Goal: Transaction & Acquisition: Obtain resource

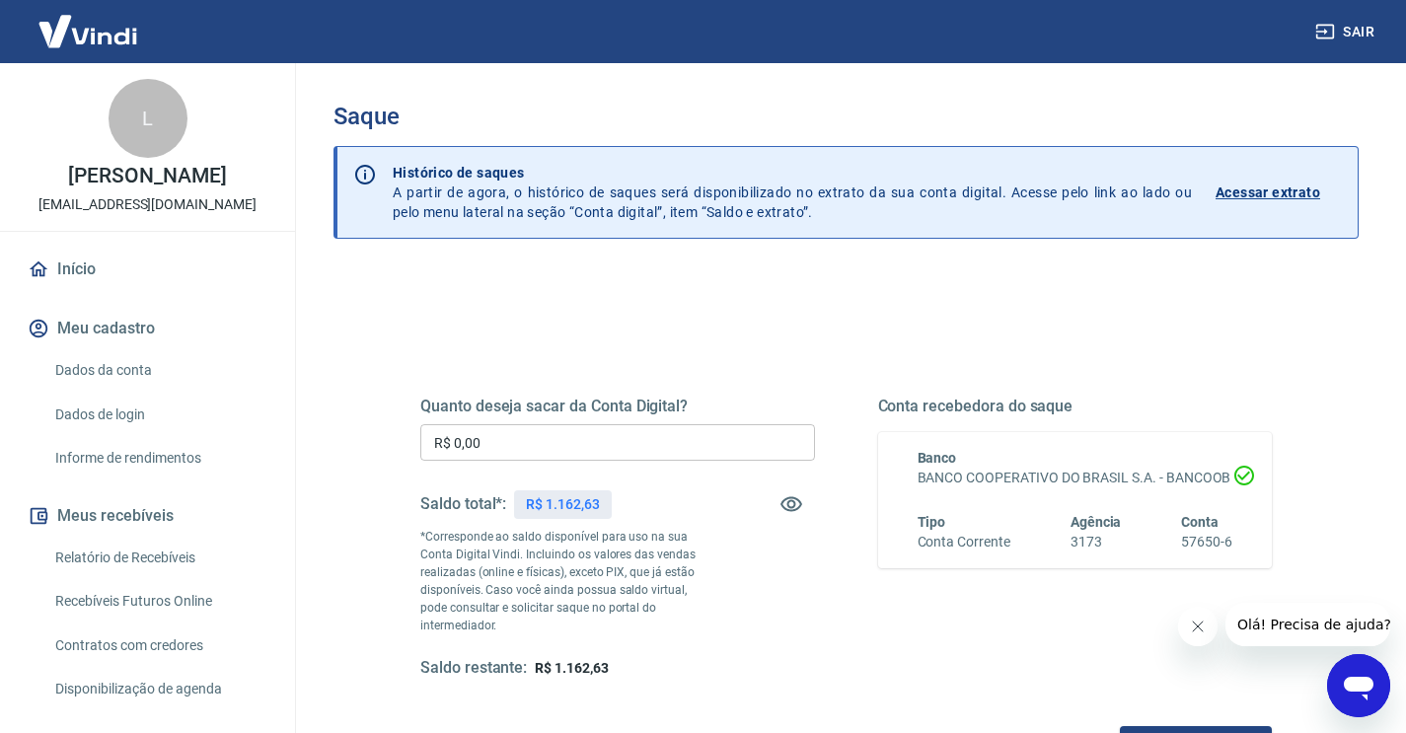
click at [528, 453] on input "R$ 0,00" at bounding box center [617, 442] width 395 height 37
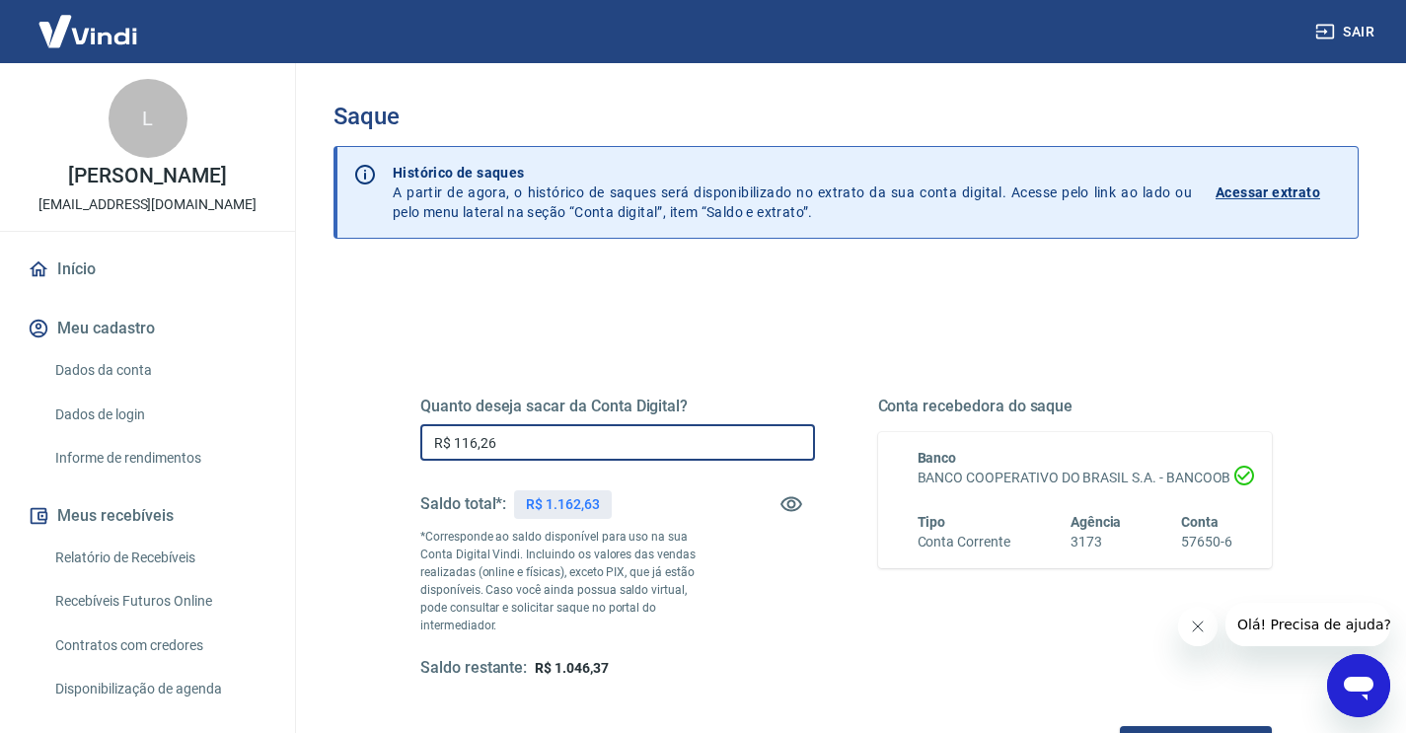
type input "R$ 1.162,63"
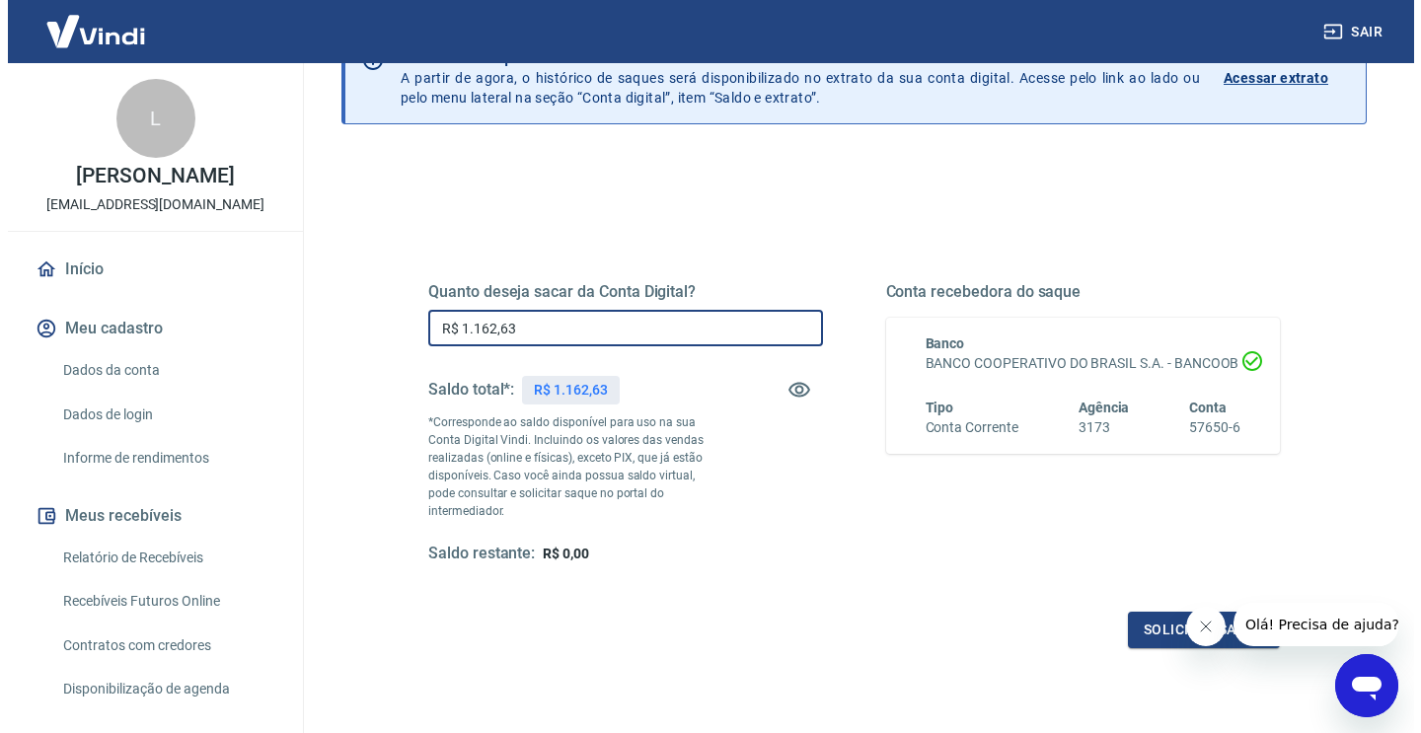
scroll to position [115, 0]
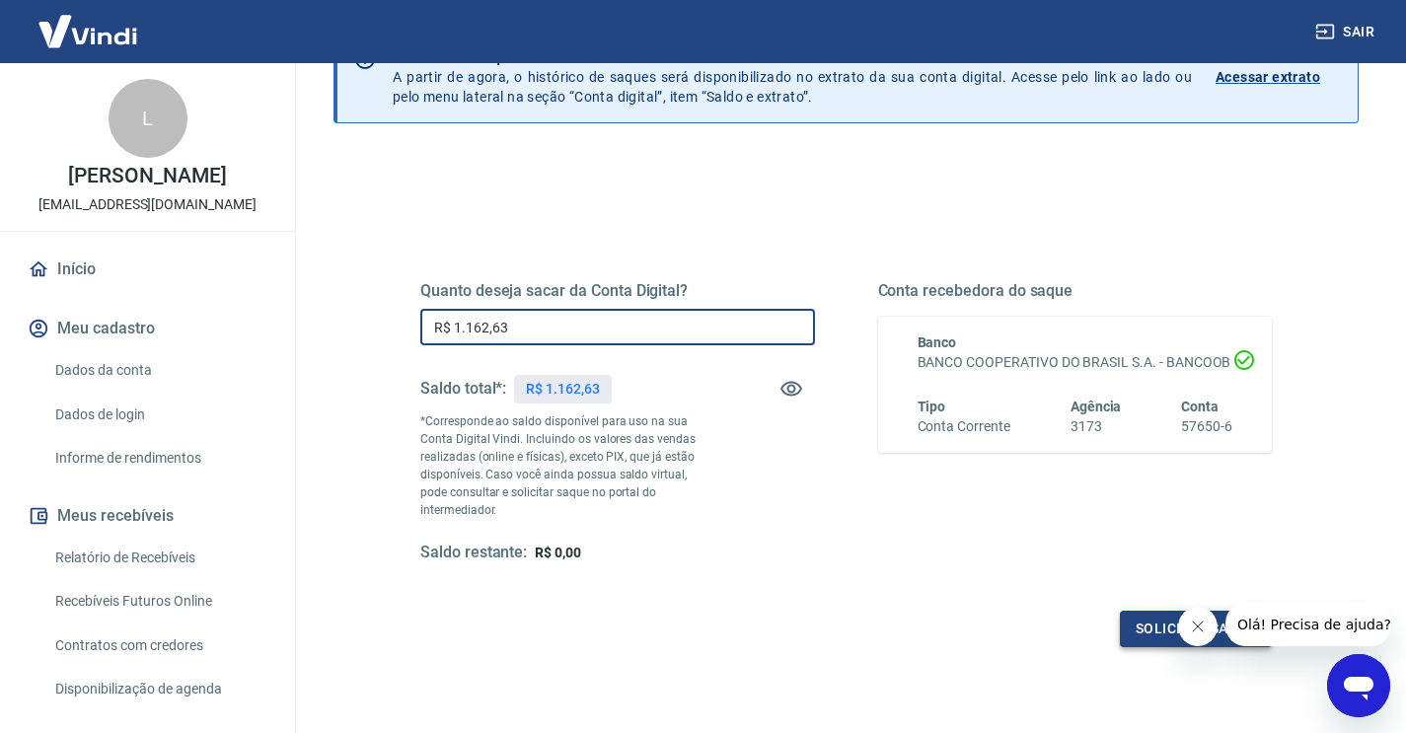
click at [1136, 611] on button "Solicitar saque" at bounding box center [1196, 629] width 152 height 37
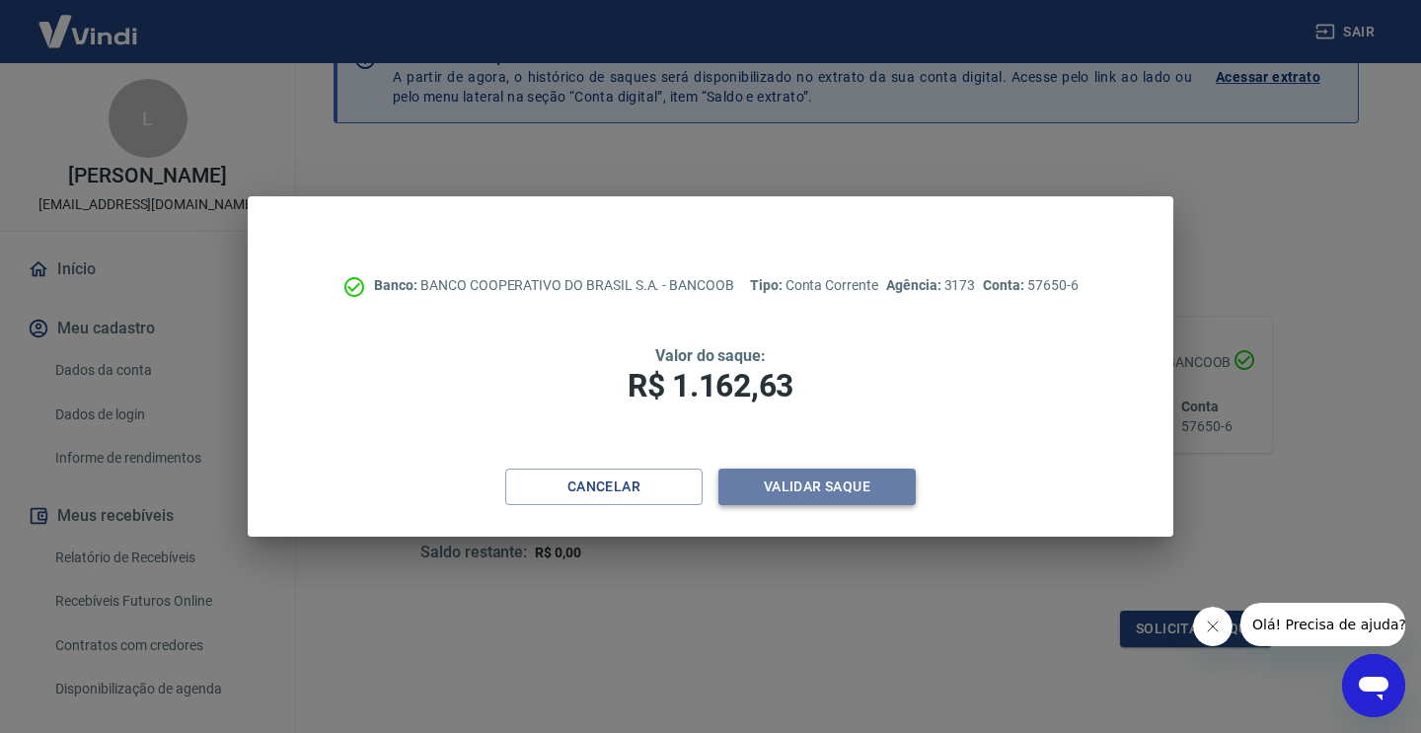
click at [802, 495] on button "Validar saque" at bounding box center [816, 487] width 197 height 37
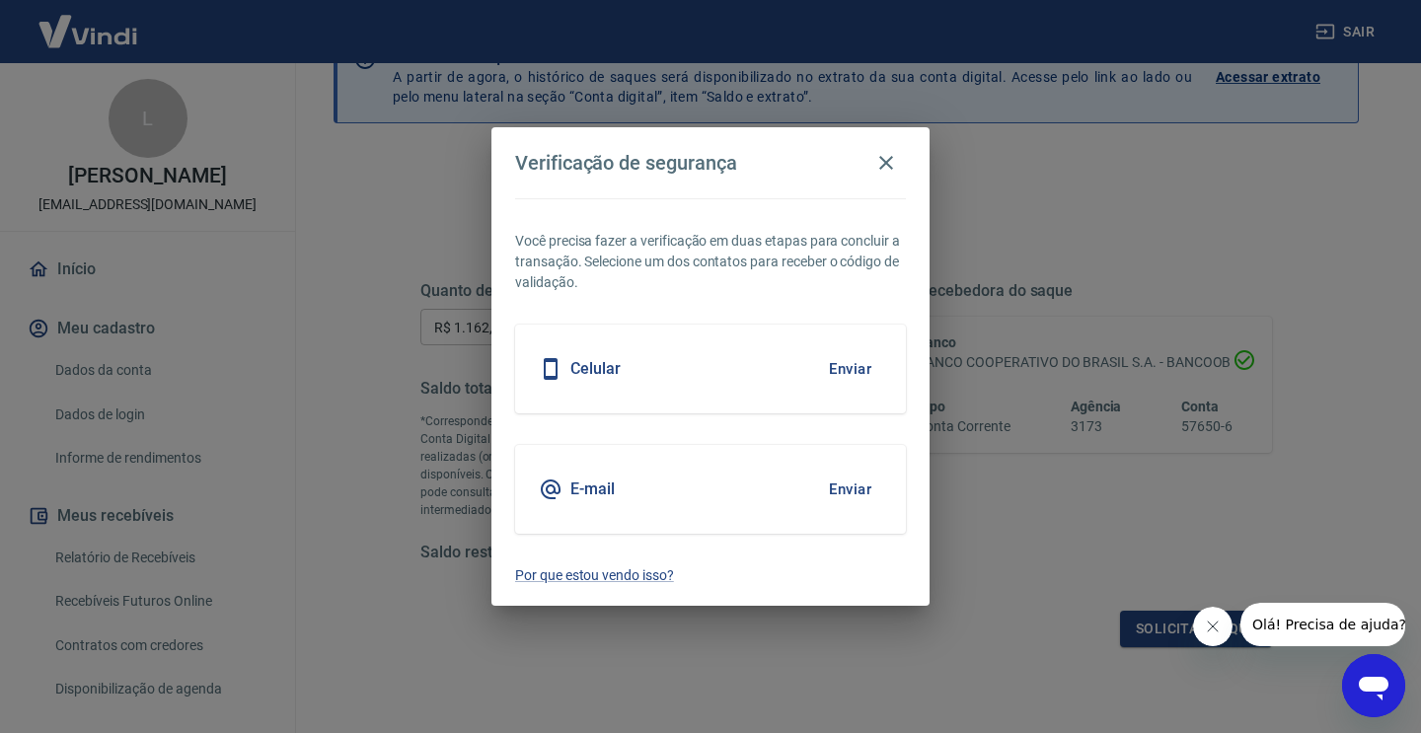
click at [849, 372] on button "Enviar" at bounding box center [850, 368] width 64 height 41
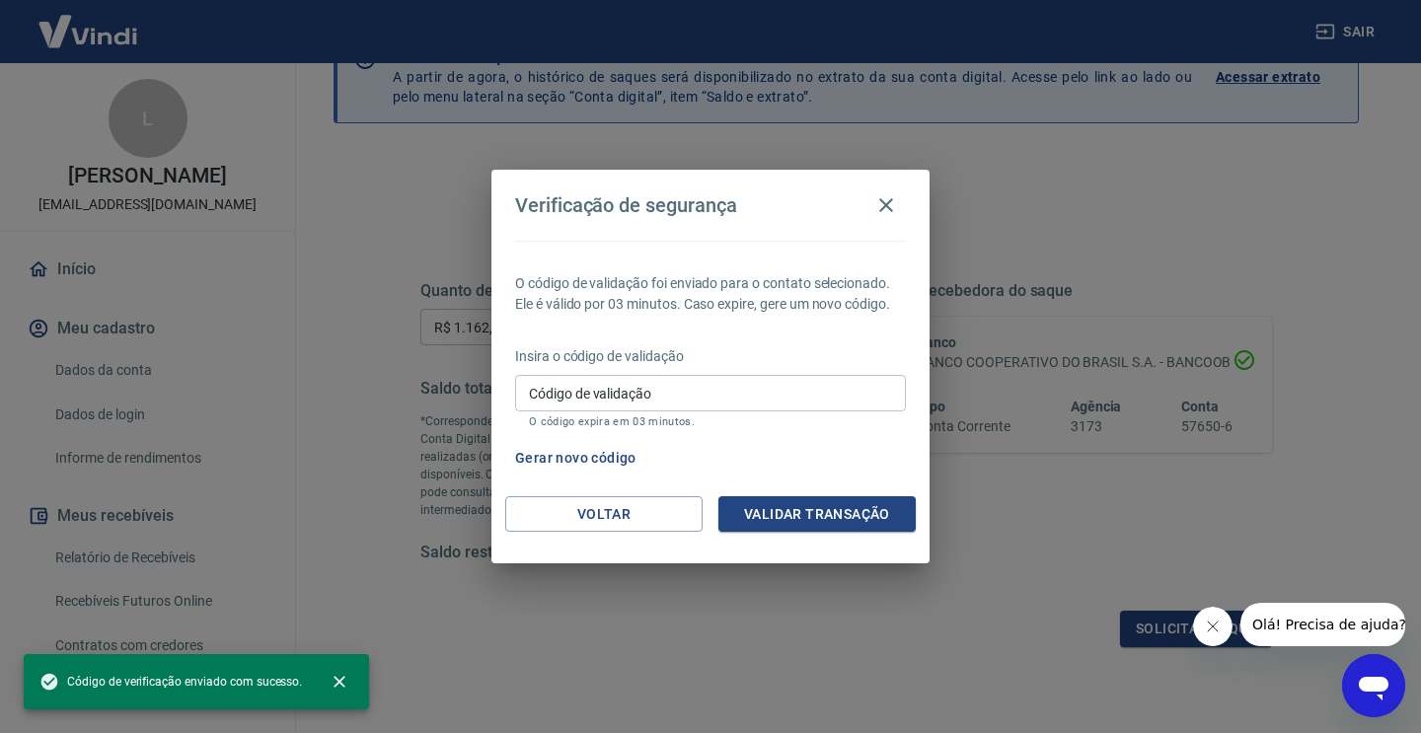
click at [589, 426] on p "O código expira em 03 minutos." at bounding box center [710, 421] width 363 height 13
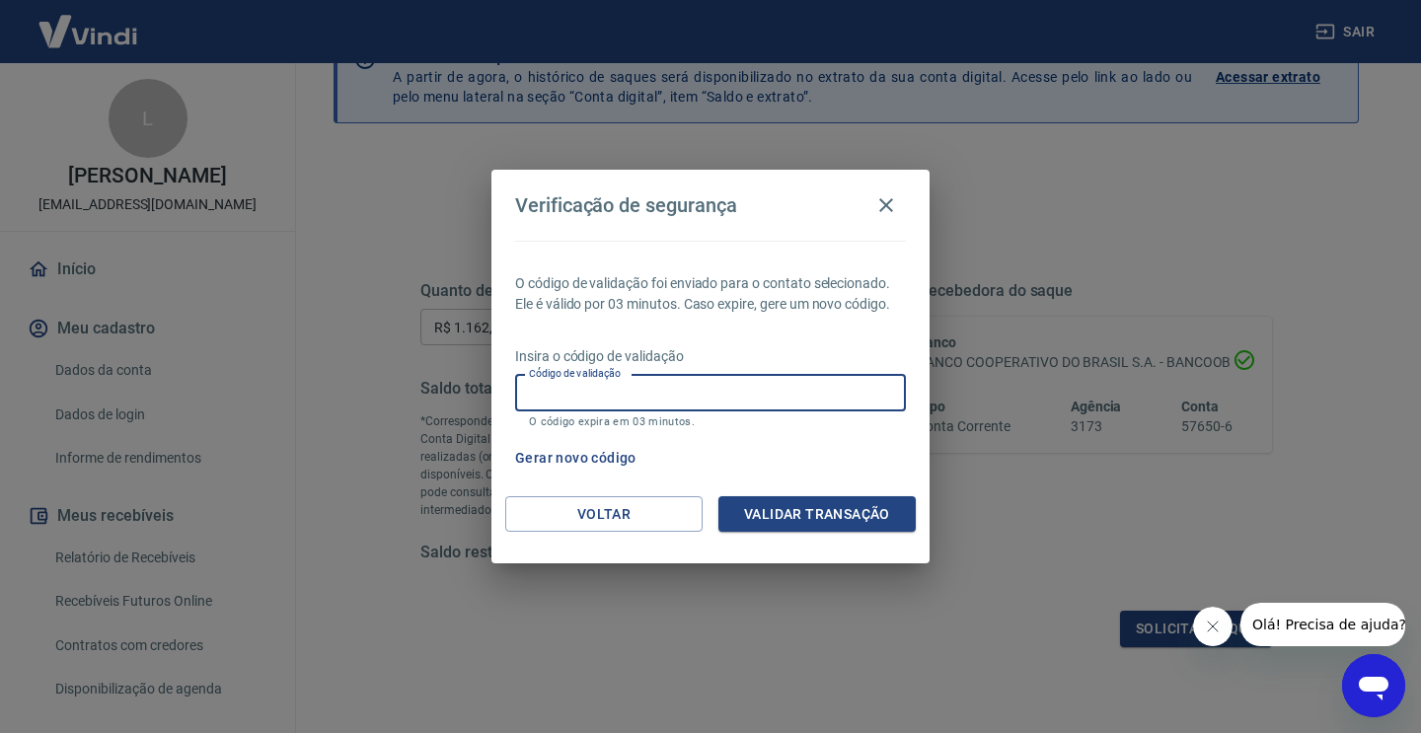
click at [601, 408] on input "Código de validação" at bounding box center [710, 393] width 391 height 37
type input "635968"
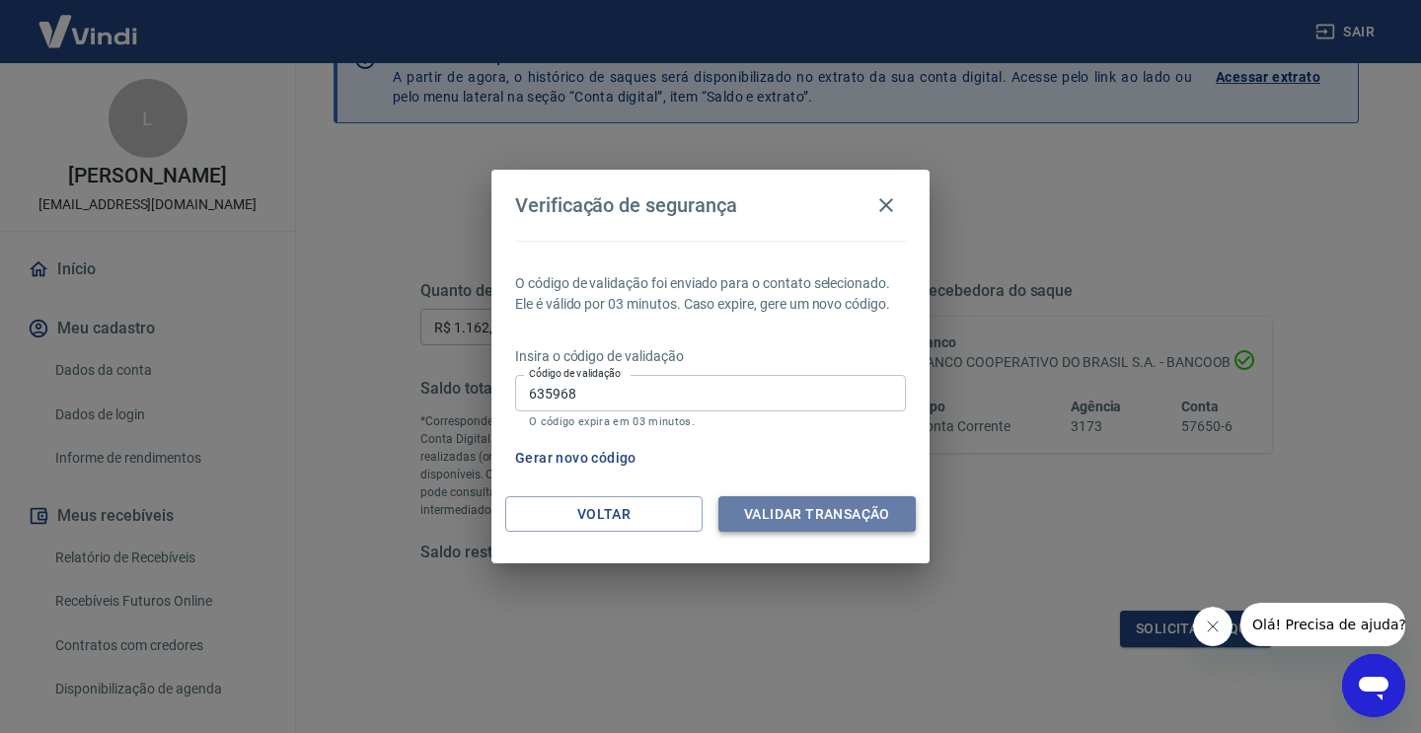
click at [794, 512] on button "Validar transação" at bounding box center [816, 514] width 197 height 37
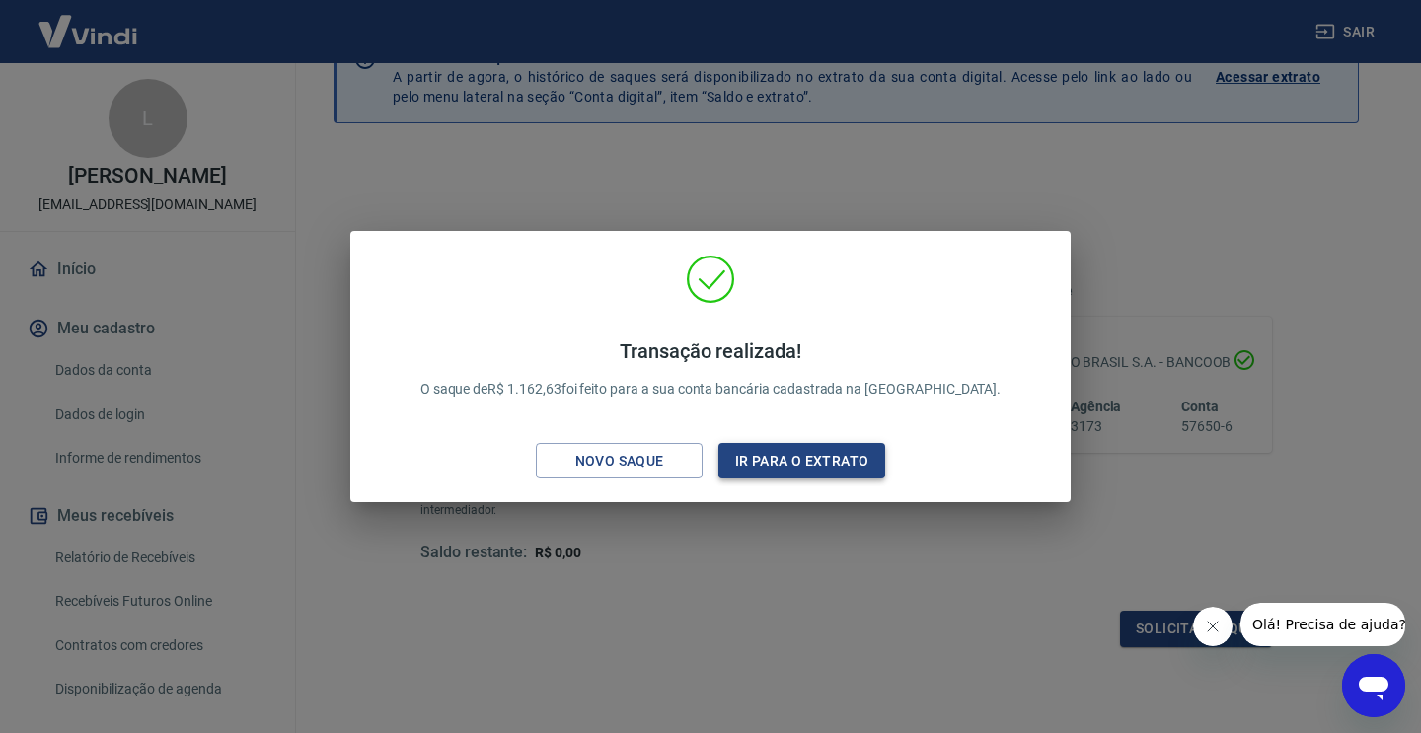
click at [804, 470] on button "Ir para o extrato" at bounding box center [801, 461] width 167 height 37
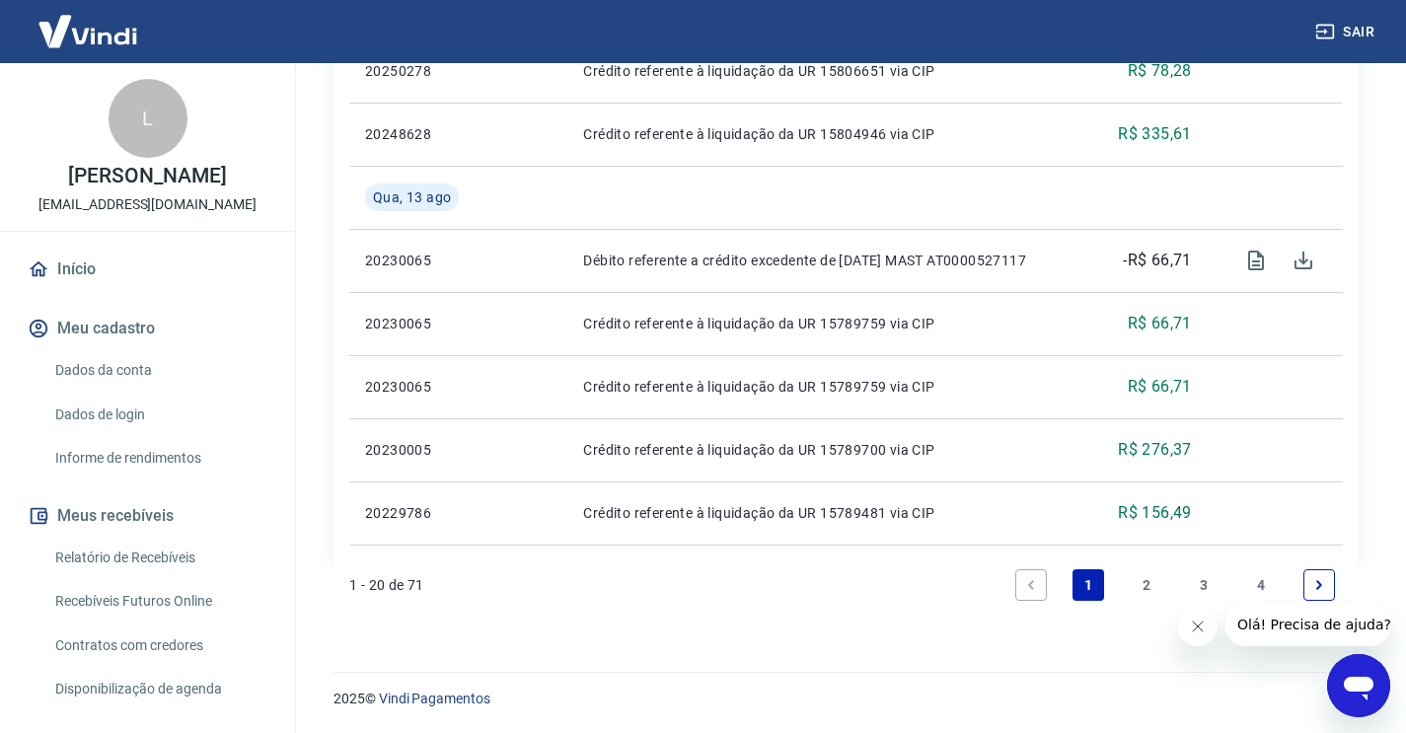
scroll to position [1712, 0]
click at [1014, 593] on li "Pagination" at bounding box center [1030, 584] width 47 height 47
click at [1030, 588] on icon "Previous page" at bounding box center [1031, 585] width 14 height 14
click at [1076, 587] on link "1" at bounding box center [1089, 585] width 32 height 32
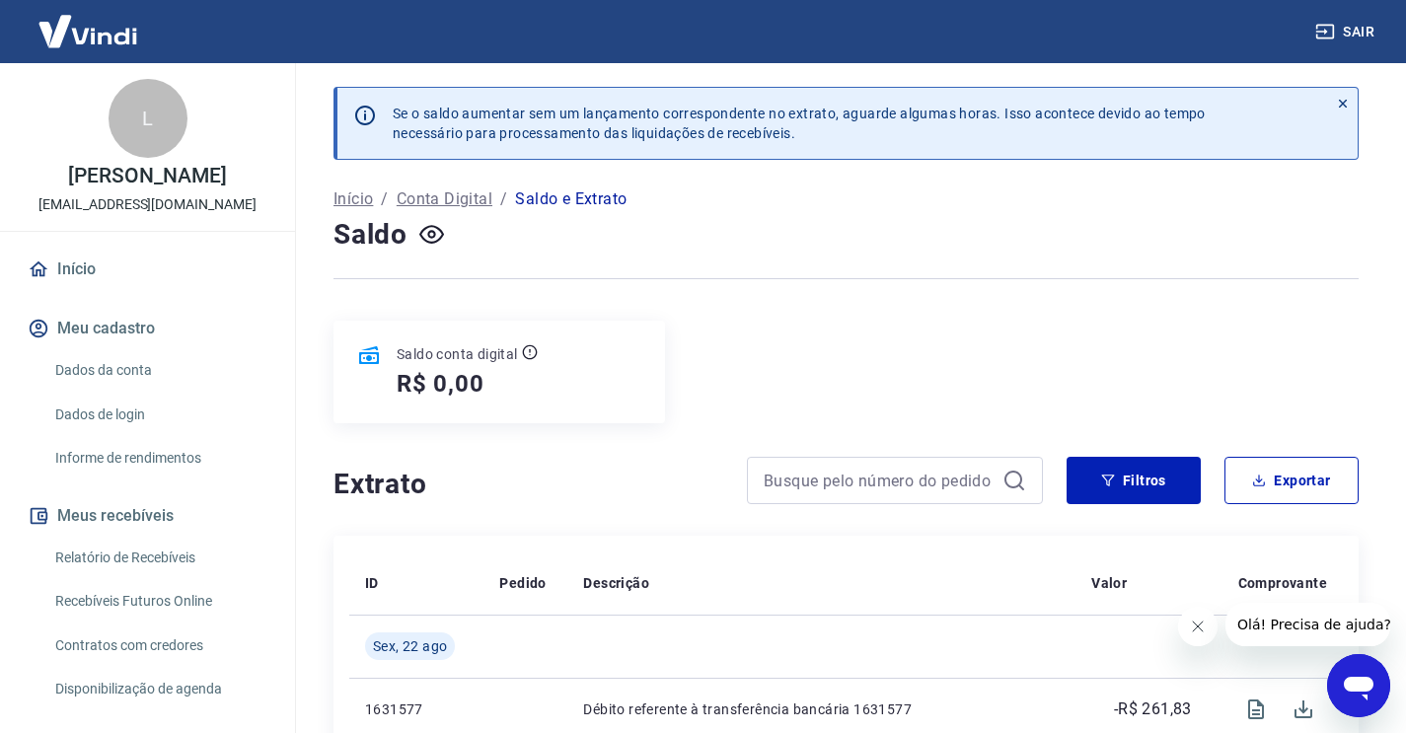
scroll to position [0, 0]
click at [1141, 477] on button "Filtros" at bounding box center [1134, 480] width 134 height 47
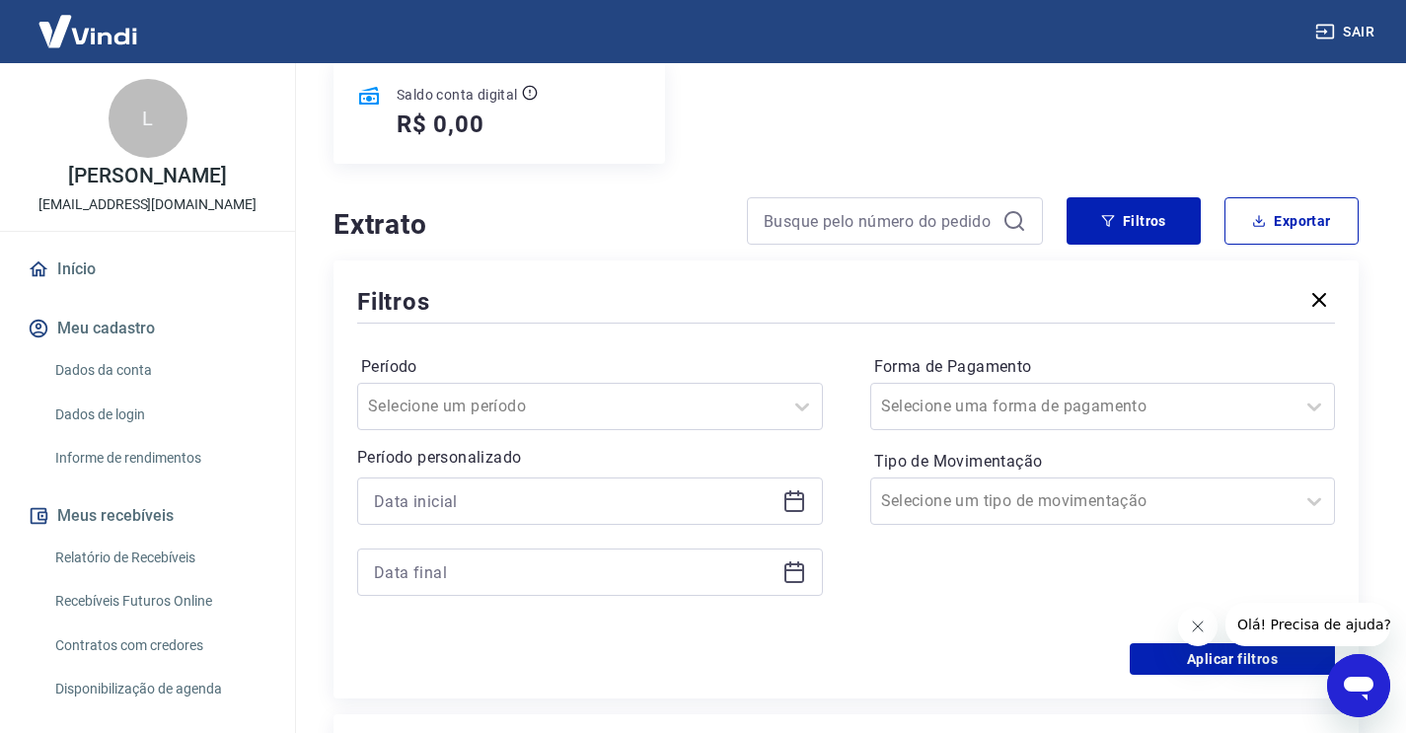
scroll to position [355, 0]
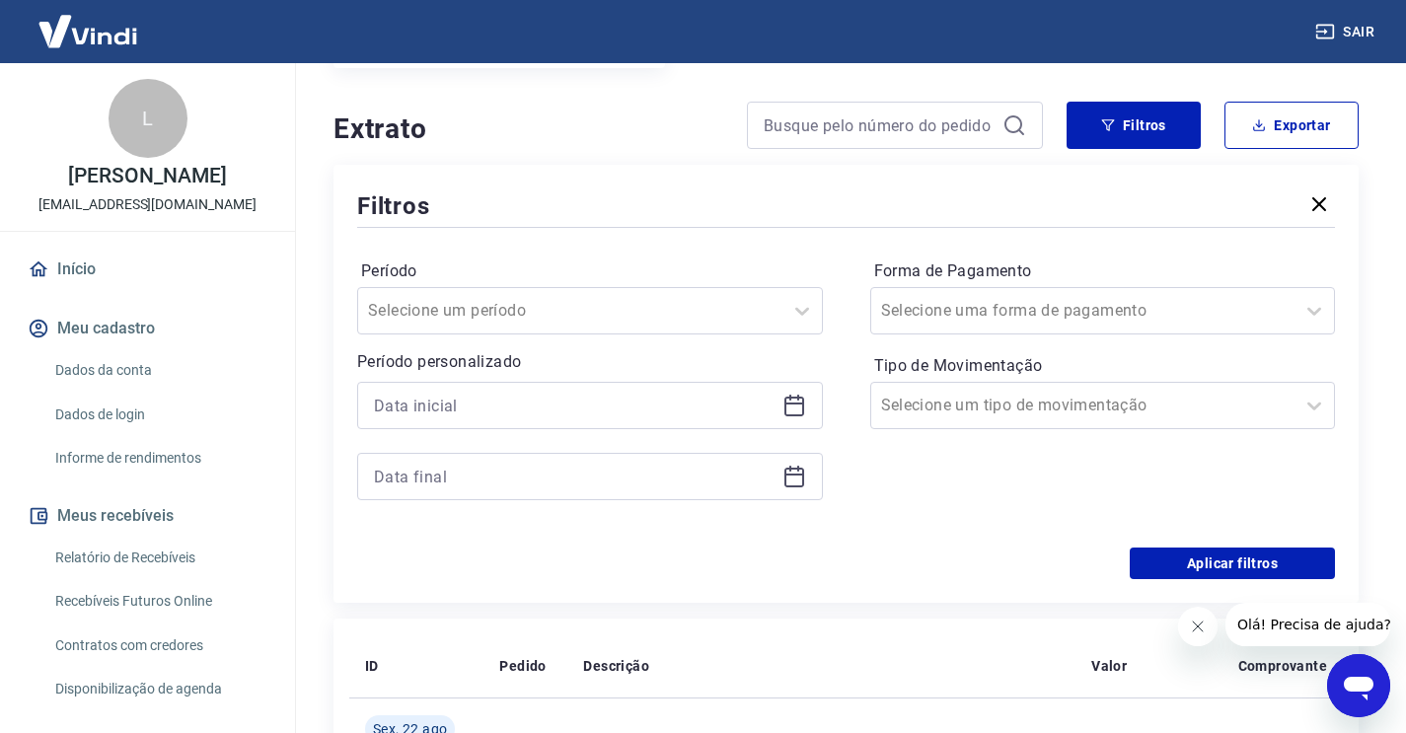
click at [808, 408] on div at bounding box center [590, 405] width 466 height 47
click at [785, 408] on icon at bounding box center [794, 407] width 20 height 20
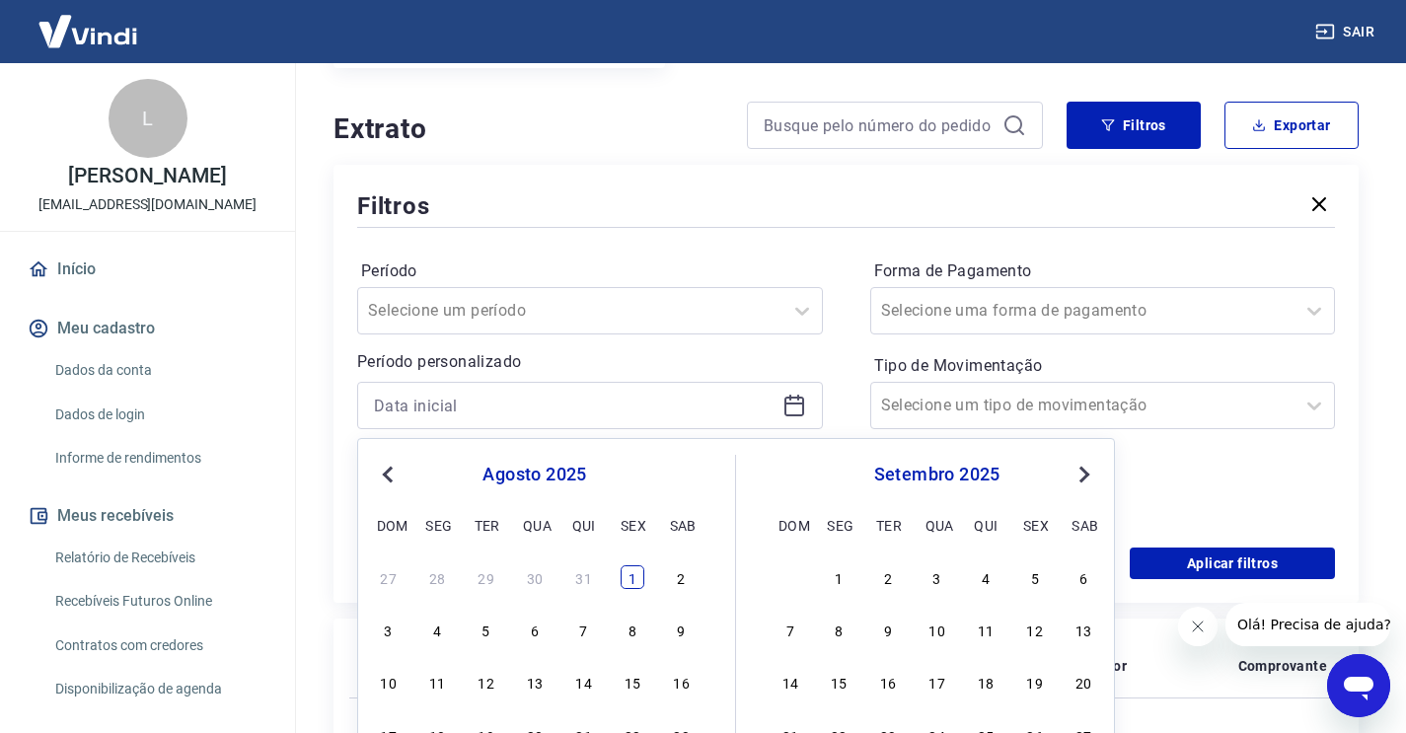
click at [630, 583] on div "1" at bounding box center [633, 577] width 24 height 24
type input "[DATE]"
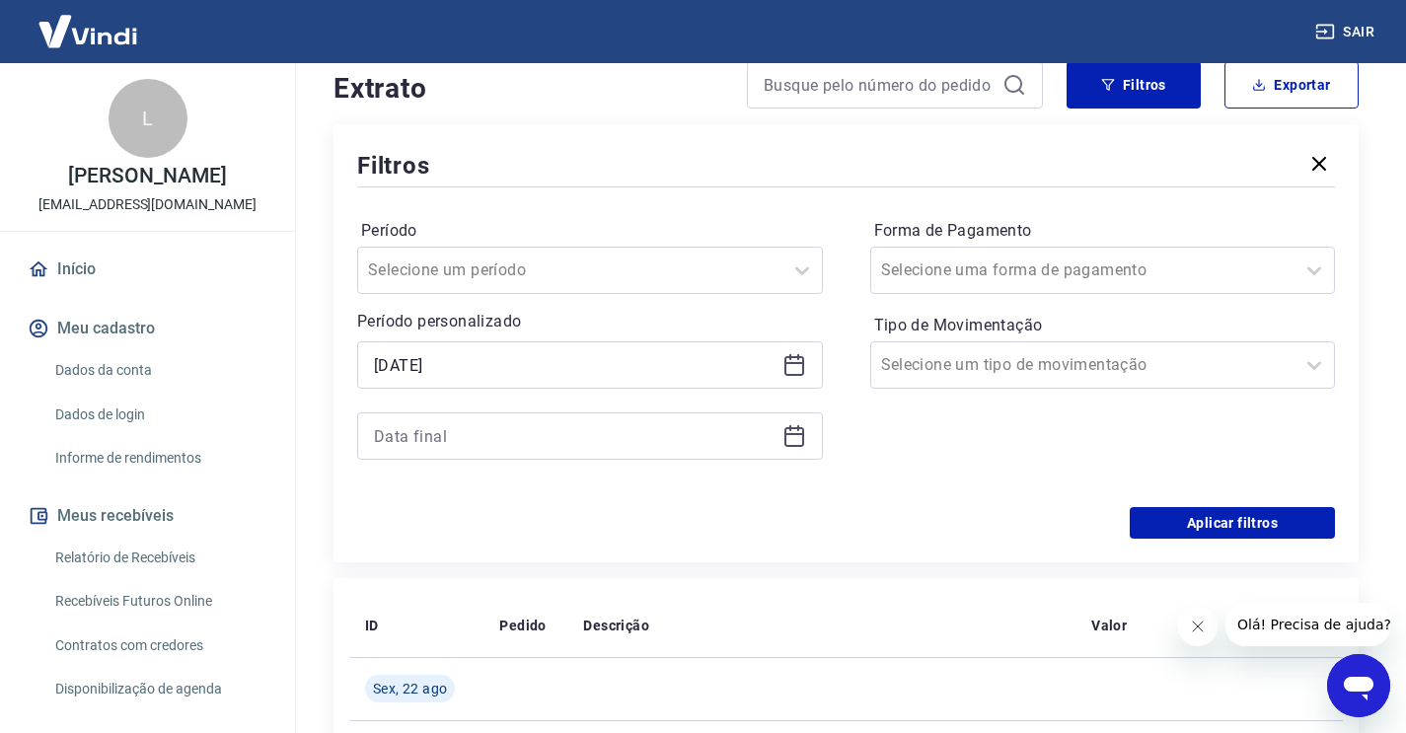
scroll to position [417, 0]
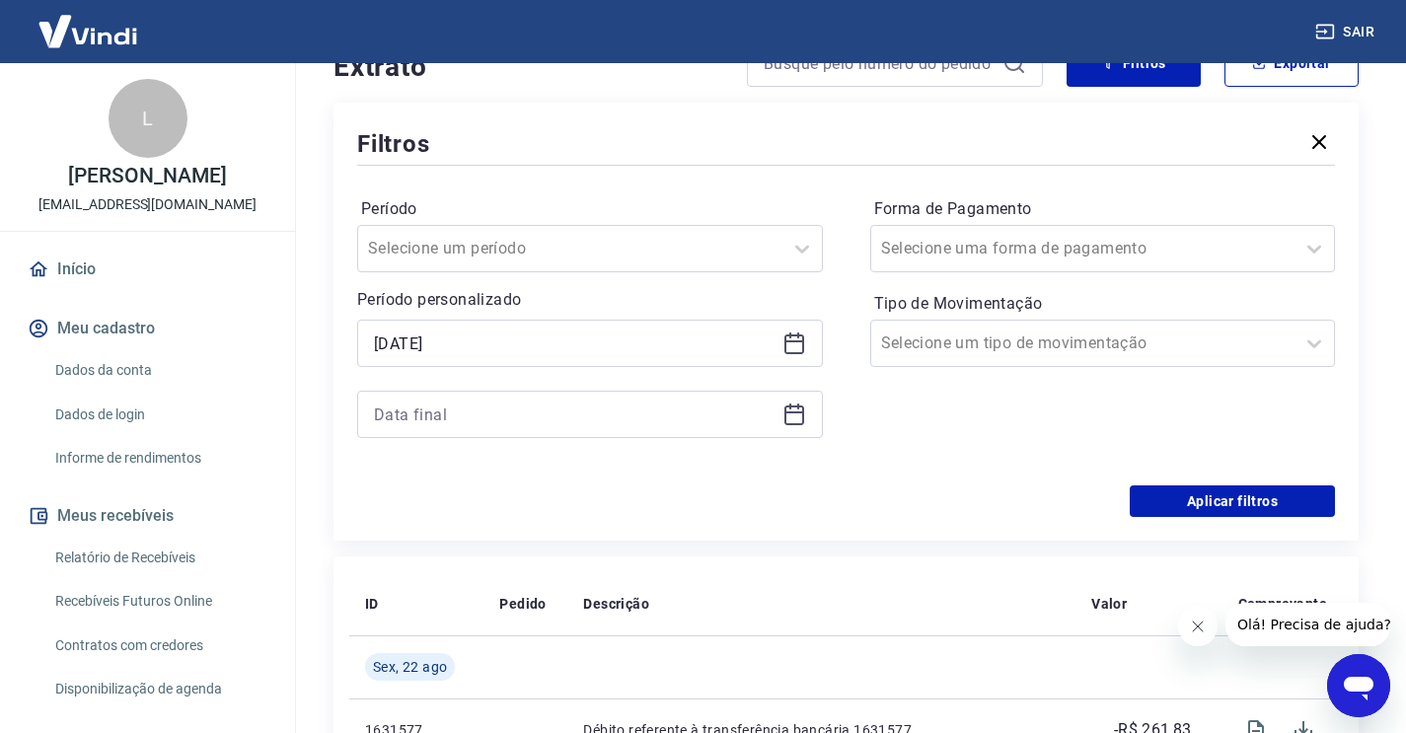
click at [793, 417] on icon at bounding box center [794, 415] width 24 height 24
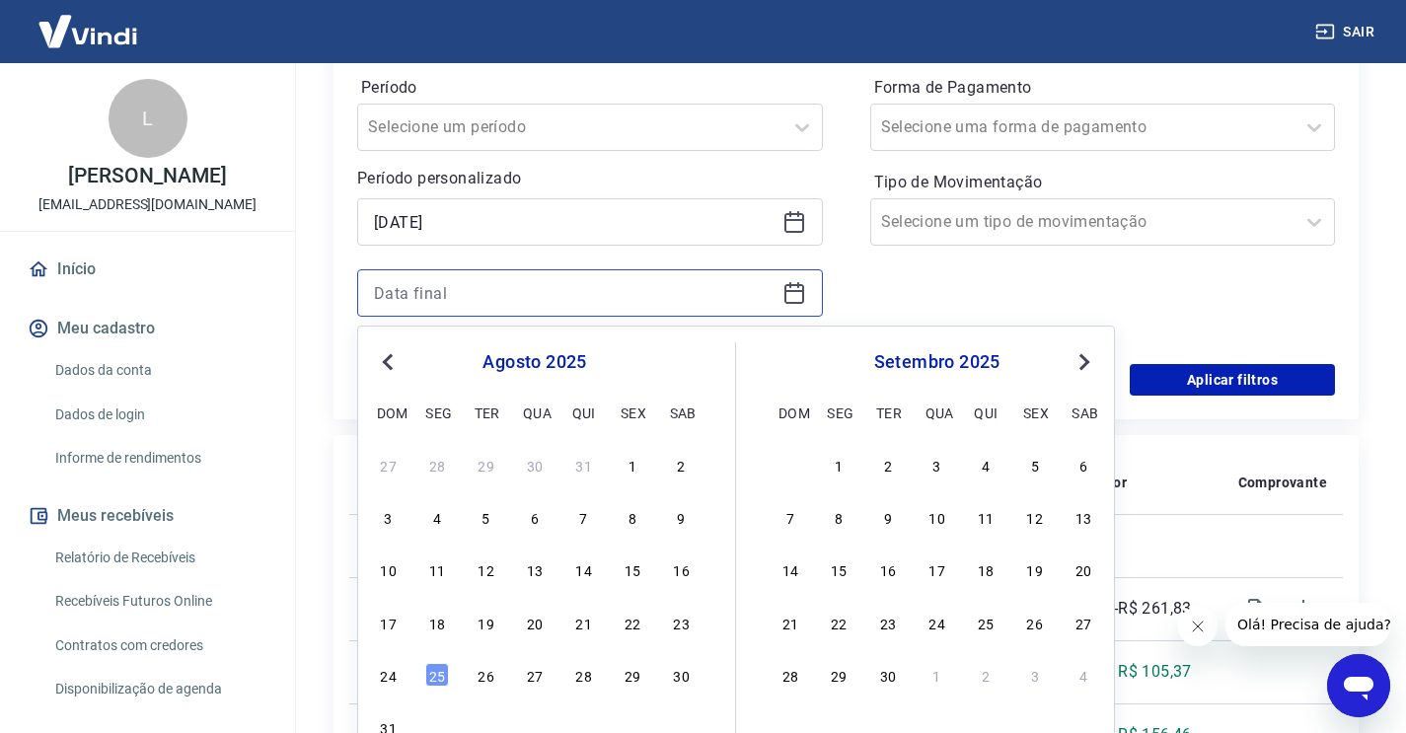
scroll to position [697, 0]
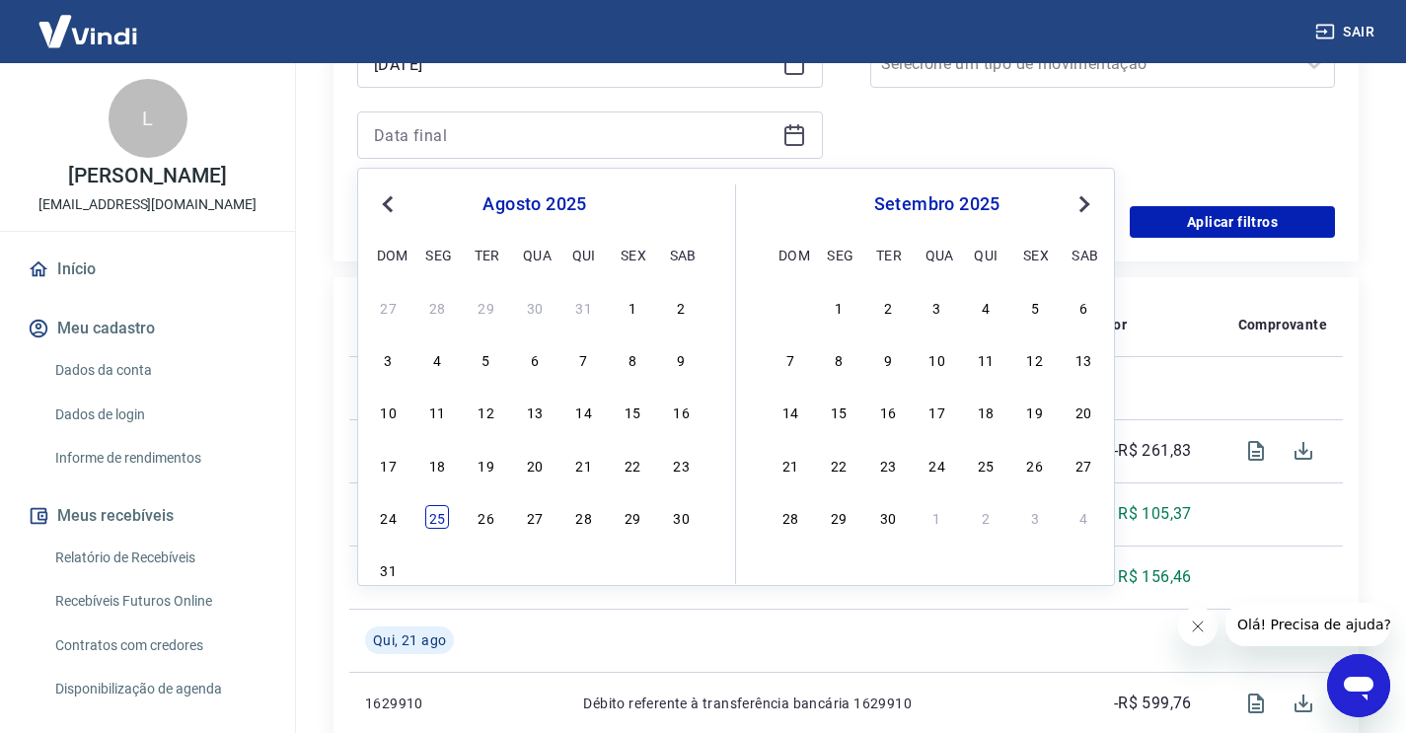
click at [436, 522] on div "25" at bounding box center [437, 517] width 24 height 24
type input "[DATE]"
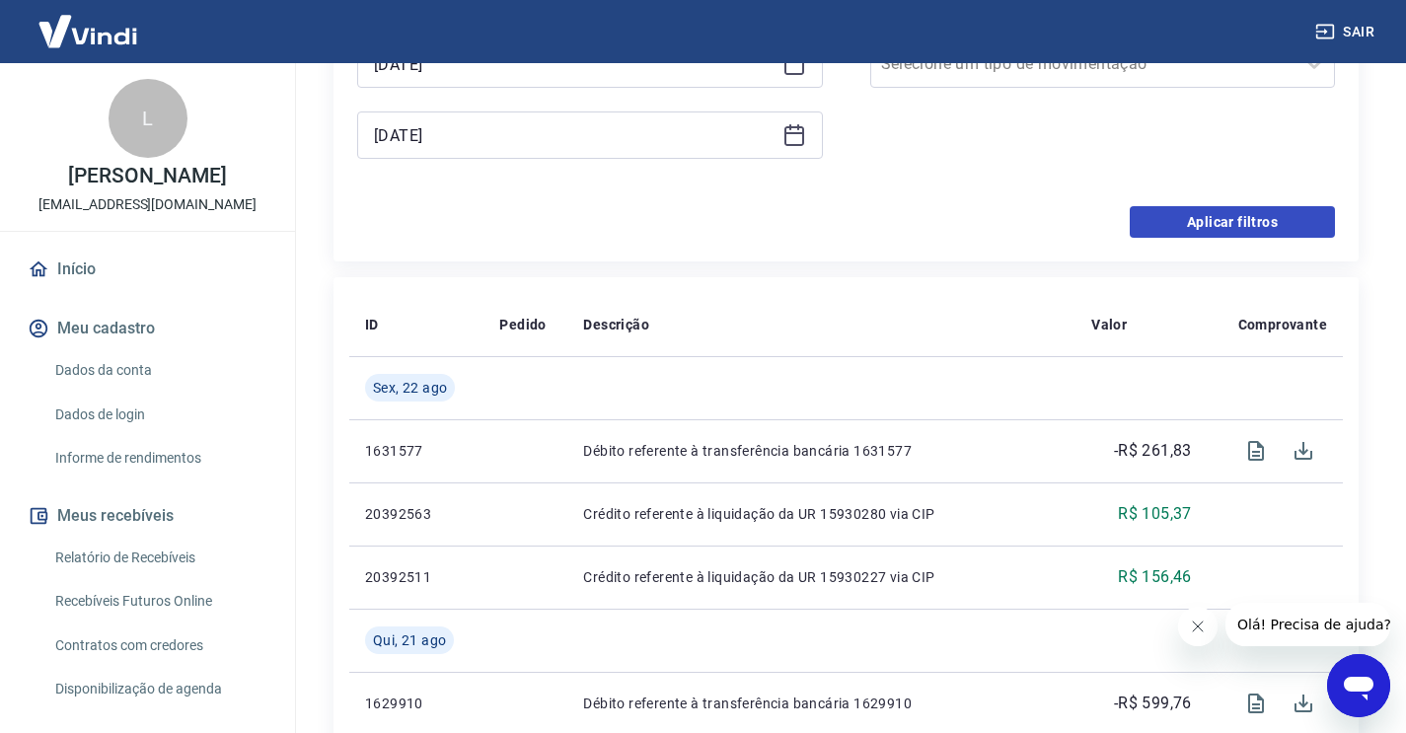
click at [1268, 225] on button "Aplicar filtros" at bounding box center [1232, 222] width 205 height 32
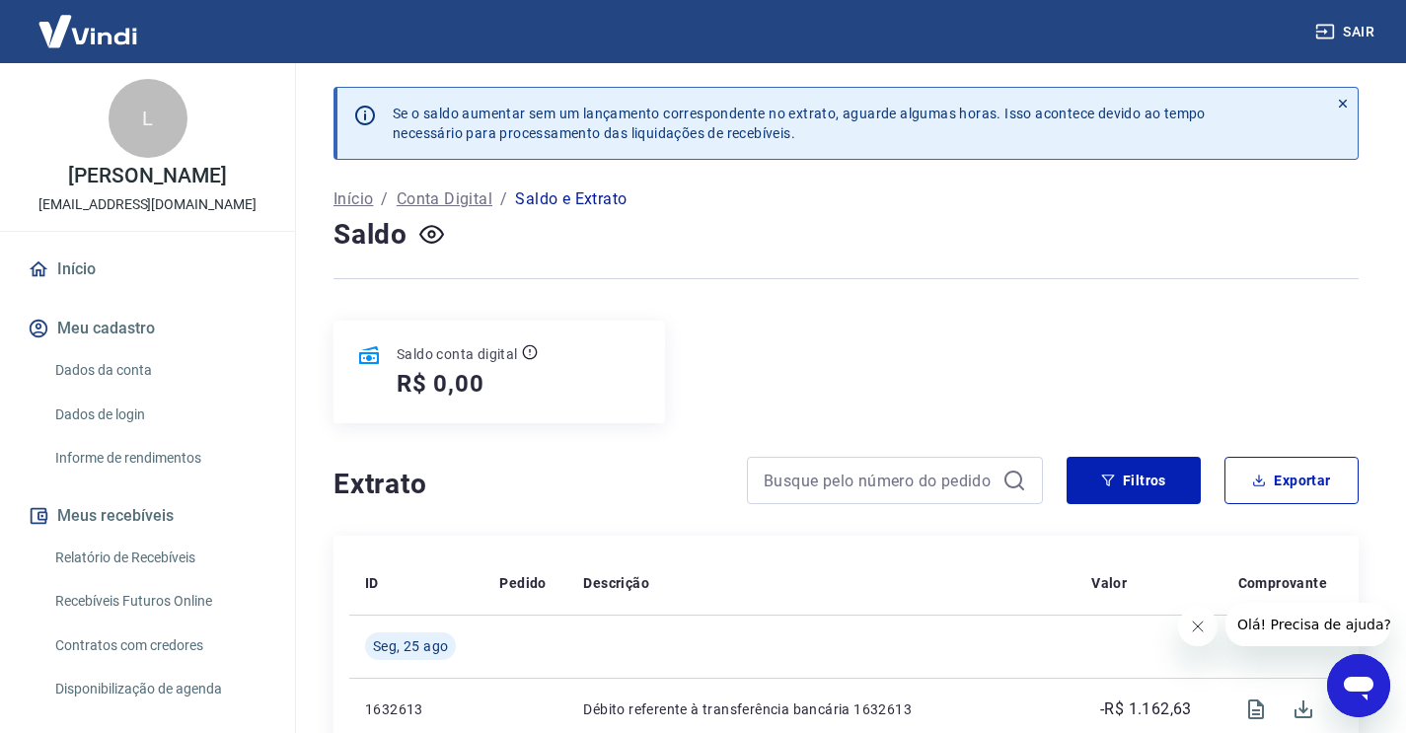
click at [76, 271] on link "Início" at bounding box center [148, 269] width 248 height 43
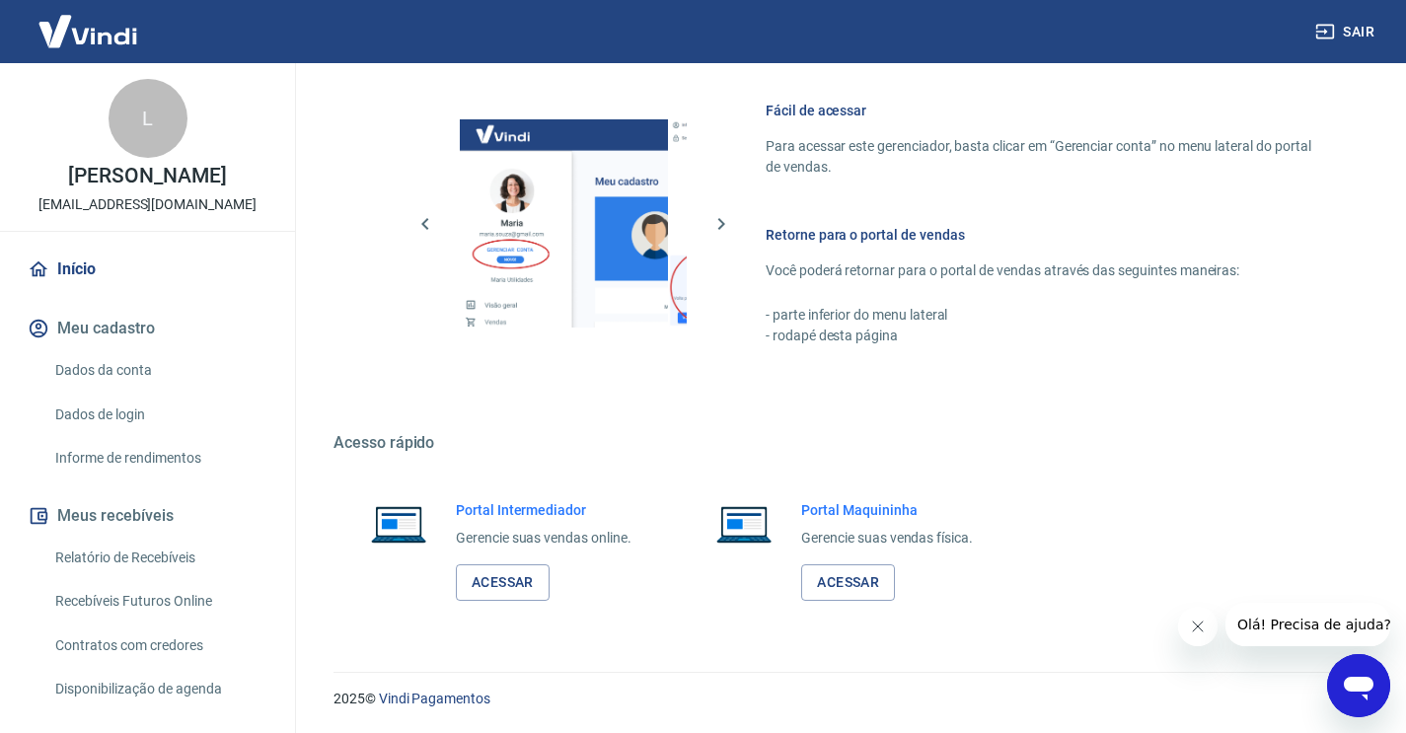
scroll to position [844, 0]
click at [1355, 686] on icon "Abrir janela de mensagens" at bounding box center [1359, 689] width 30 height 24
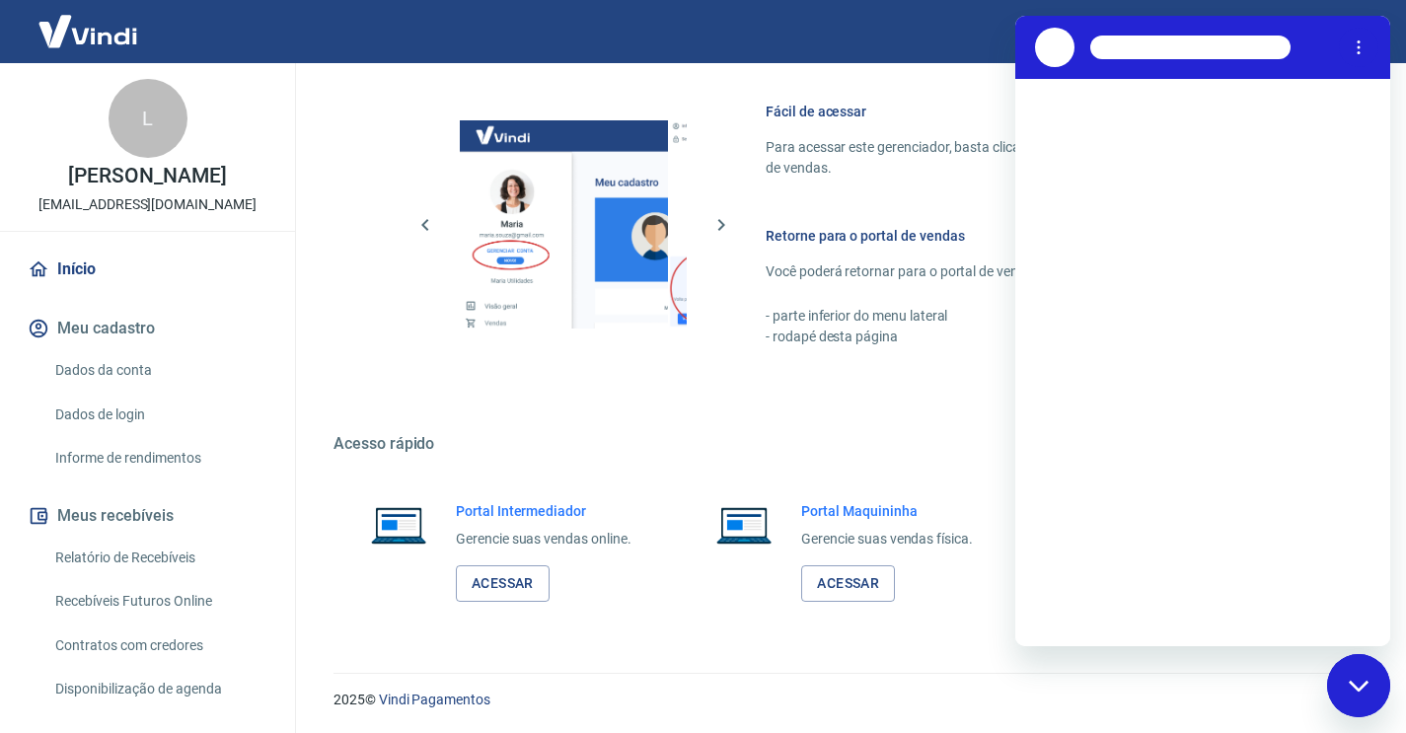
scroll to position [0, 0]
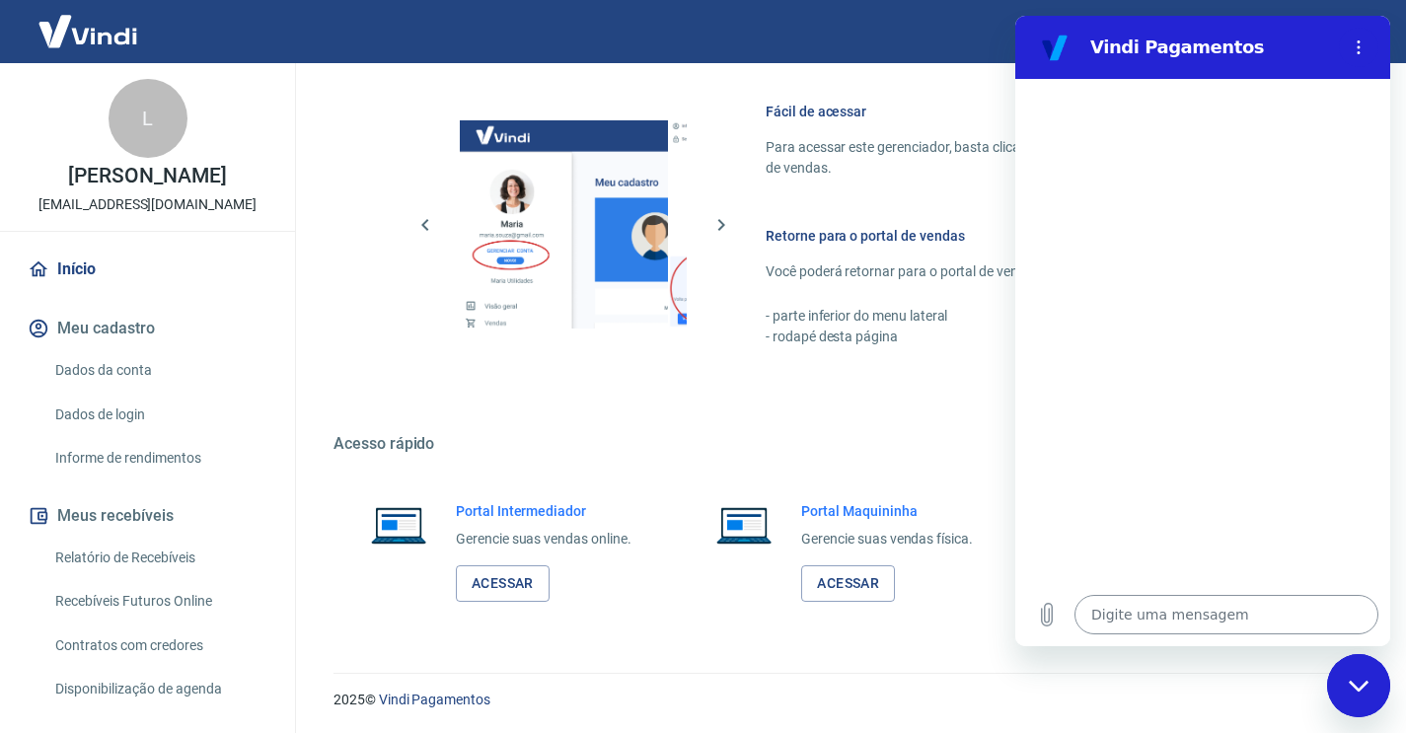
click at [1130, 608] on textarea at bounding box center [1227, 614] width 304 height 39
type textarea "f"
type textarea "x"
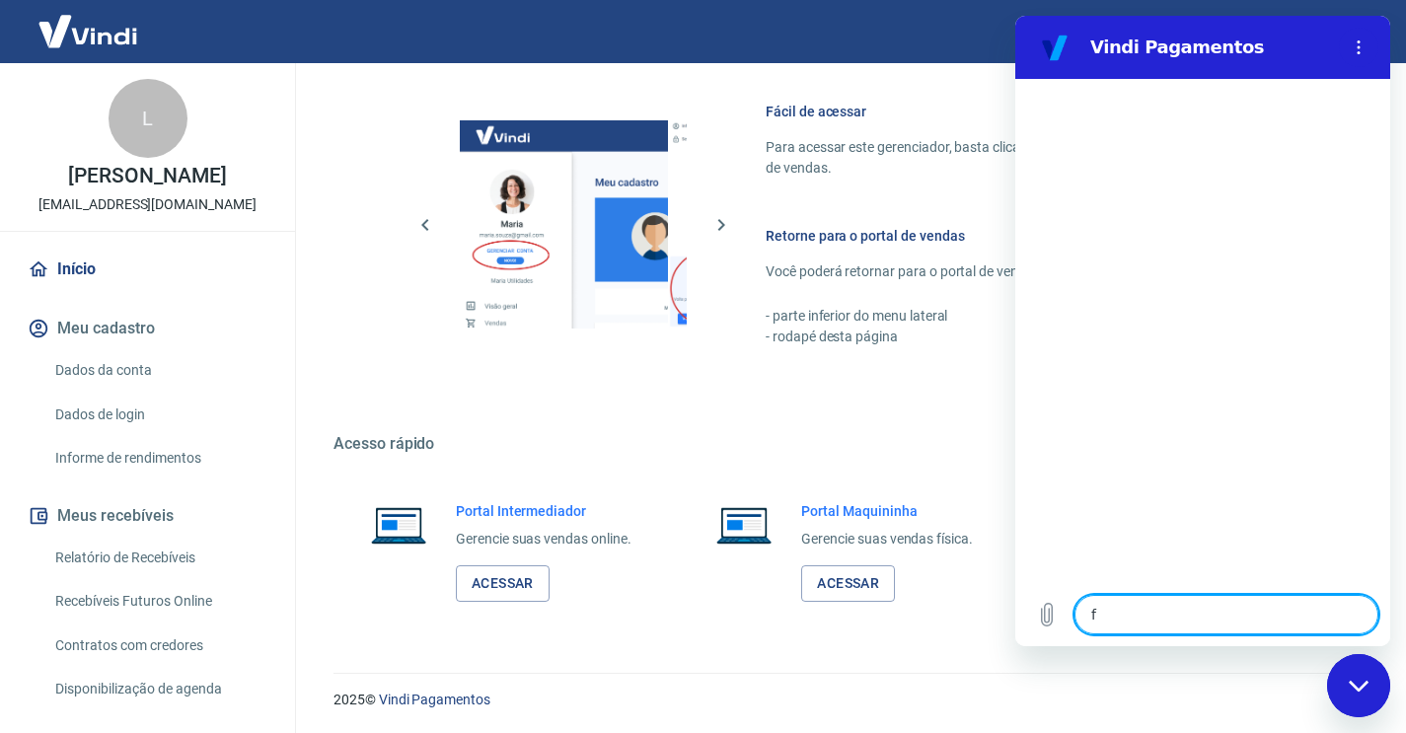
type textarea "fa"
type textarea "x"
type textarea "fak"
type textarea "x"
type textarea "fakl"
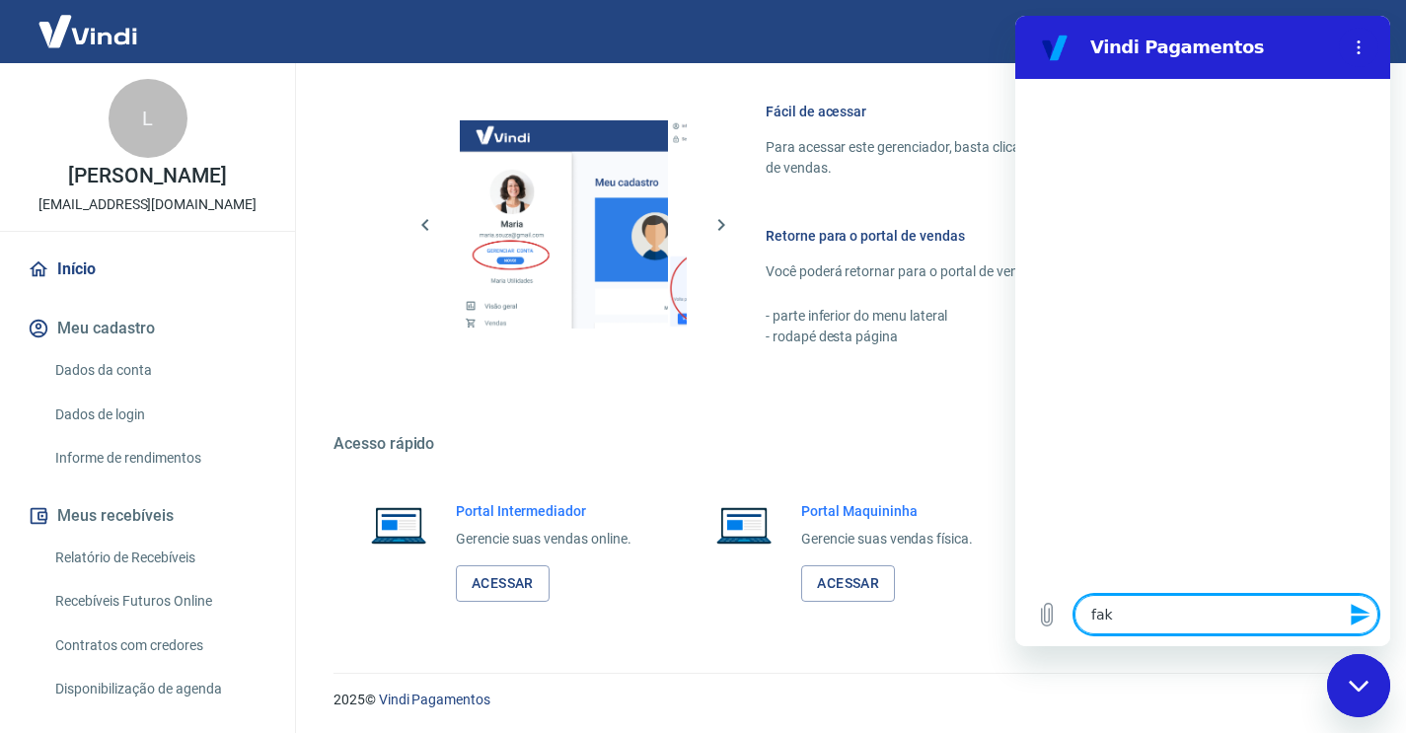
type textarea "x"
type textarea "fakla"
type textarea "x"
type textarea "faklar"
type textarea "x"
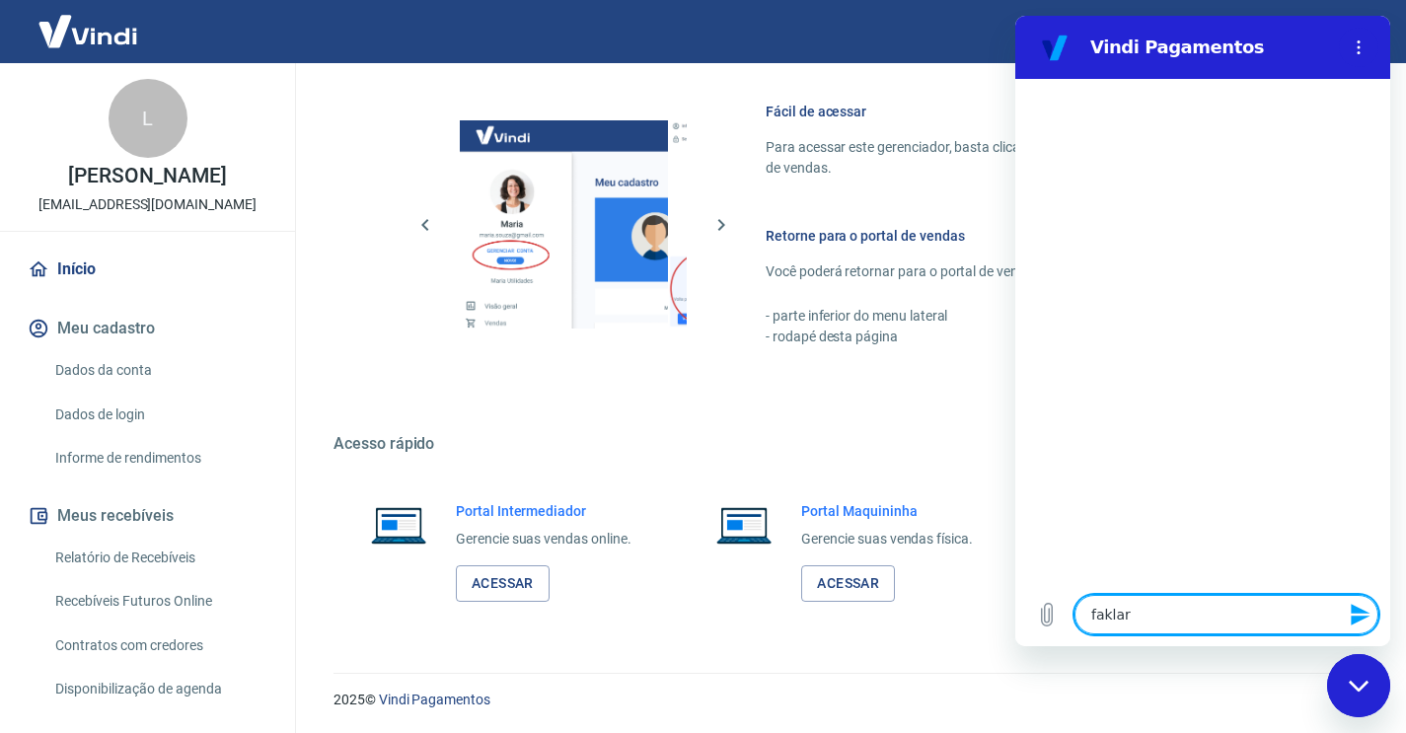
type textarea "fakla"
type textarea "x"
type textarea "fakl"
type textarea "x"
type textarea "fak"
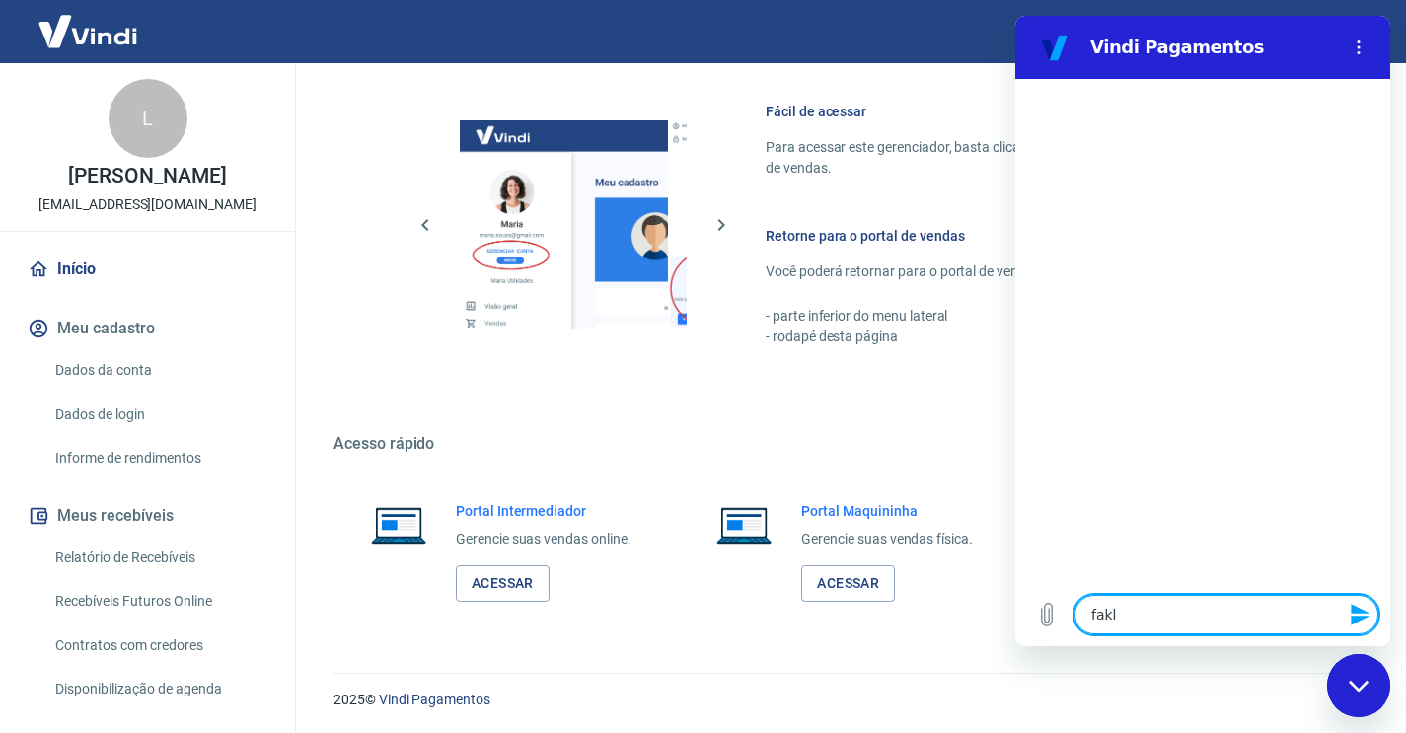
type textarea "x"
type textarea "fa"
type textarea "x"
type textarea "fal"
type textarea "x"
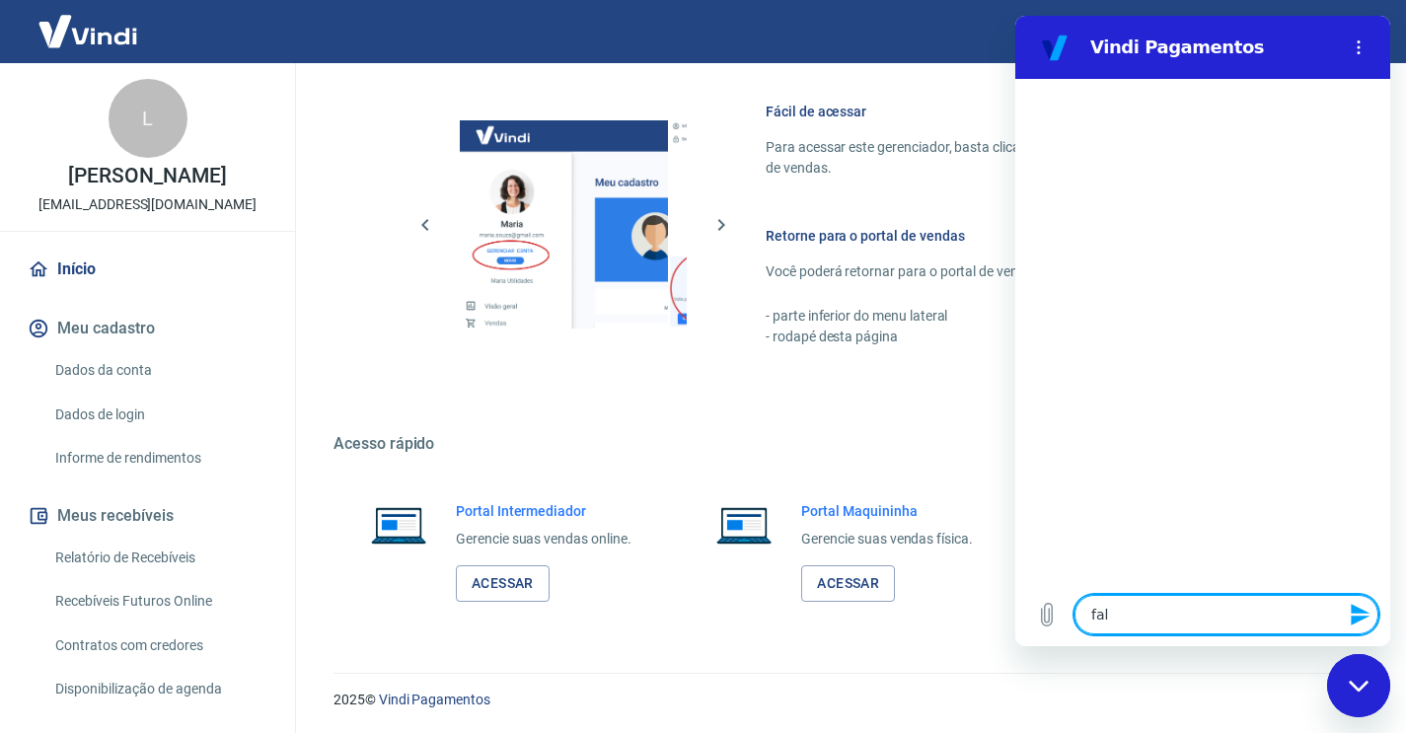
type textarea "fala"
type textarea "x"
type textarea "falar"
type textarea "x"
type textarea "falar"
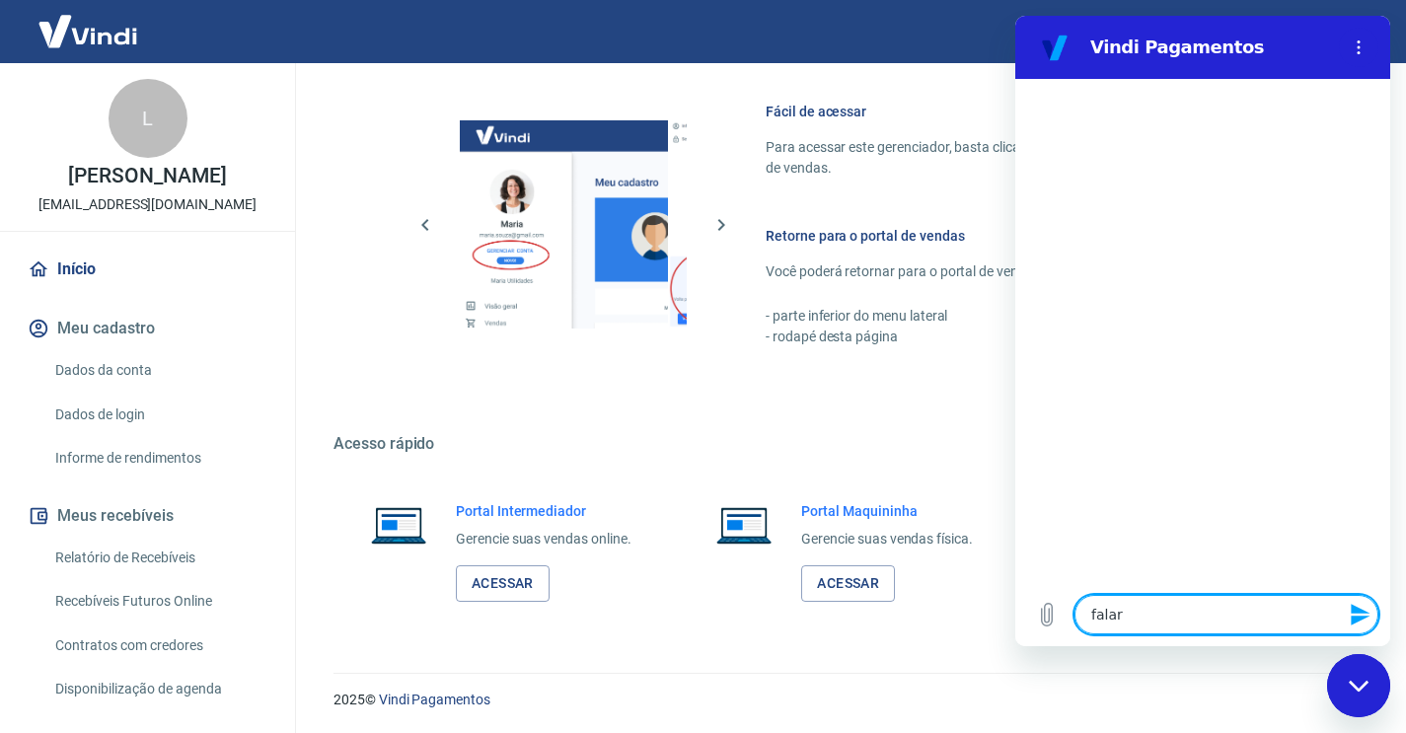
type textarea "x"
type textarea "falar c"
type textarea "x"
type textarea "falar co"
type textarea "x"
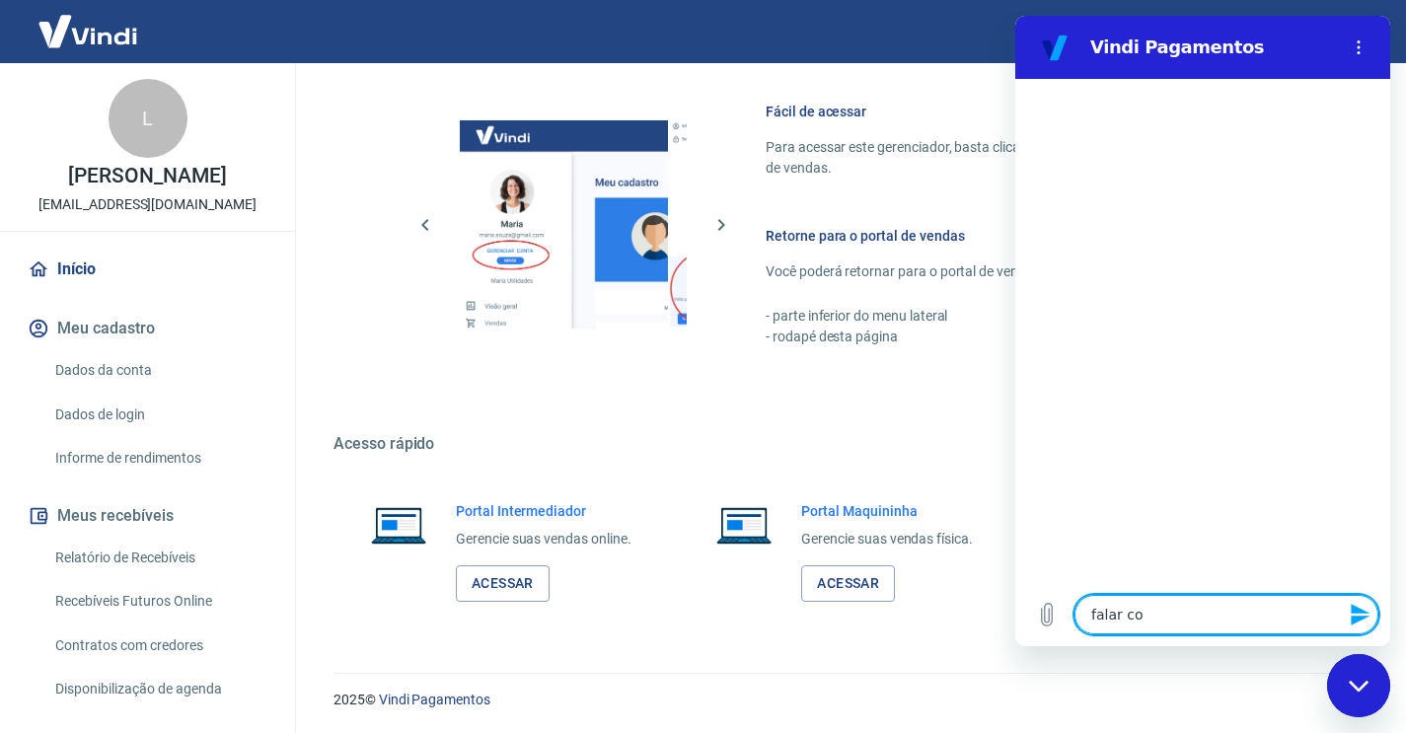
type textarea "falar com"
type textarea "x"
type textarea "falar com"
type textarea "x"
type textarea "falar com a"
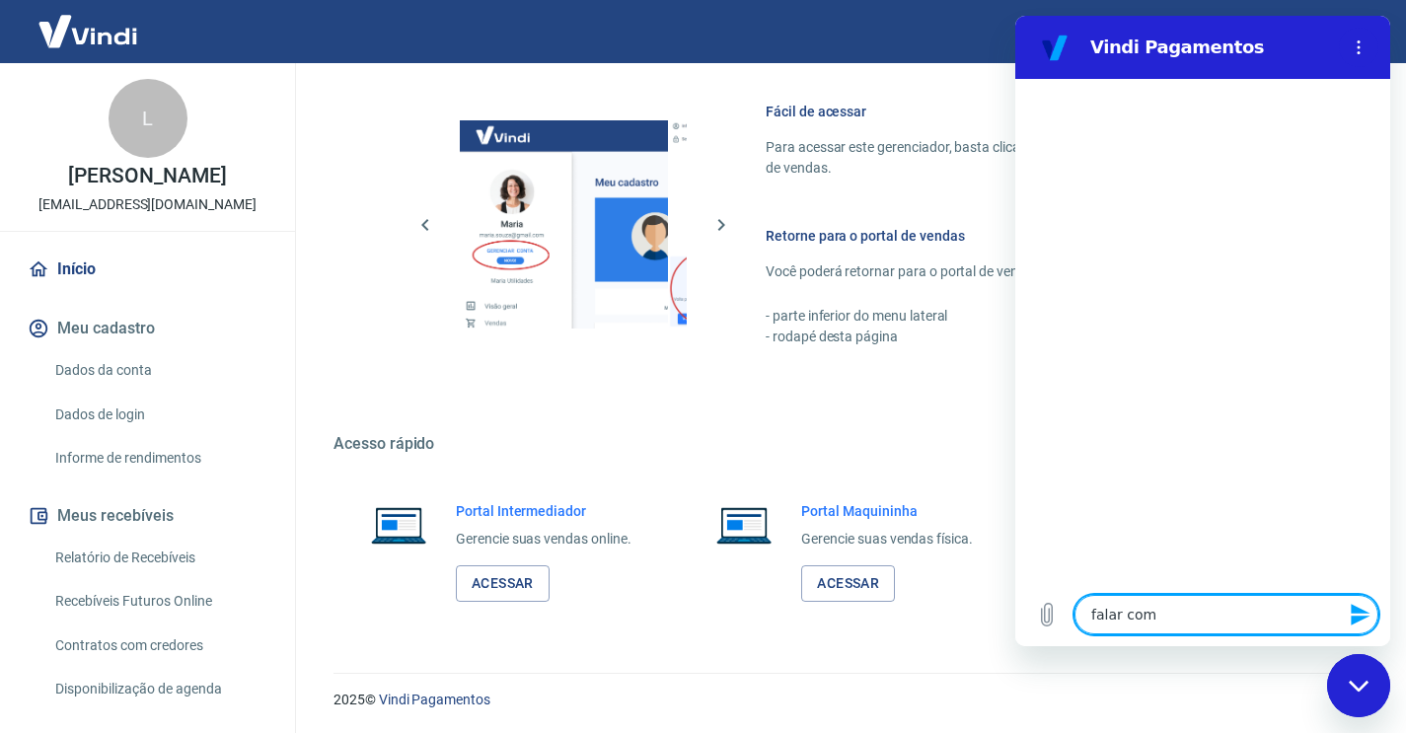
type textarea "x"
type textarea "falar com at"
type textarea "x"
type textarea "falar com ate"
type textarea "x"
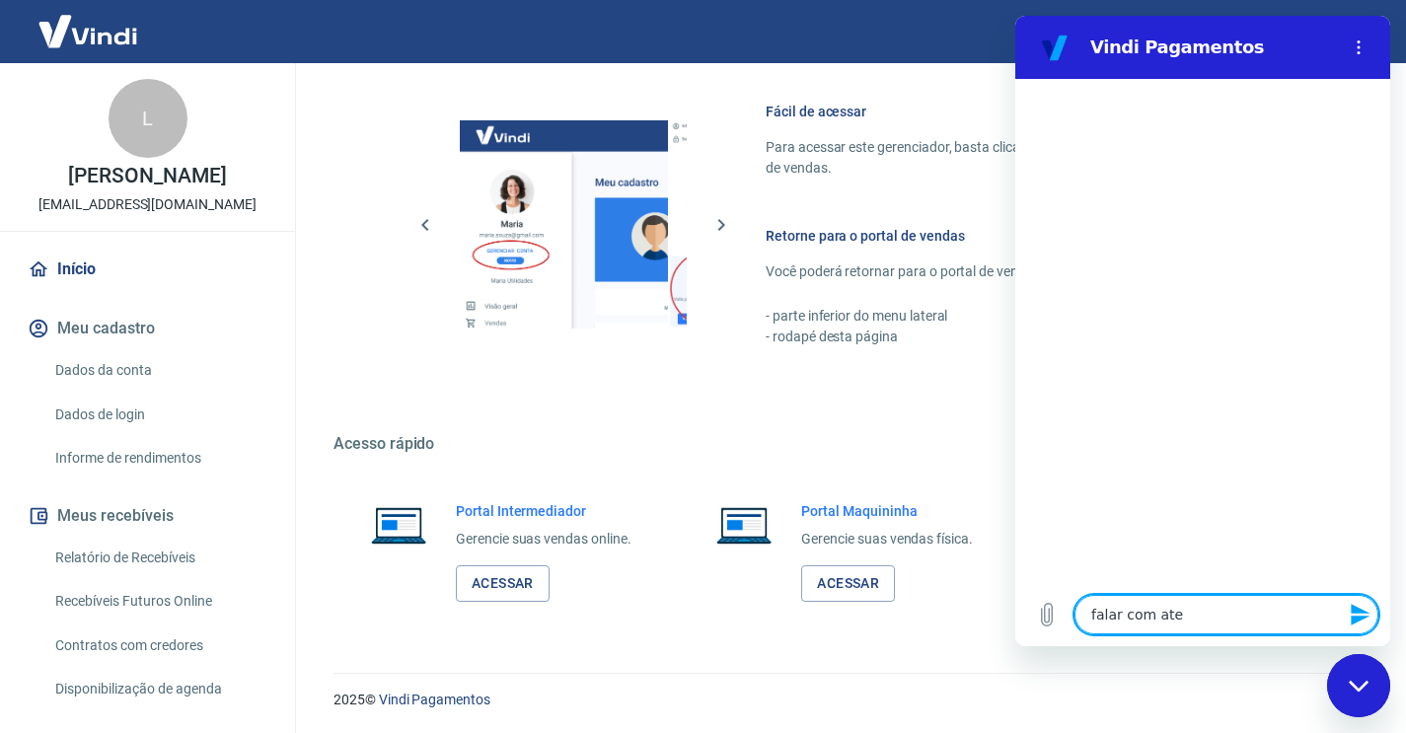
type textarea "falar com [GEOGRAPHIC_DATA]"
type textarea "x"
type textarea "falar com atend"
type textarea "x"
type textarea "falar com atende"
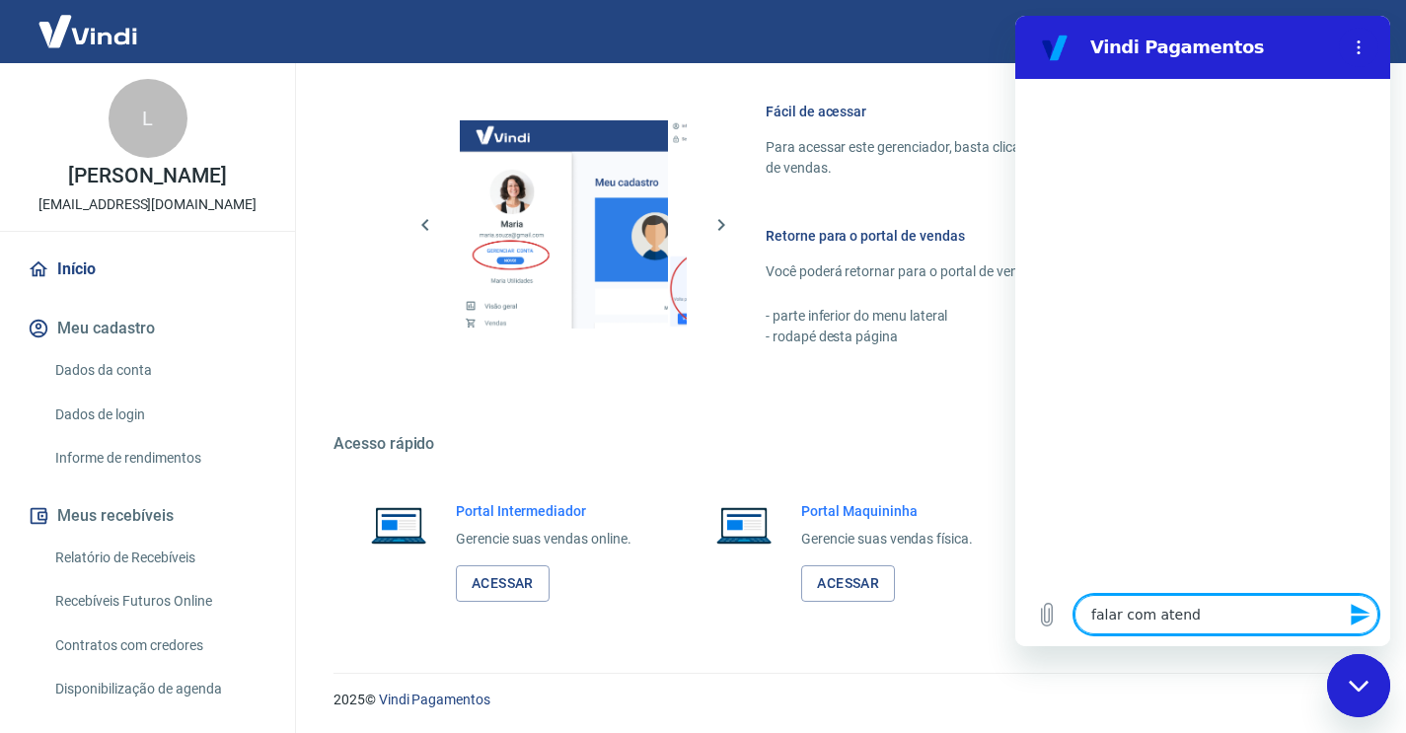
type textarea "x"
type textarea "falar com atenden"
type textarea "x"
type textarea "falar com atendent"
type textarea "x"
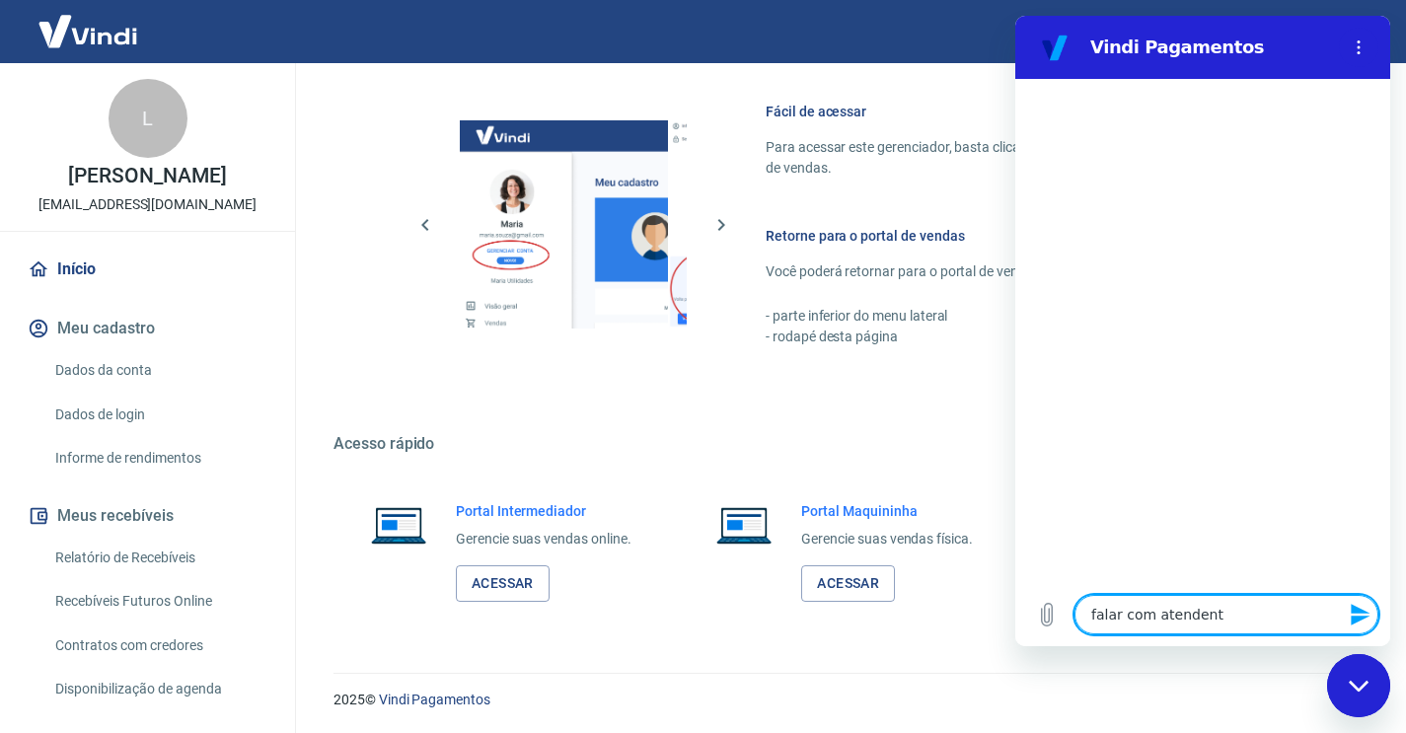
type textarea "falar com atendente"
type textarea "x"
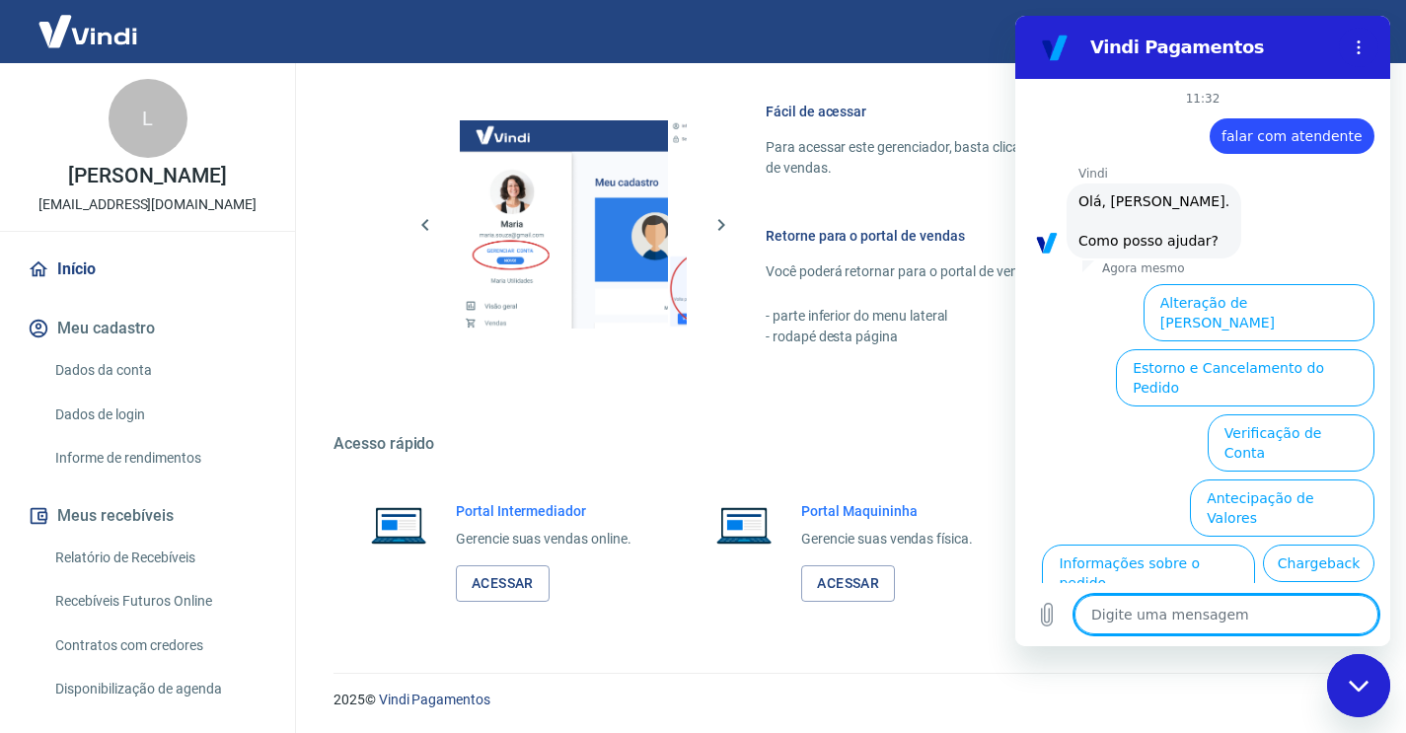
scroll to position [107, 0]
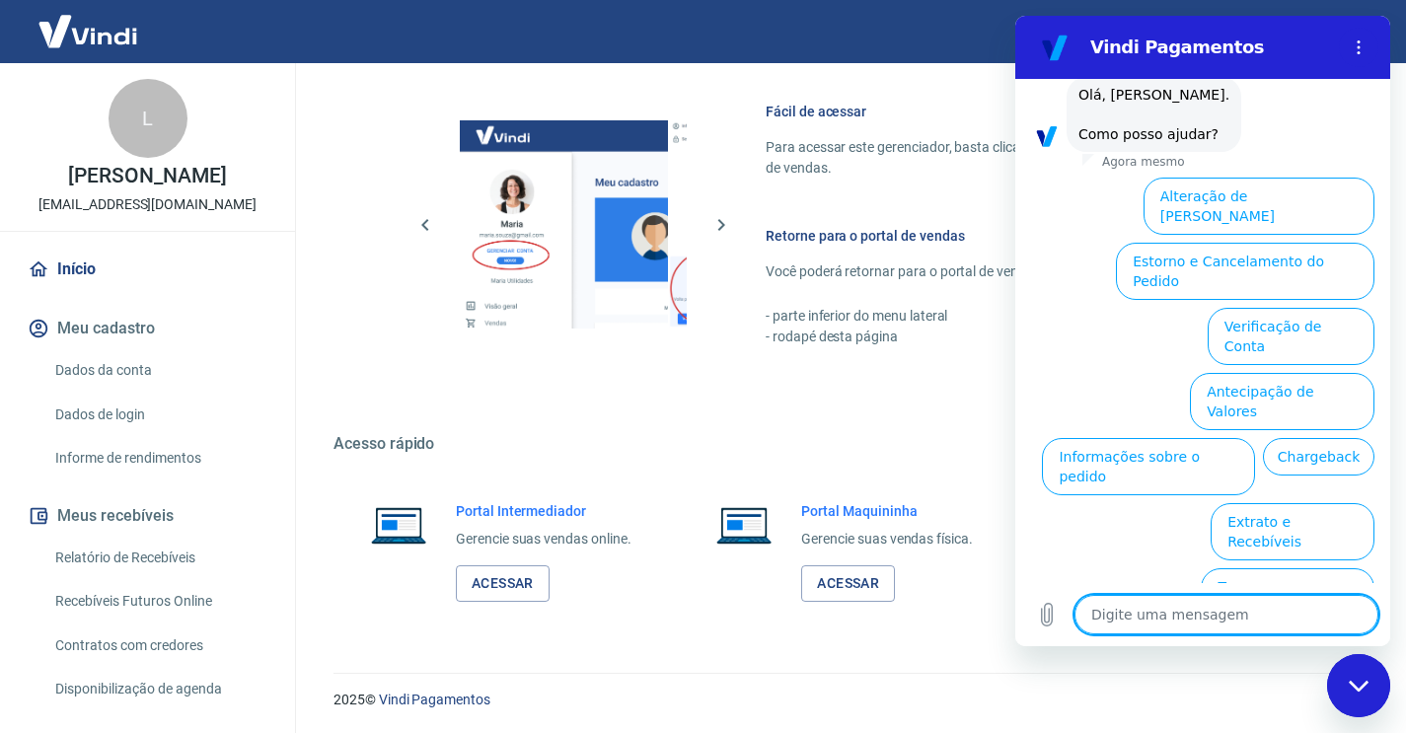
type textarea "f"
type textarea "x"
type textarea "fa"
type textarea "x"
type textarea "faa"
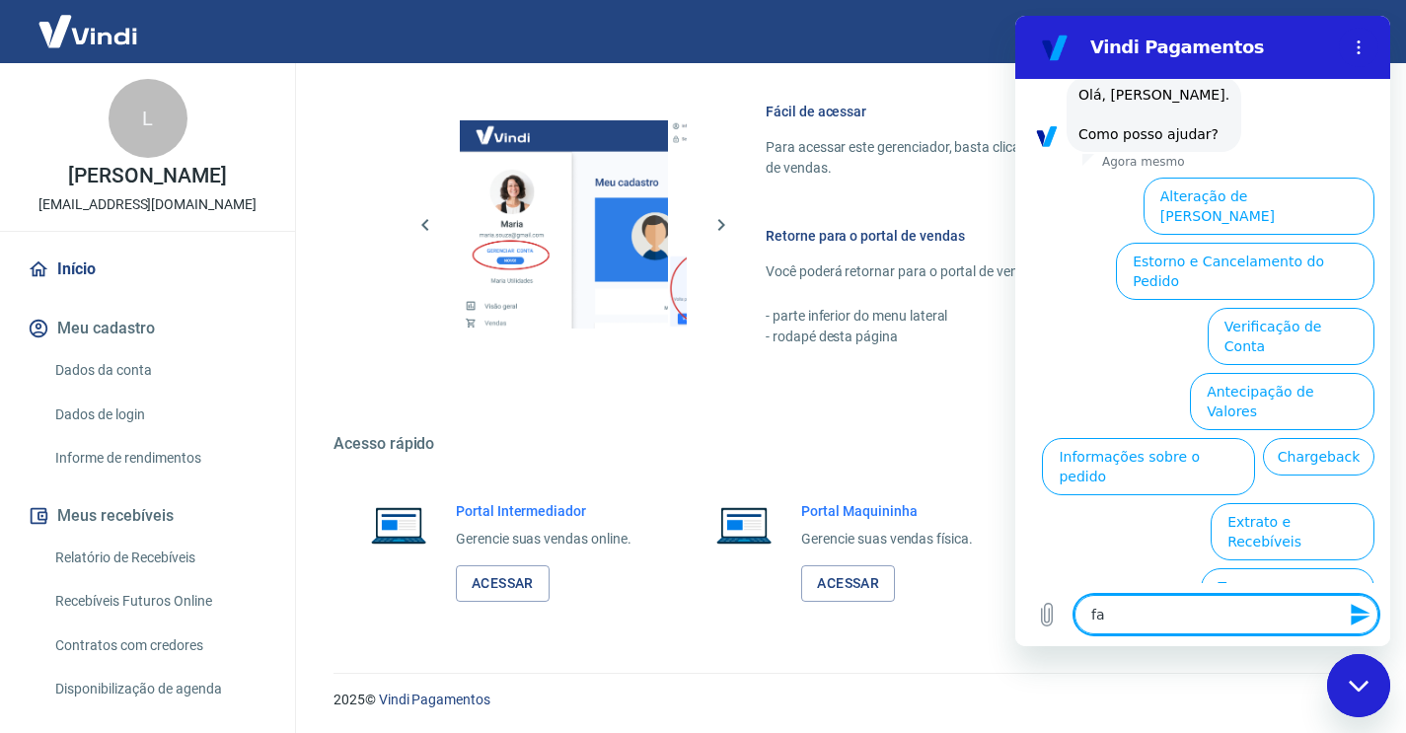
type textarea "x"
type textarea "fa"
type textarea "x"
type textarea "faa"
type textarea "x"
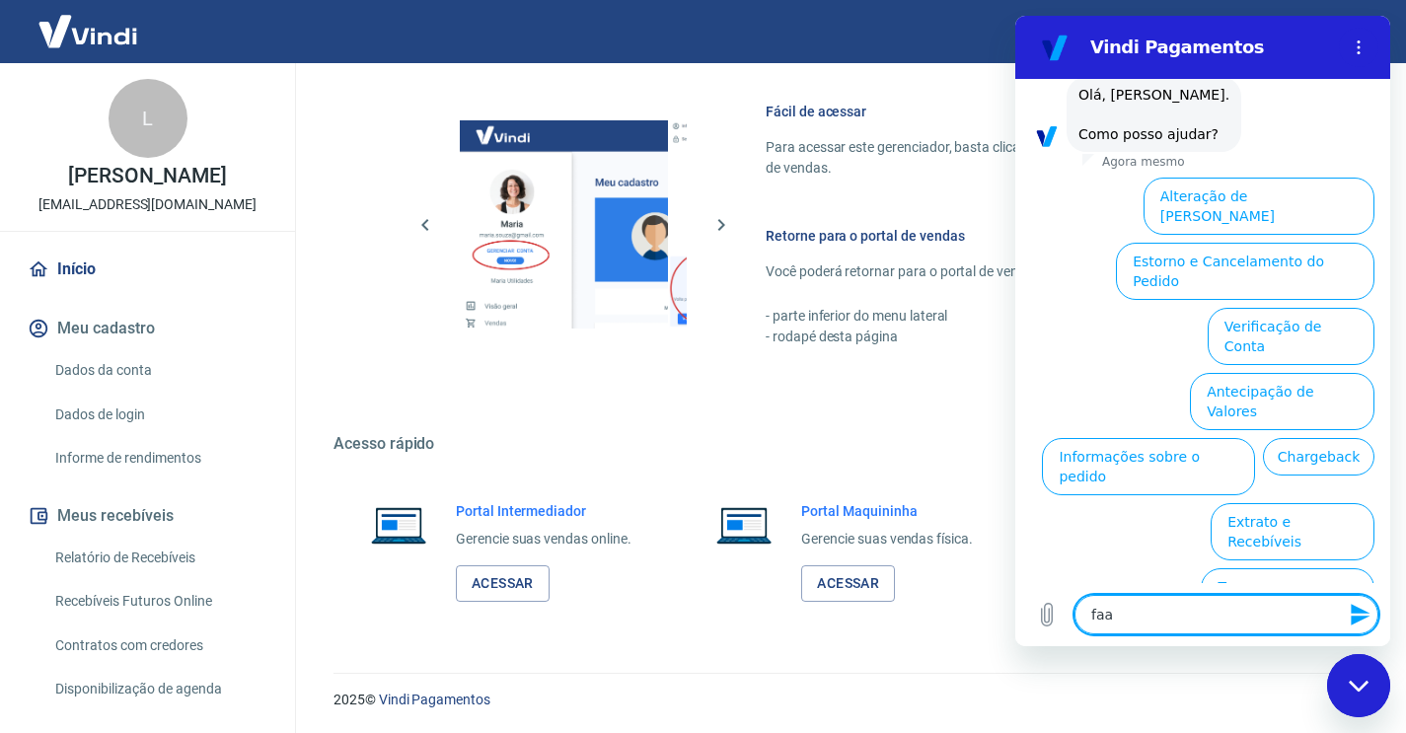
type textarea "faar"
type textarea "x"
type textarea "faa"
type textarea "x"
type textarea "fa"
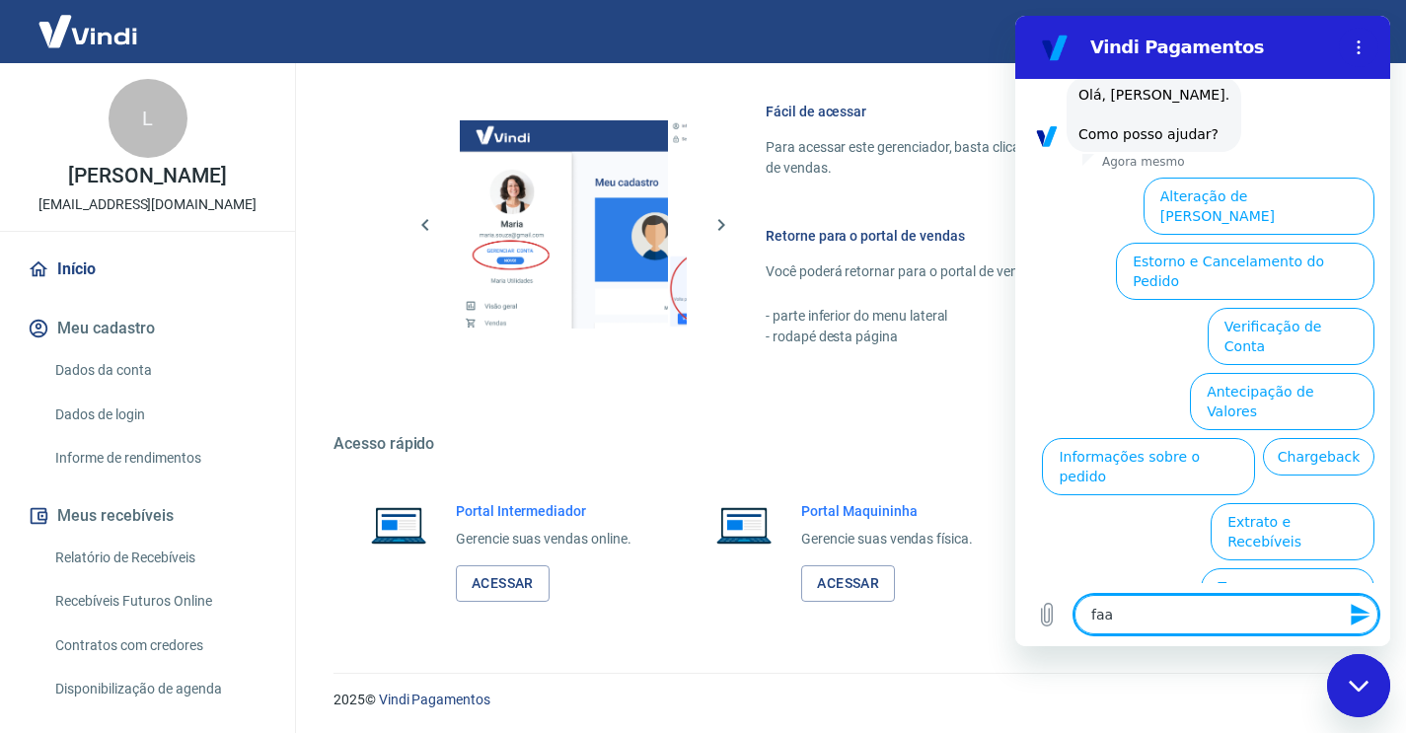
type textarea "x"
type textarea "fa,"
type textarea "x"
type textarea "fa,a"
type textarea "x"
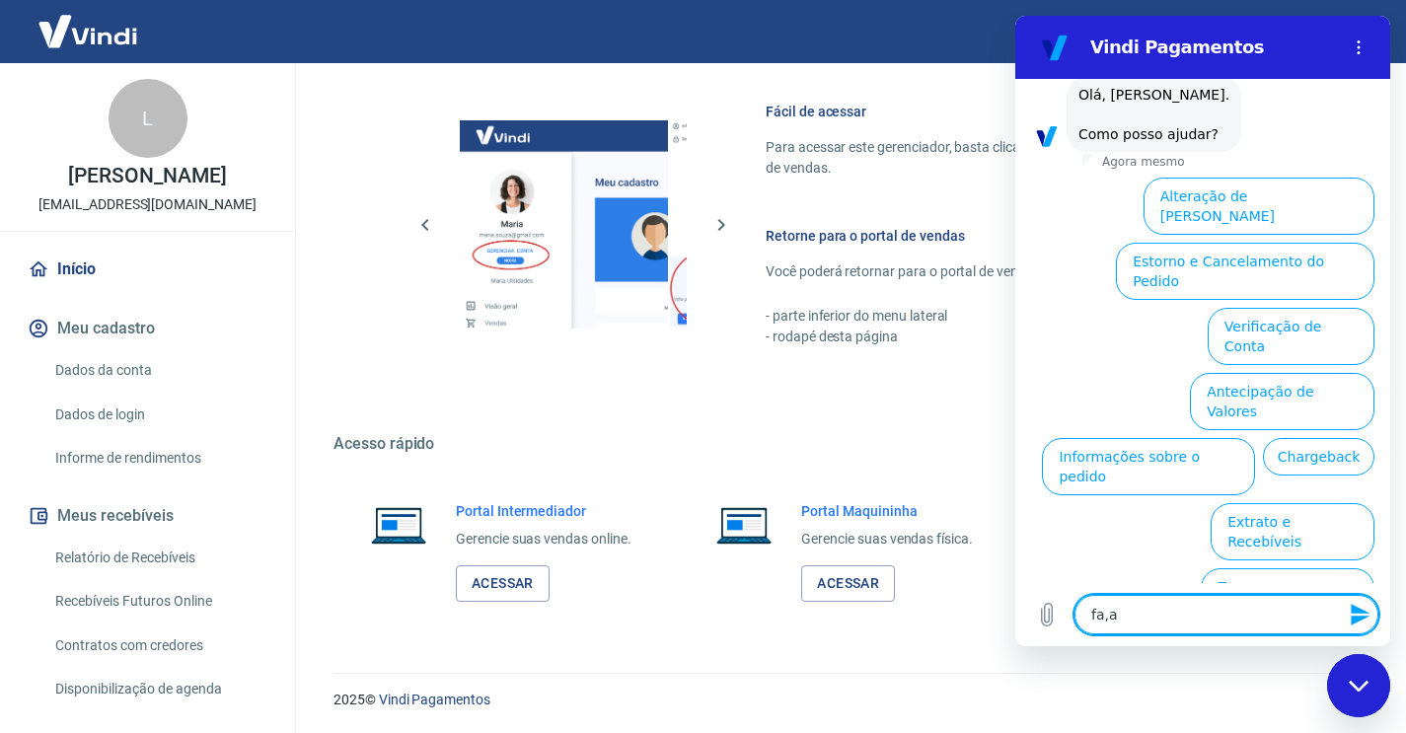
type textarea "fa,ar"
type textarea "x"
type textarea "fa,a"
type textarea "x"
type textarea "fa,"
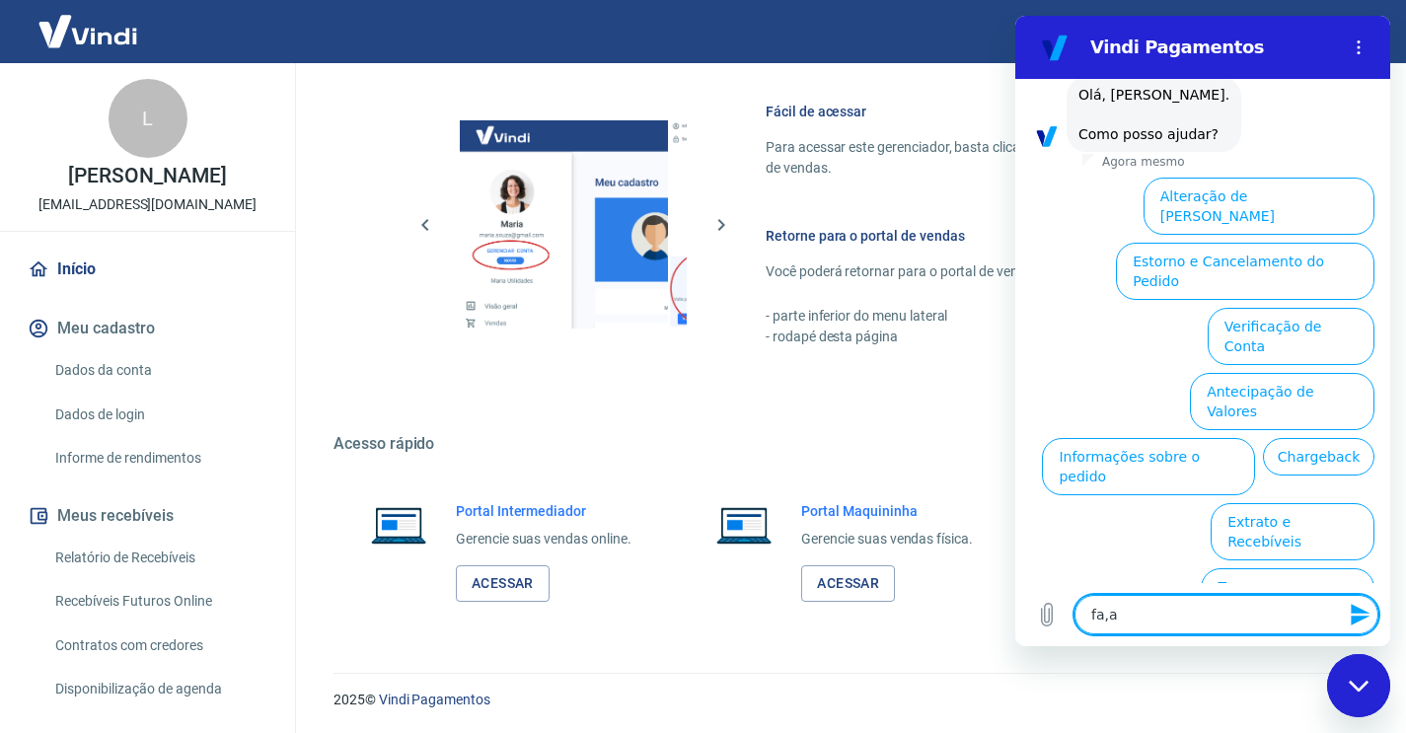
type textarea "x"
type textarea "fa"
type textarea "x"
type textarea "fal"
type textarea "x"
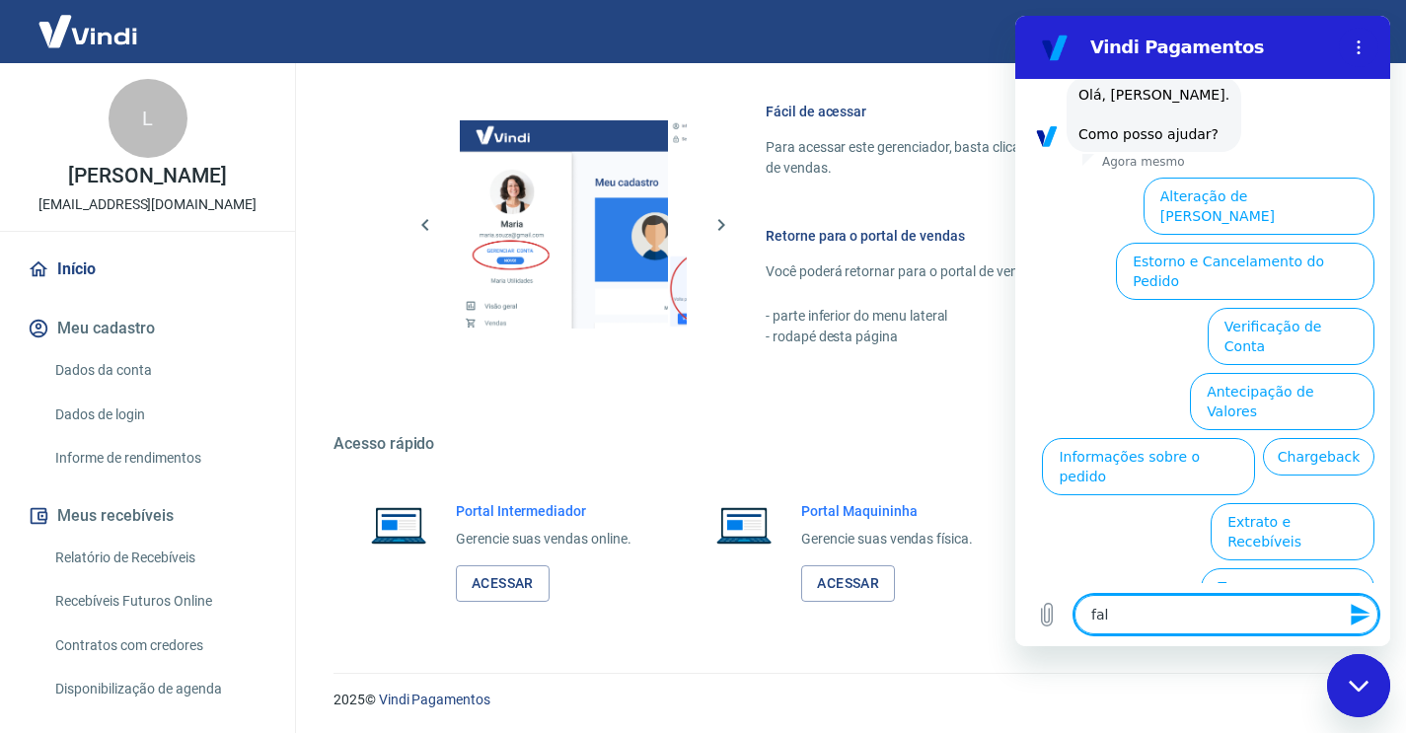
type textarea "fala"
type textarea "x"
type textarea "falar"
type textarea "x"
type textarea "falar"
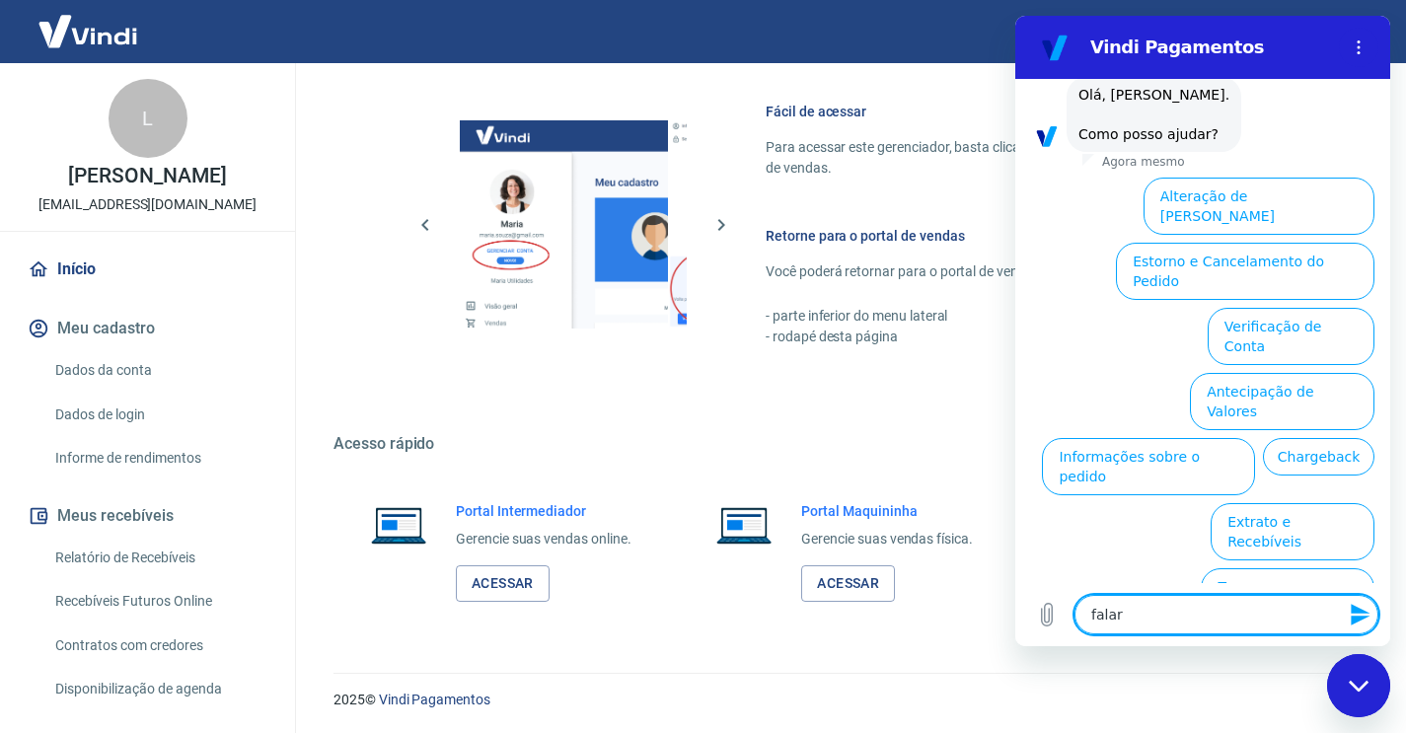
type textarea "x"
type textarea "falar c"
type textarea "x"
type textarea "falar co"
type textarea "x"
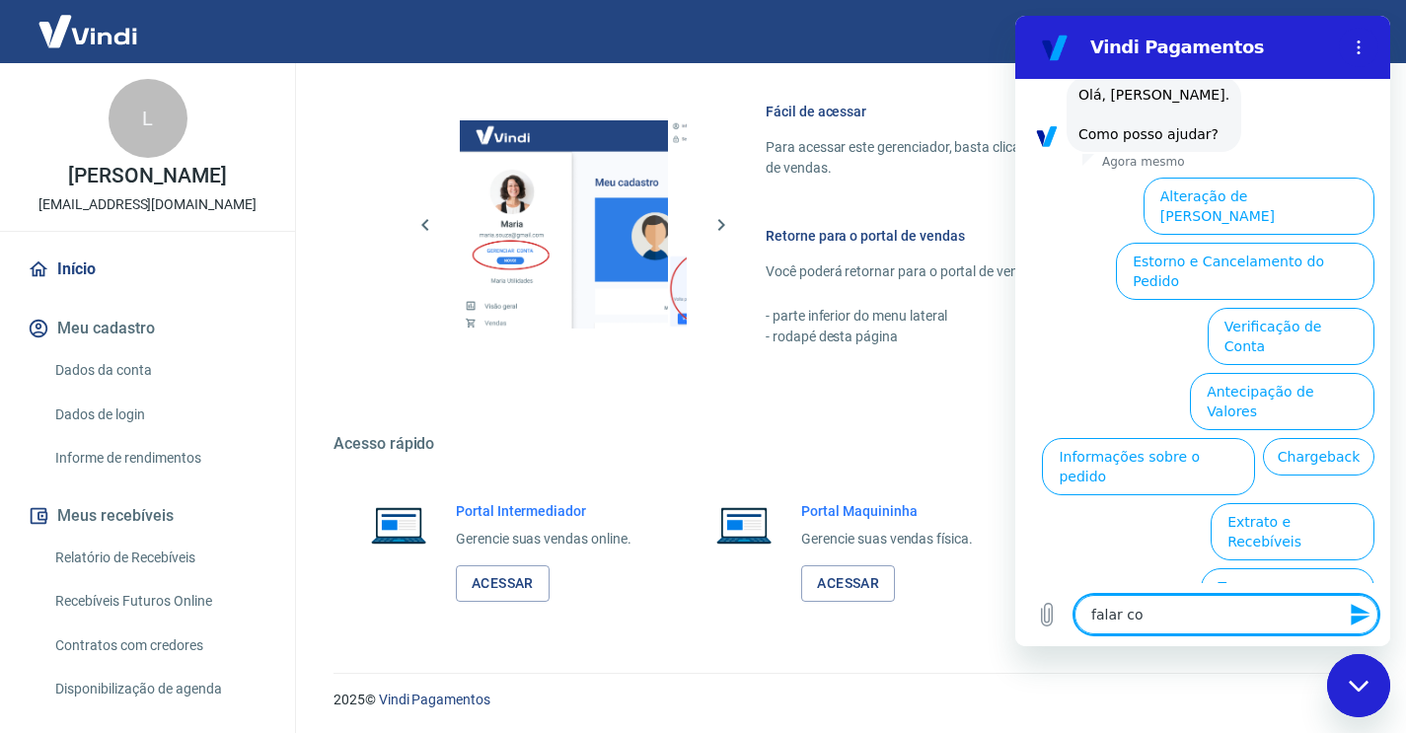
type textarea "falar con"
type textarea "x"
type textarea "falar conm"
type textarea "x"
type textarea "falar con"
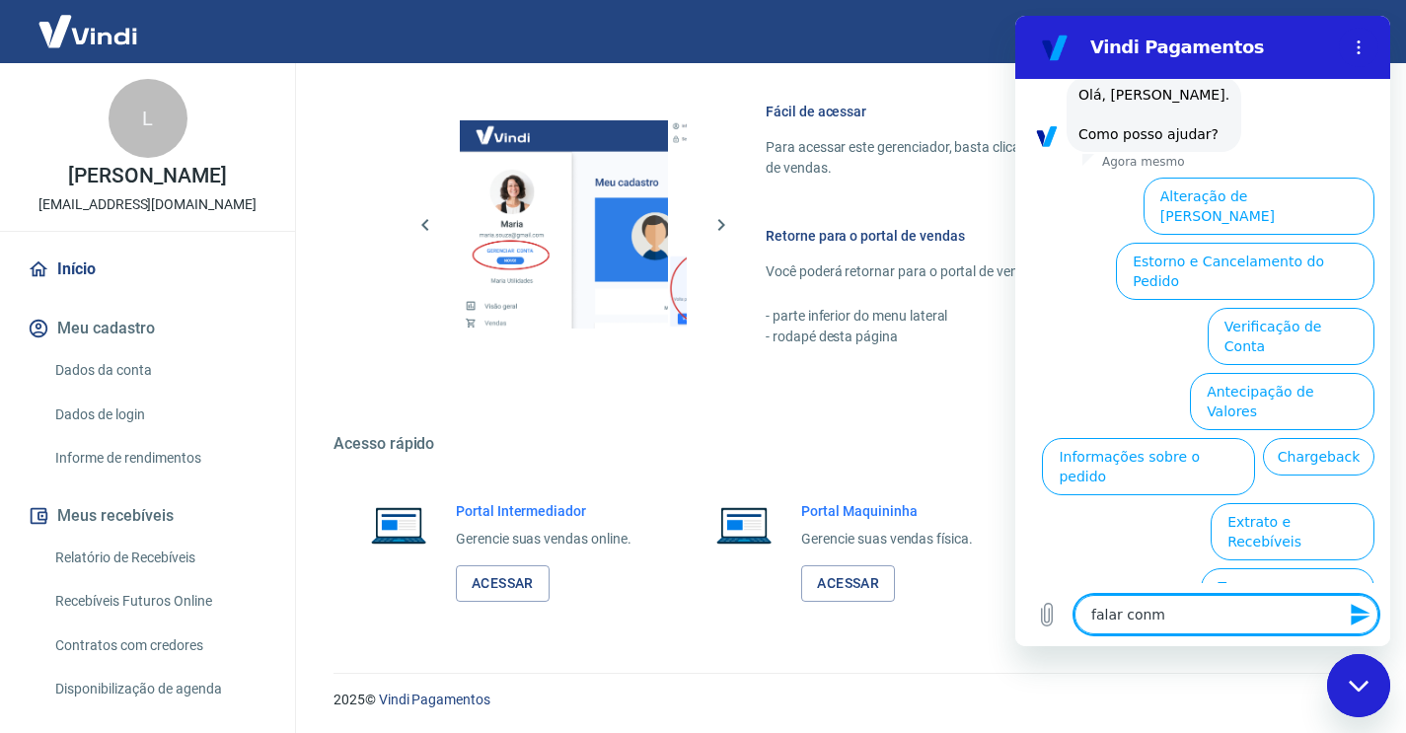
type textarea "x"
type textarea "falar conm"
type textarea "x"
type textarea "falar con"
type textarea "x"
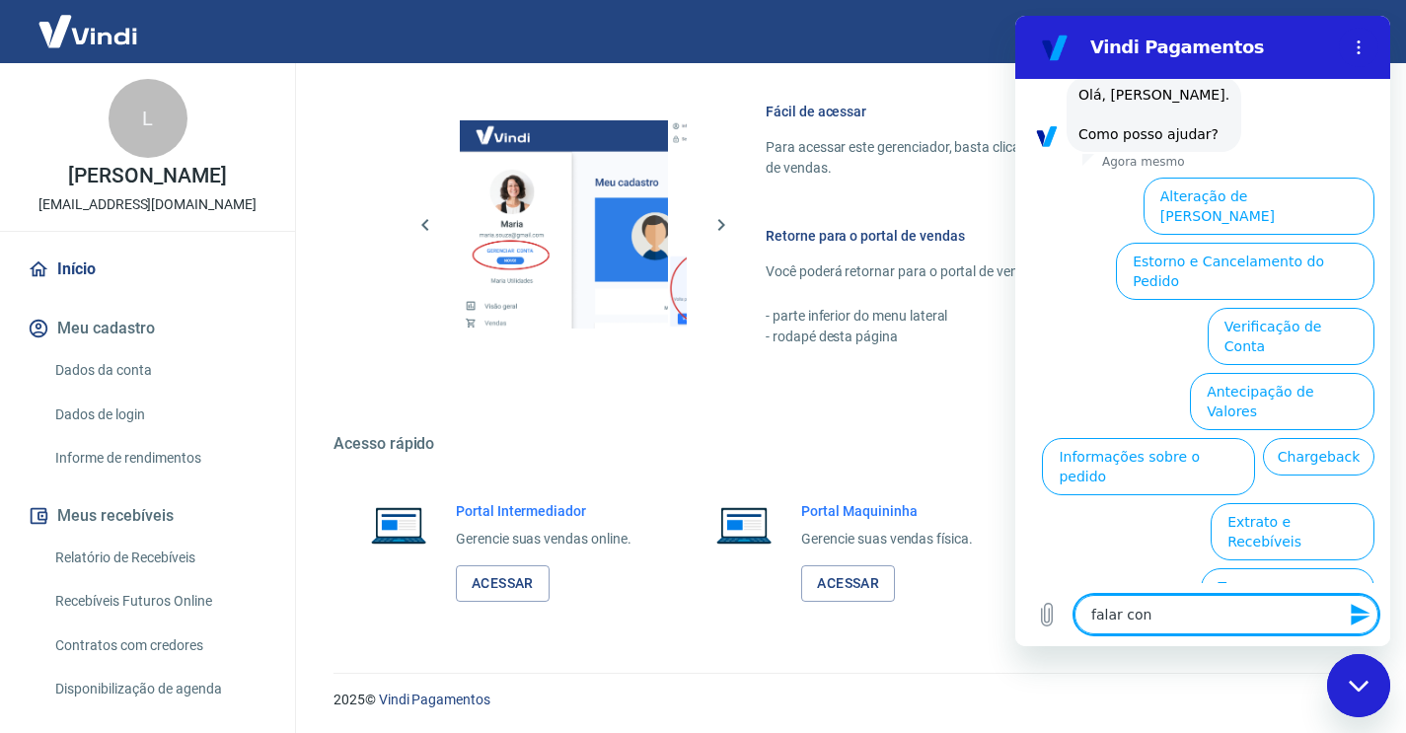
type textarea "falar co"
type textarea "x"
type textarea "falar com"
type textarea "x"
type textarea "falar com"
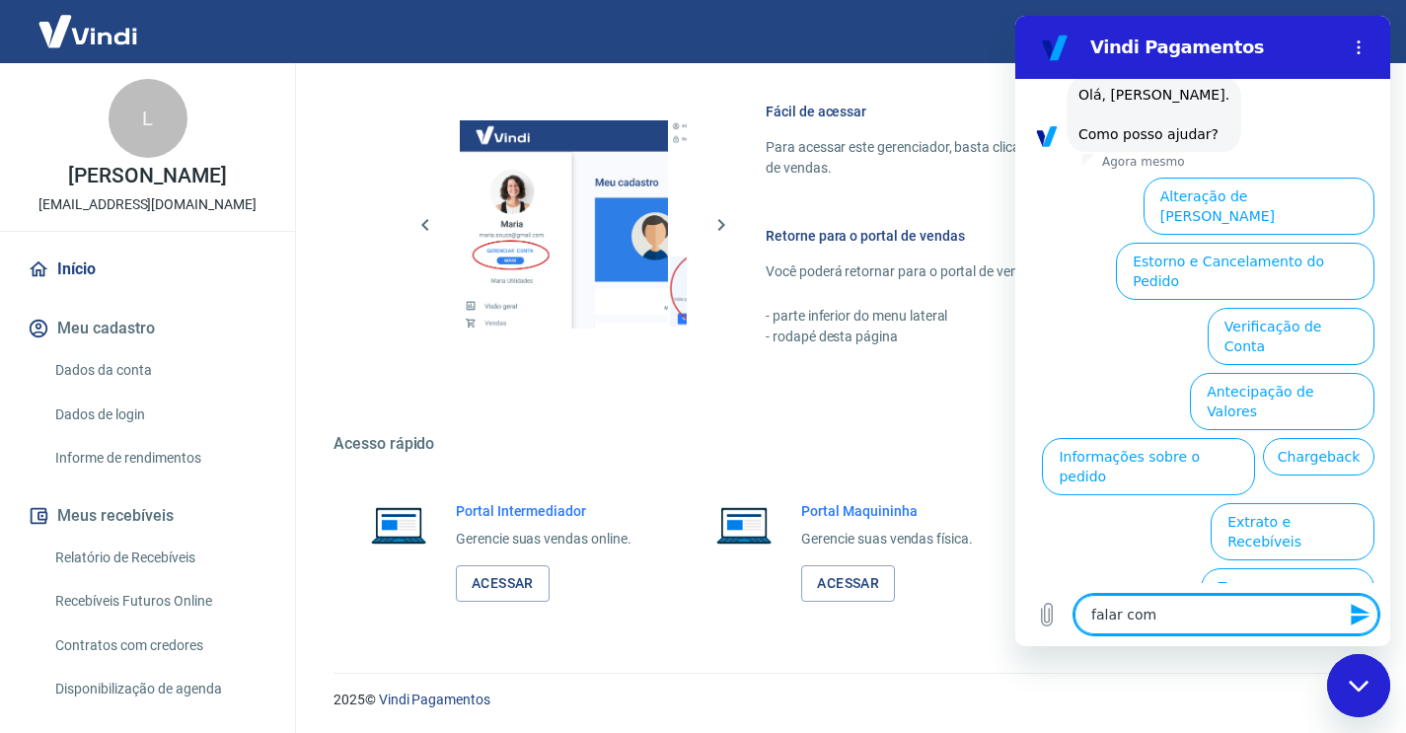
type textarea "x"
type textarea "falar com a"
type textarea "x"
type textarea "falar com at"
type textarea "x"
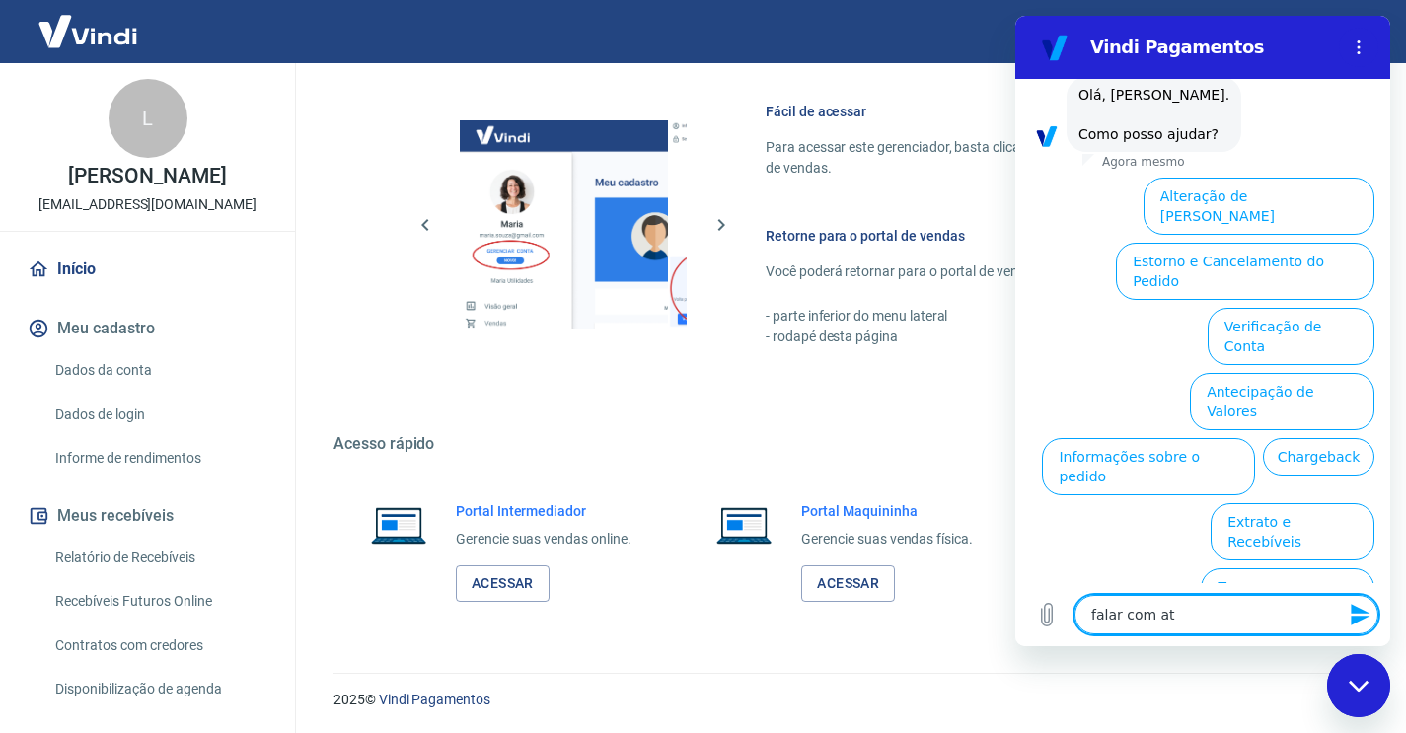
type textarea "falar com ate"
type textarea "x"
type textarea "falar com [GEOGRAPHIC_DATA]"
type textarea "x"
type textarea "falar com atend"
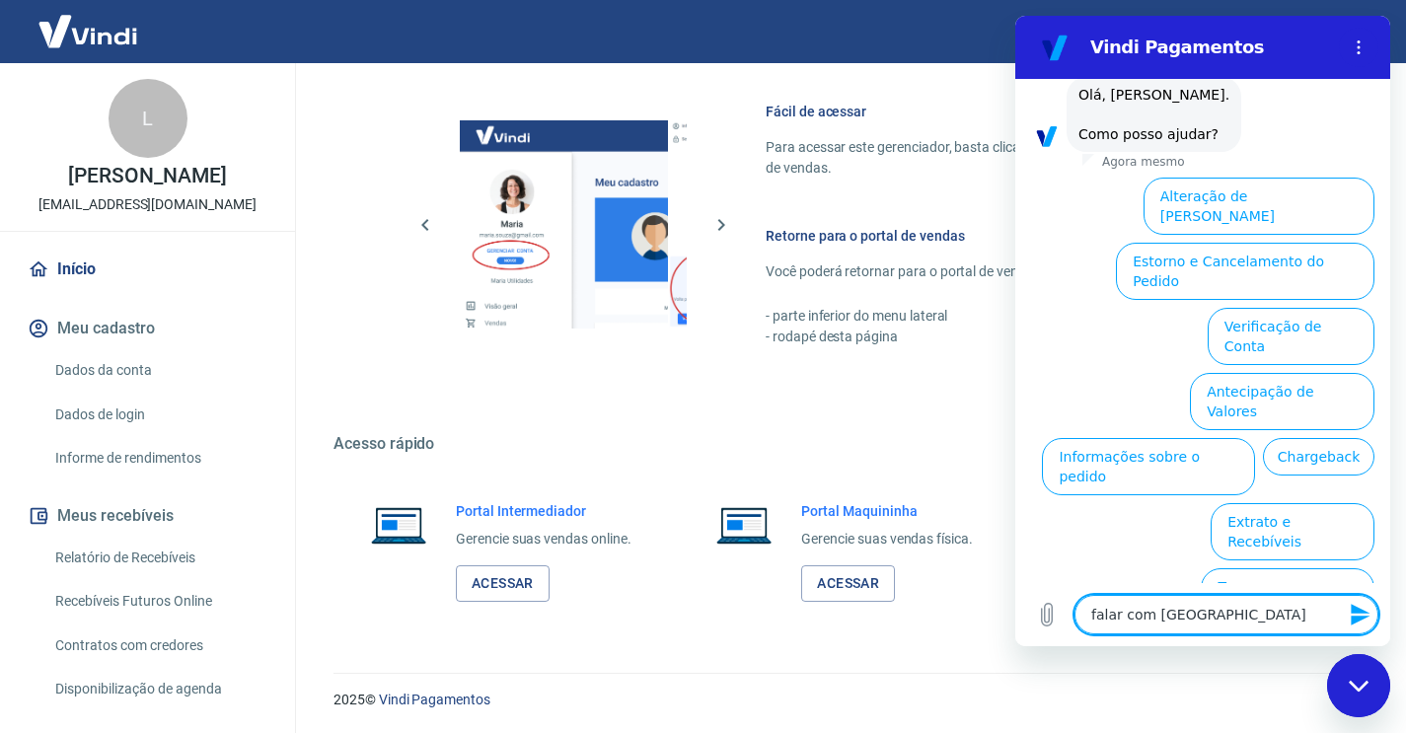
type textarea "x"
type textarea "falar com atende"
type textarea "x"
type textarea "falar com atenden"
type textarea "x"
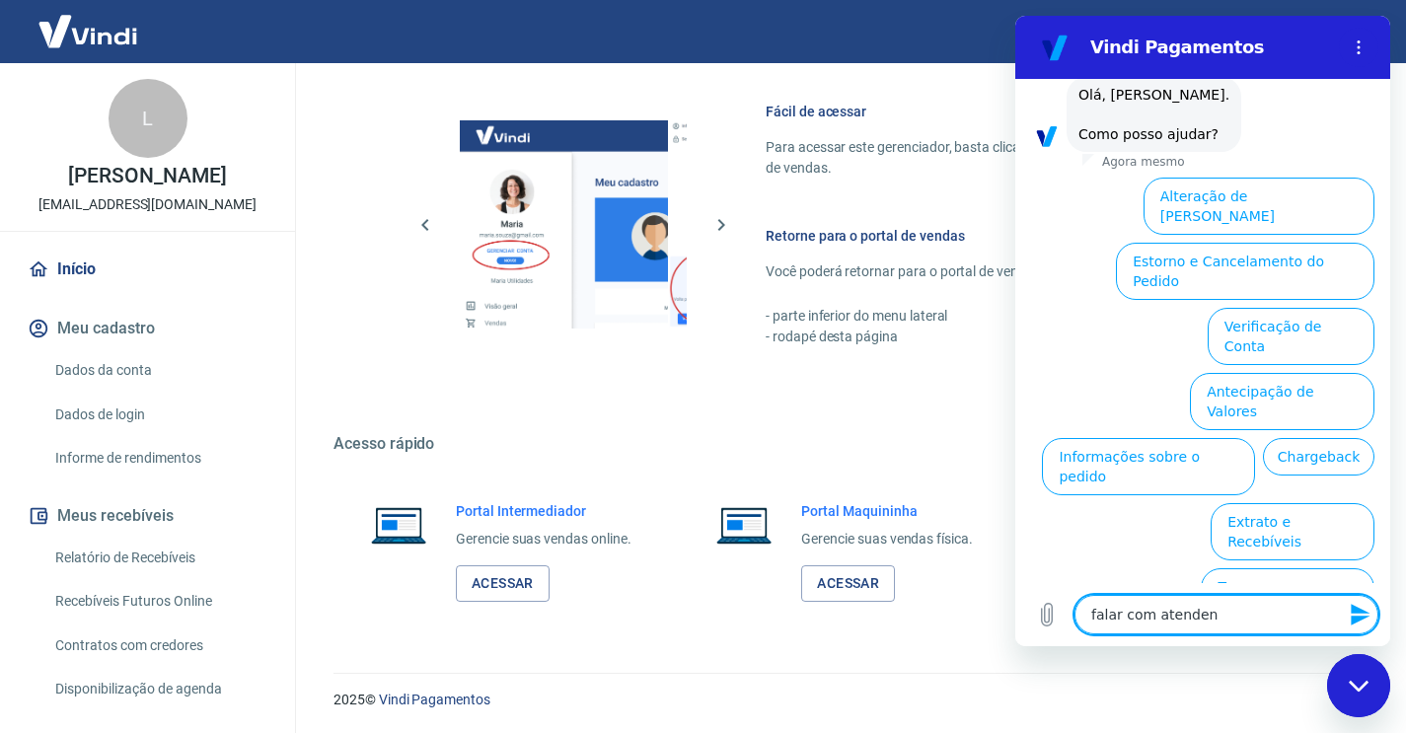
type textarea "falar com atendent"
type textarea "x"
type textarea "falar com atendente"
type textarea "x"
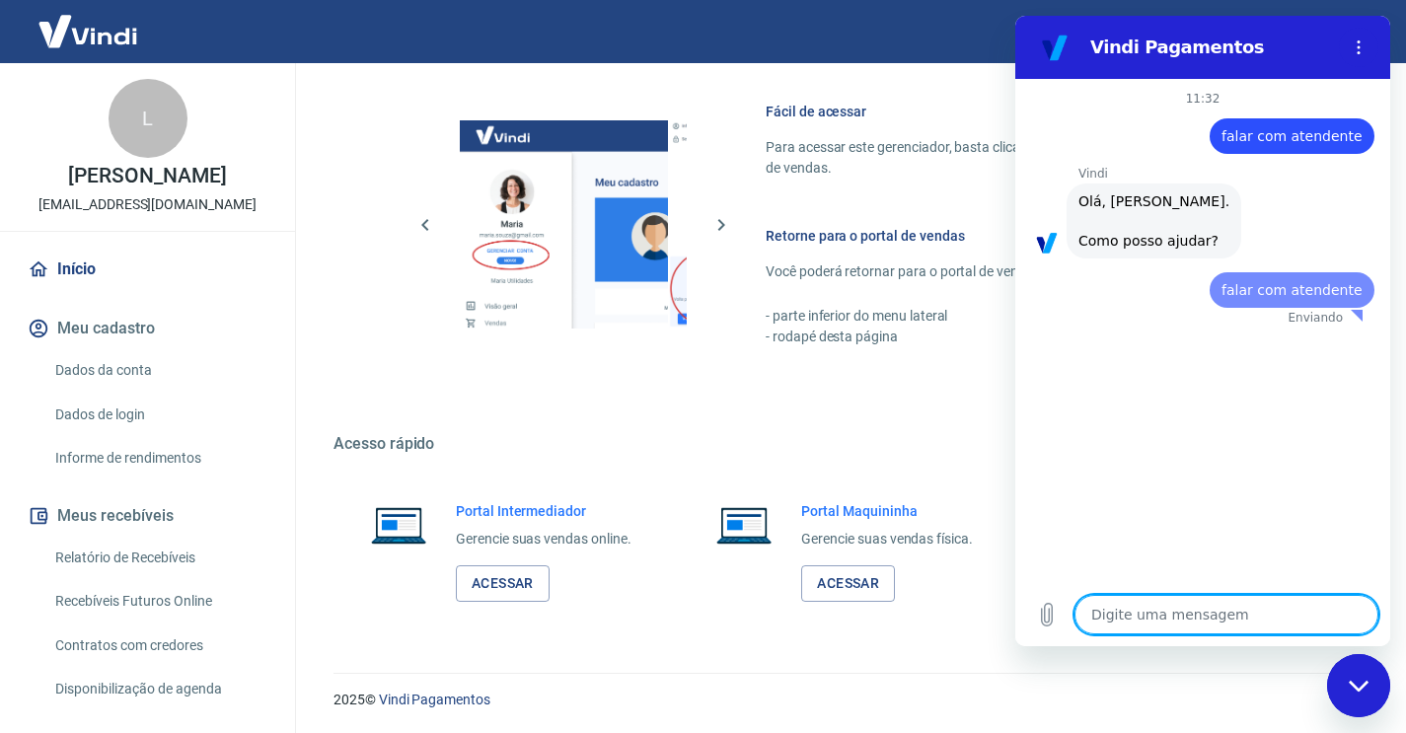
scroll to position [0, 0]
type textarea "x"
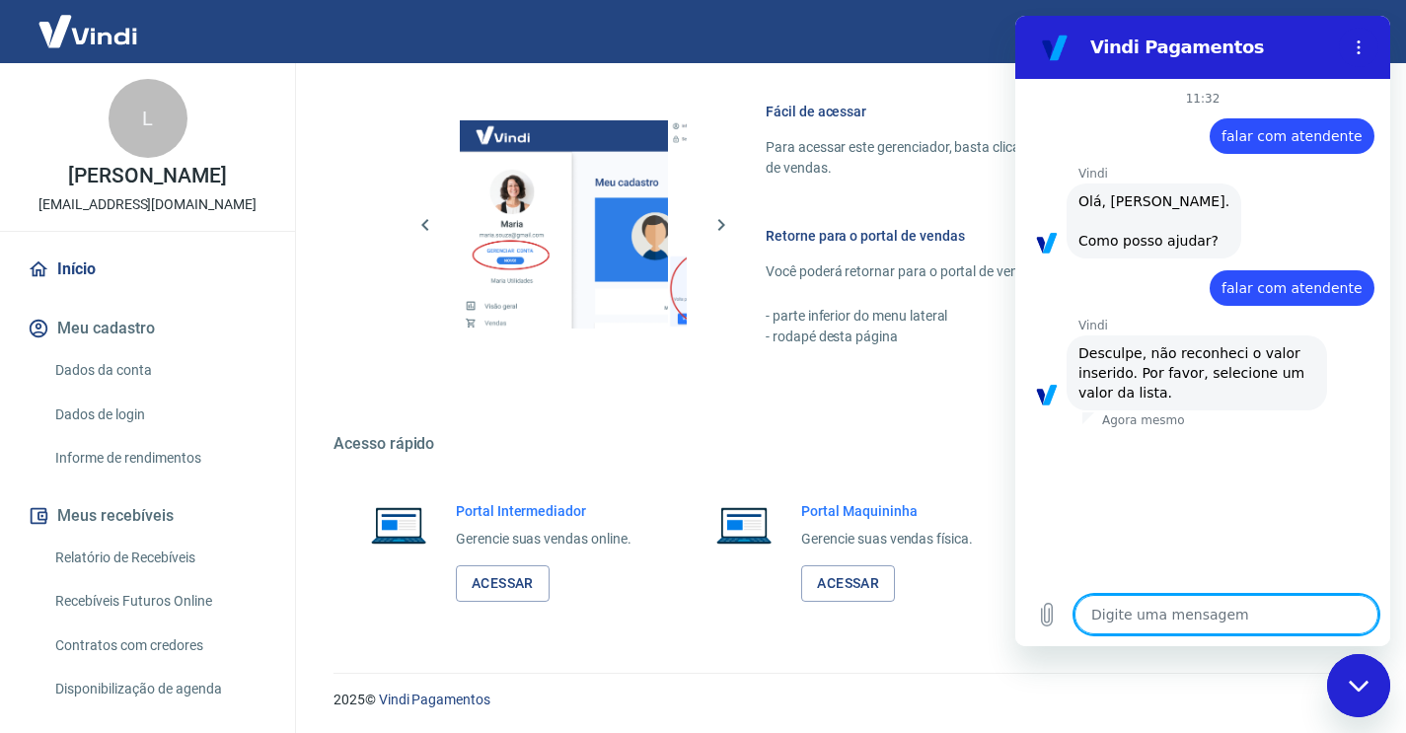
type textarea "a"
type textarea "x"
type textarea "at"
type textarea "x"
type textarea "ate"
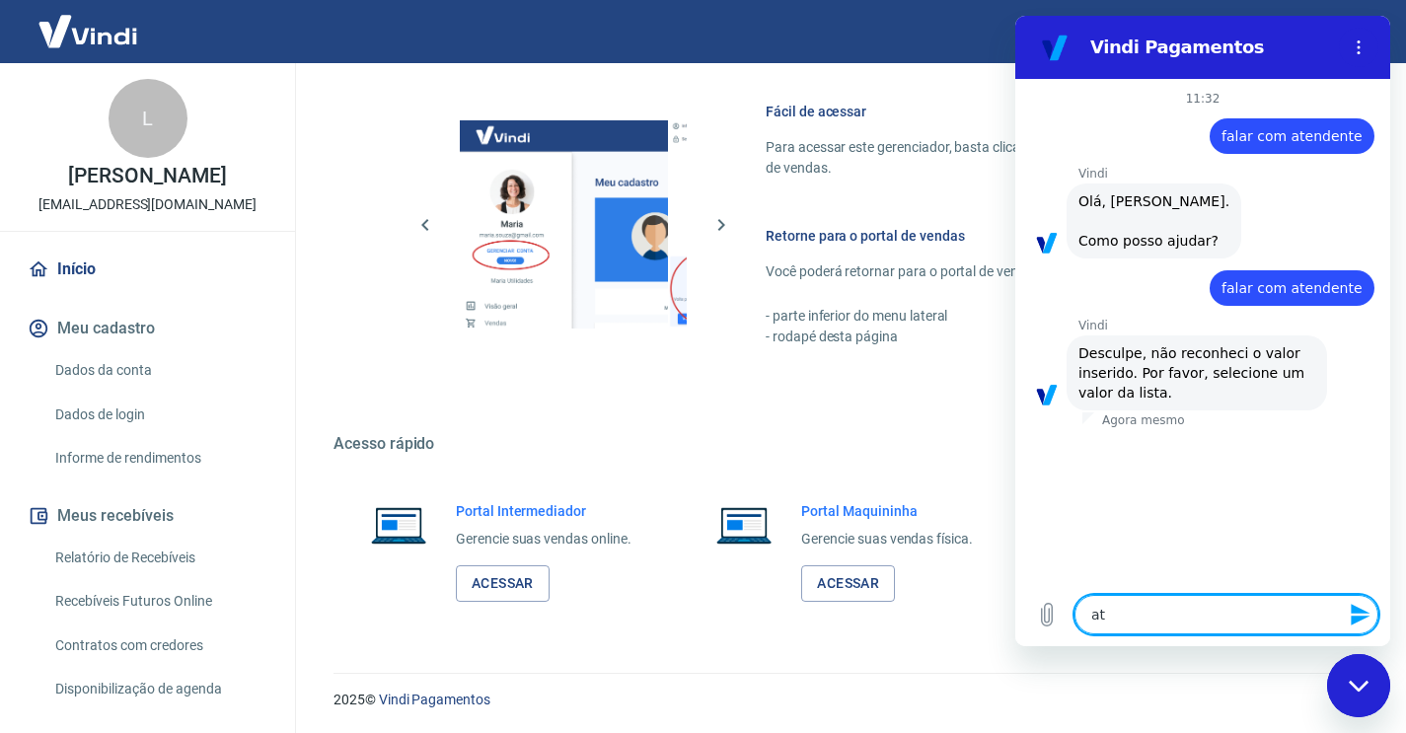
type textarea "x"
type textarea "aten"
type textarea "x"
type textarea "atend"
type textarea "x"
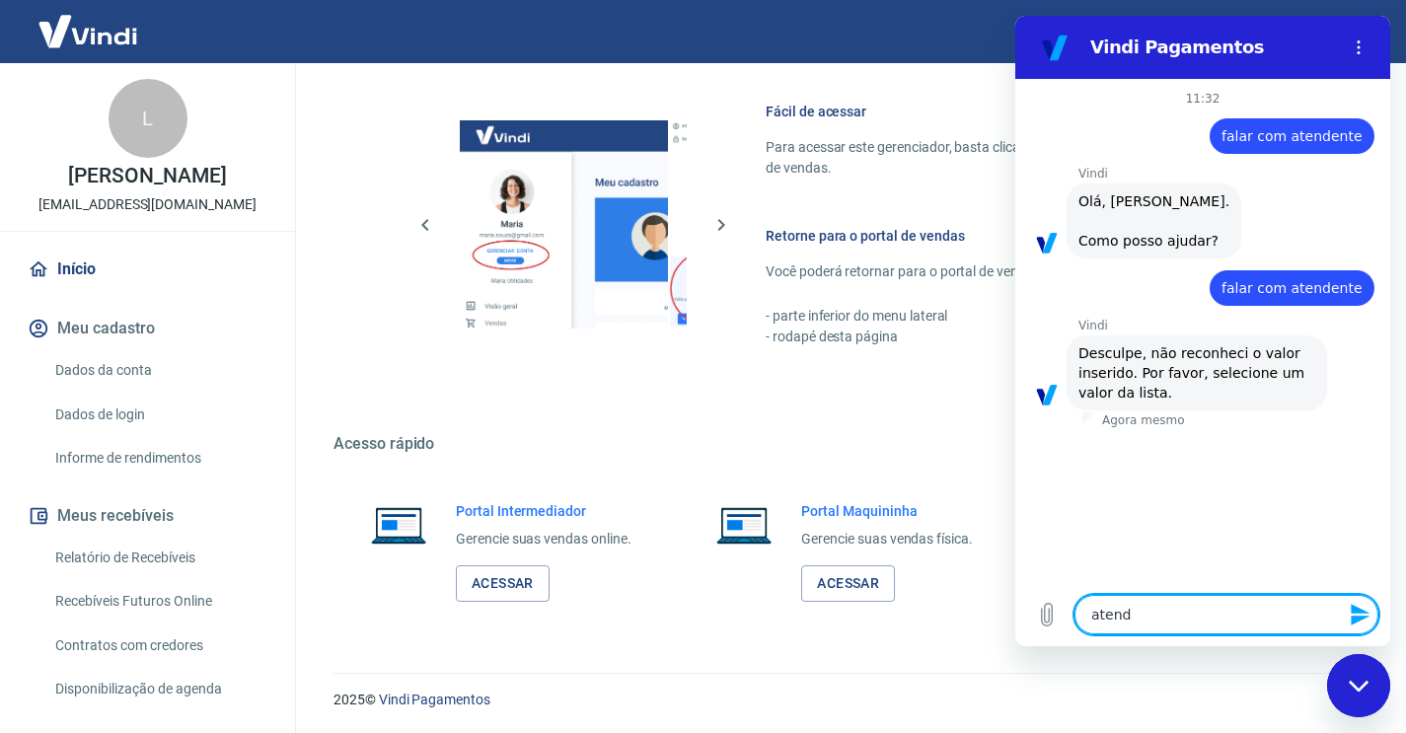
type textarea "atendi"
type textarea "x"
type textarea "atendim"
type textarea "x"
type textarea "atendime"
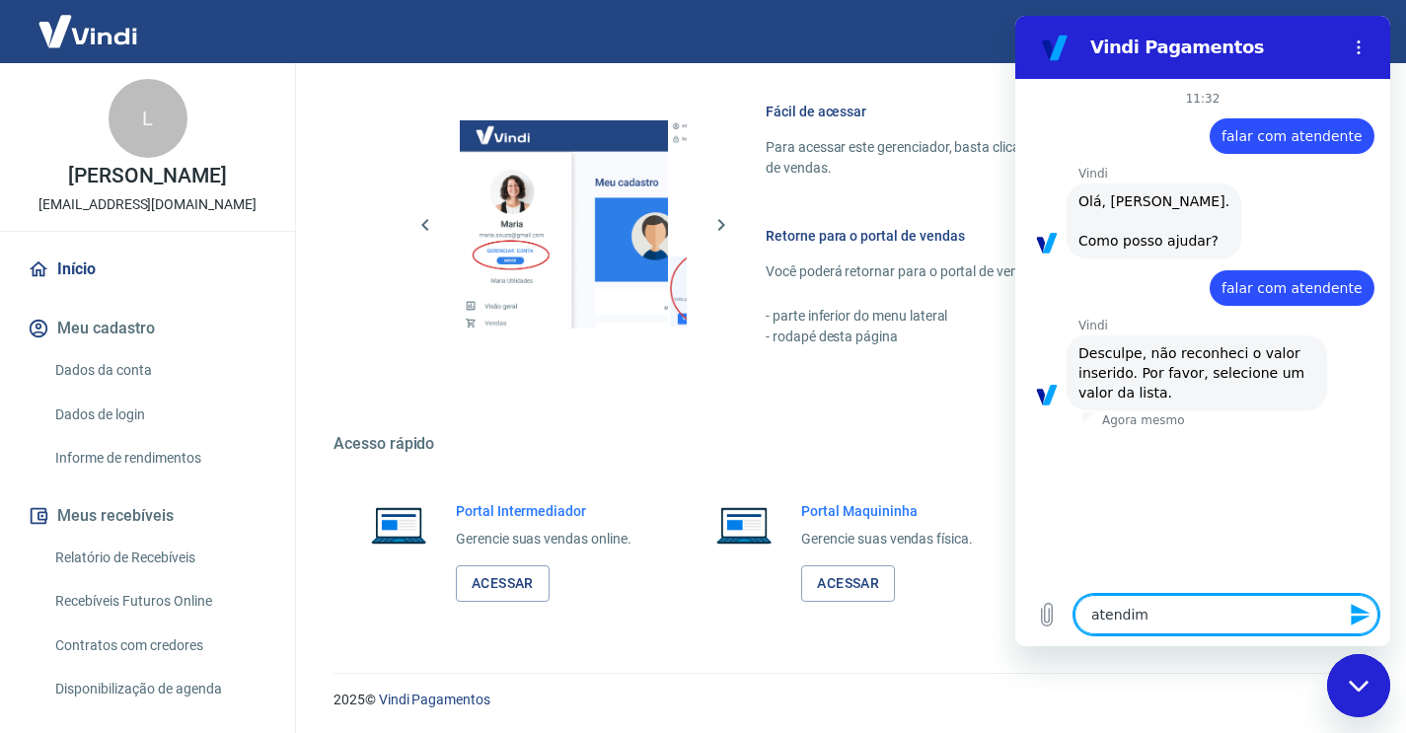
type textarea "x"
type textarea "atendimen"
type textarea "x"
type textarea "atendiment"
type textarea "x"
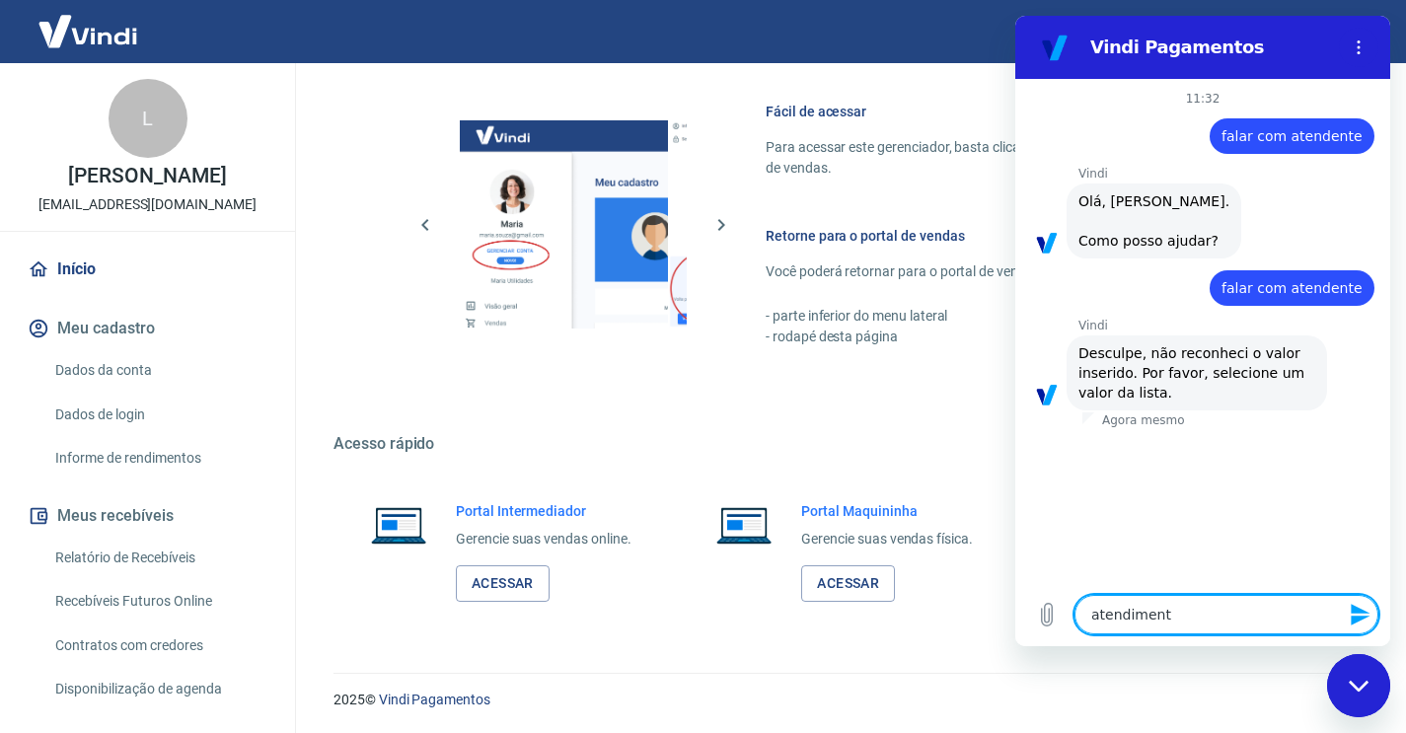
type textarea "atendimento"
type textarea "x"
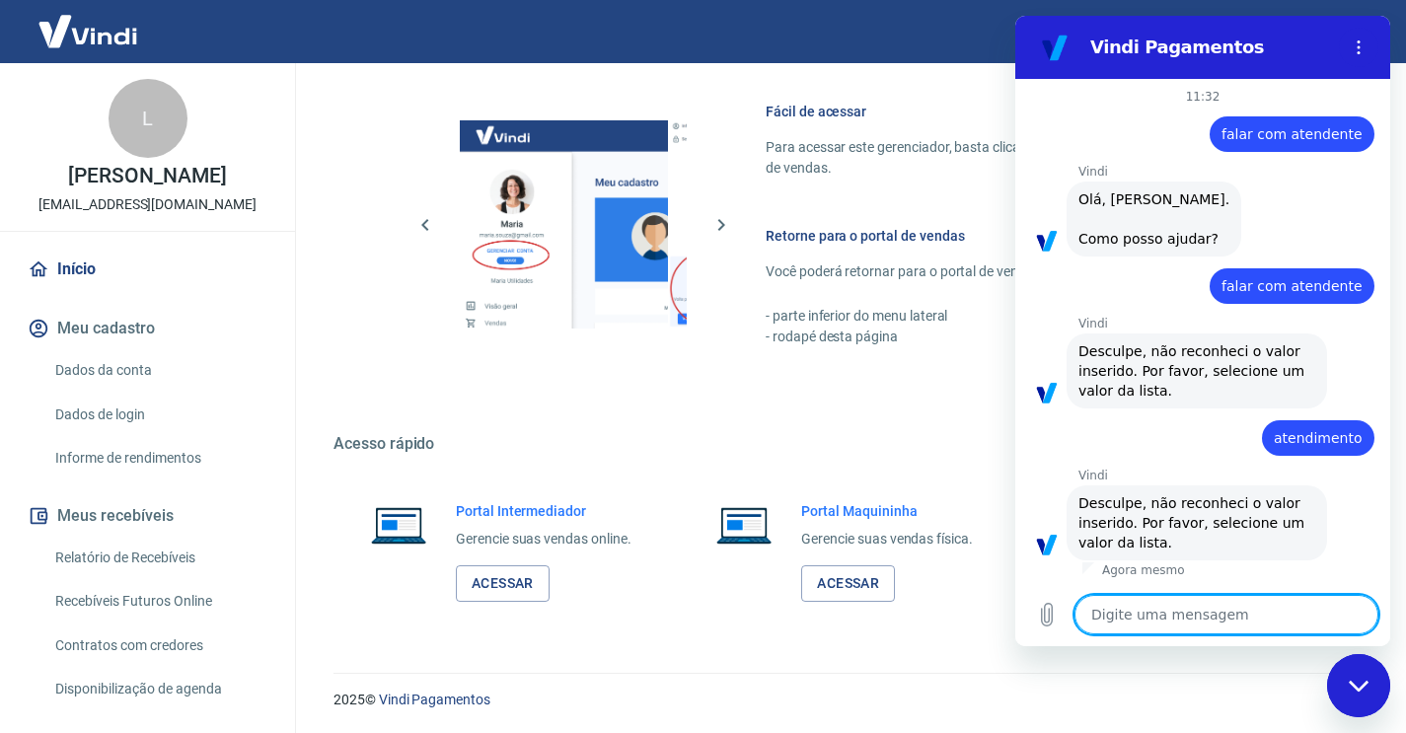
scroll to position [2, 0]
click at [1182, 614] on textarea at bounding box center [1227, 614] width 304 height 39
type textarea "f"
type textarea "x"
type textarea "fa"
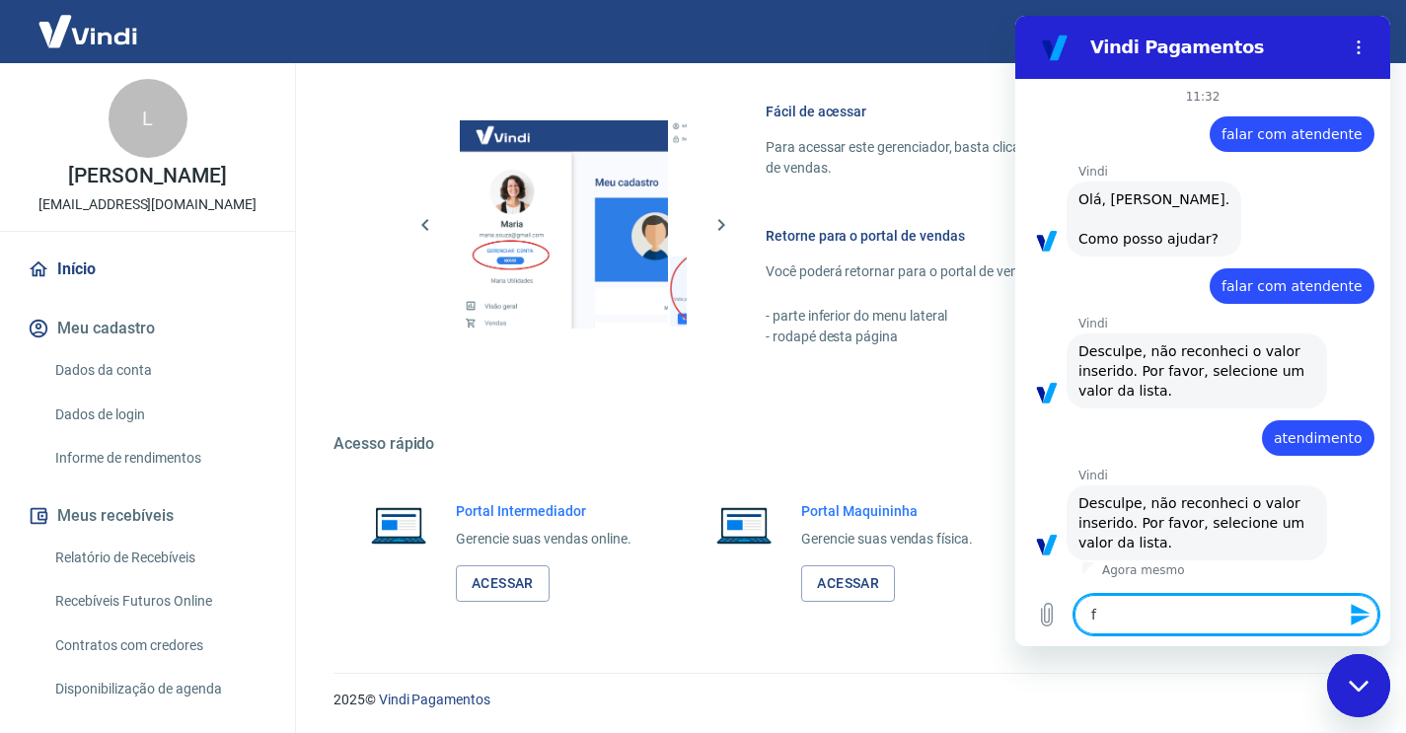
type textarea "x"
type textarea "fal"
type textarea "x"
type textarea "fala"
type textarea "x"
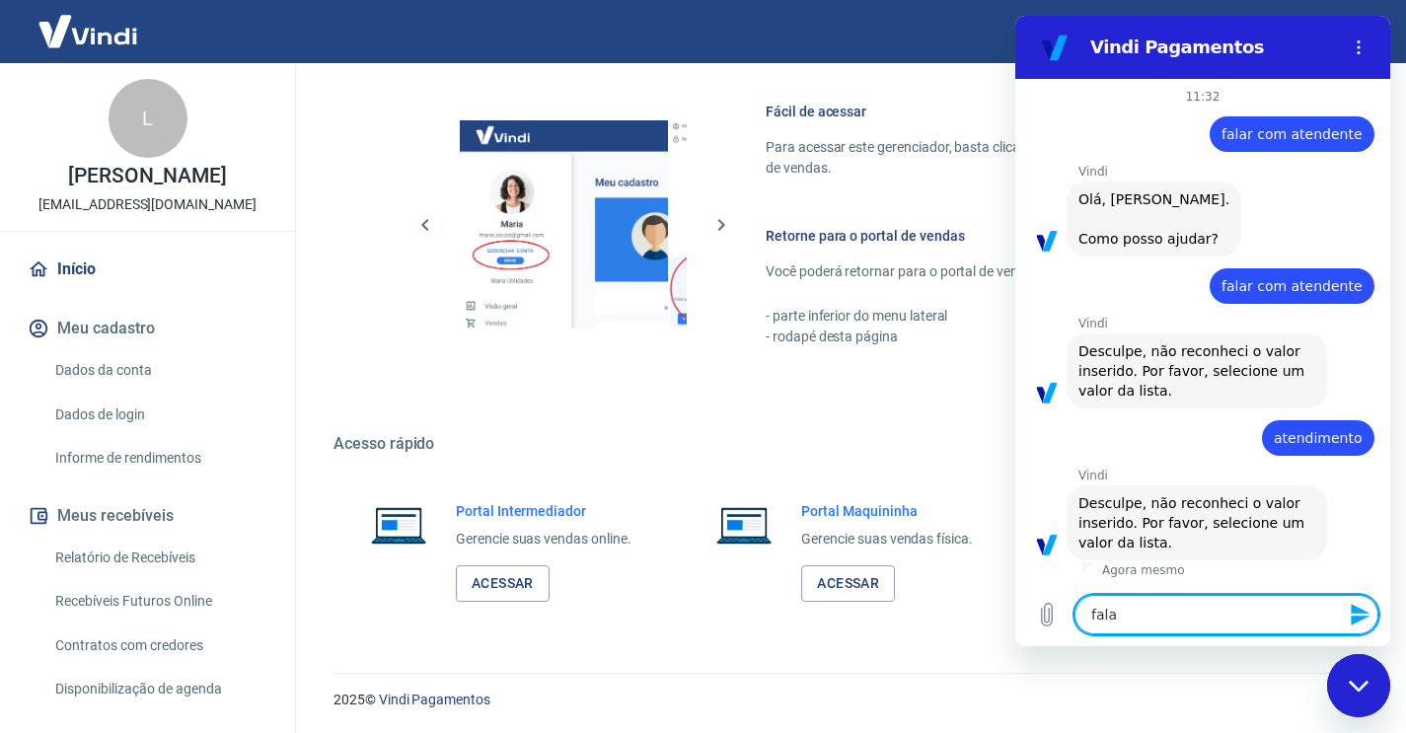
type textarea "falar"
type textarea "x"
type textarea "falar"
type textarea "x"
type textarea "falar c"
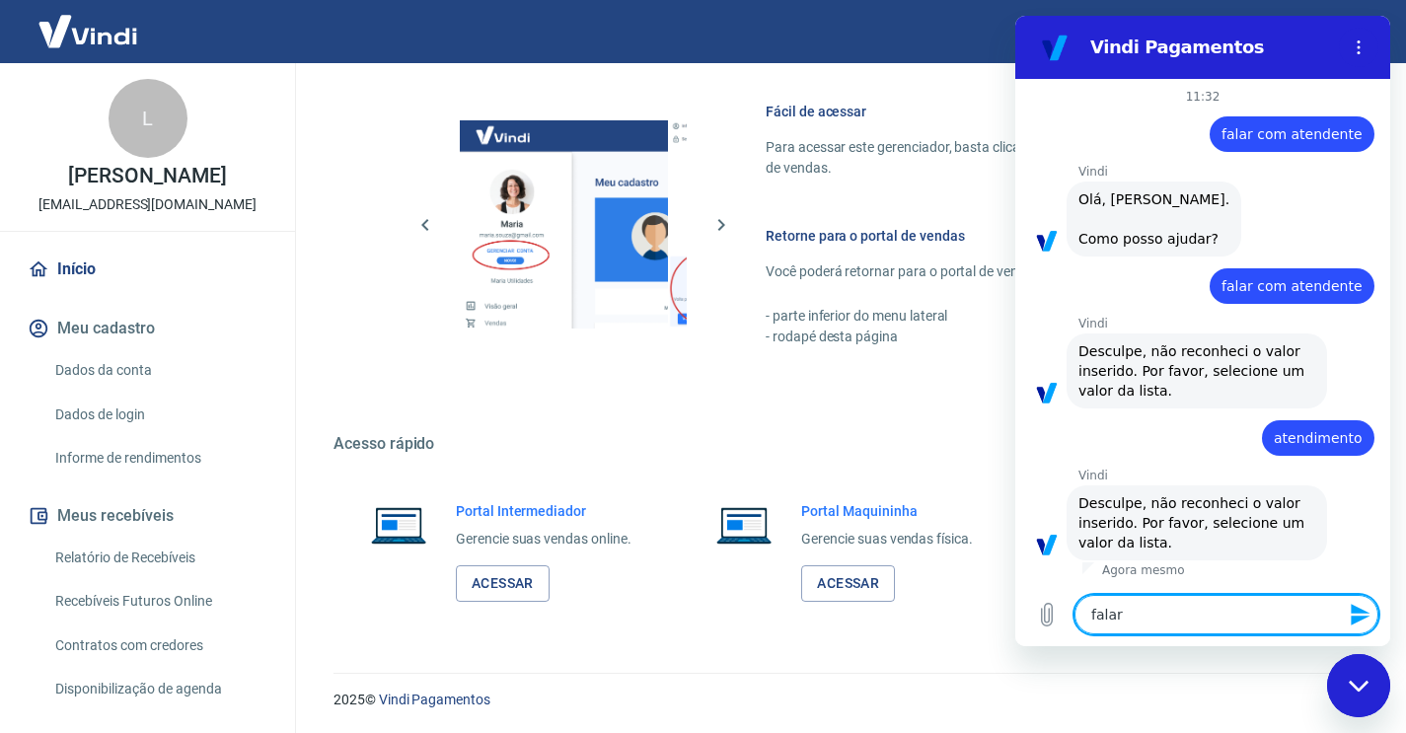
type textarea "x"
type textarea "falar co"
type textarea "x"
type textarea "falar com"
type textarea "x"
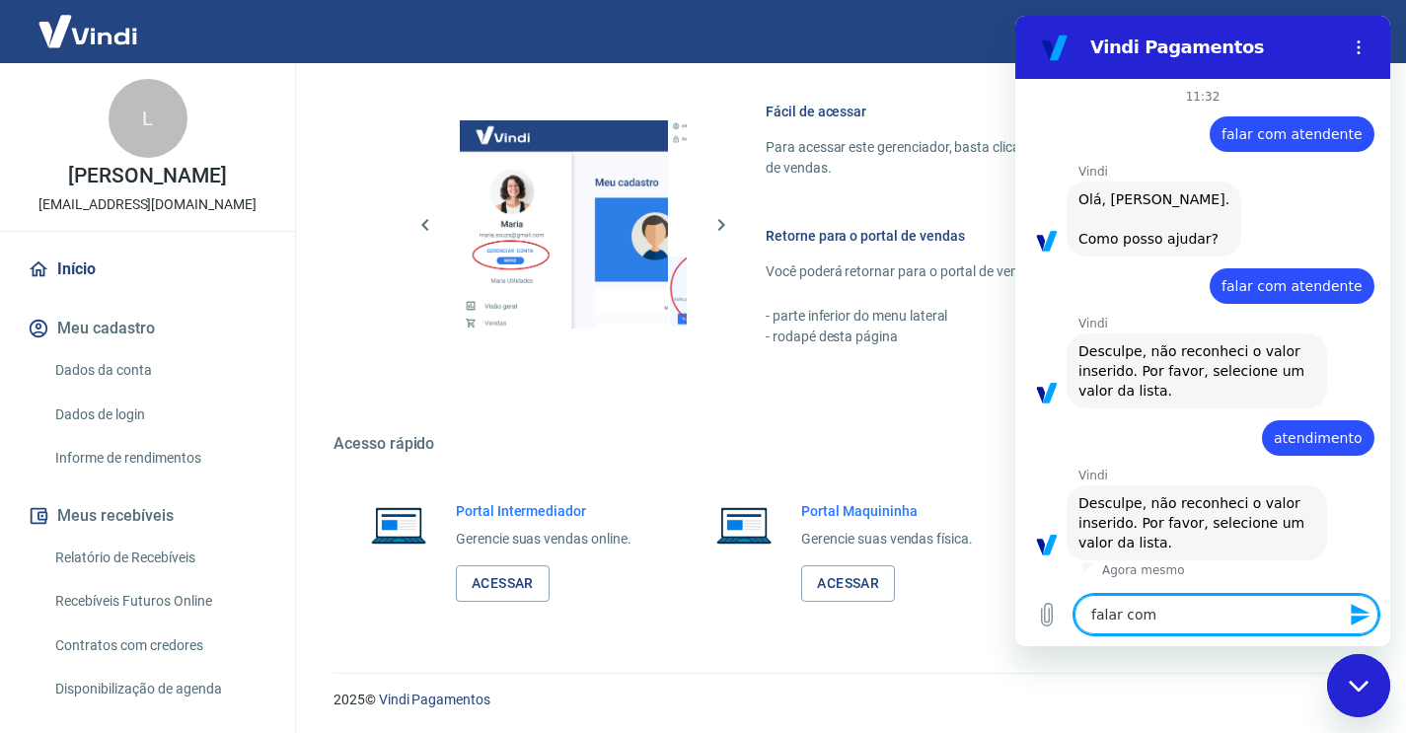
type textarea "falar com"
type textarea "x"
type textarea "falar com a"
type textarea "x"
type textarea "falar com al"
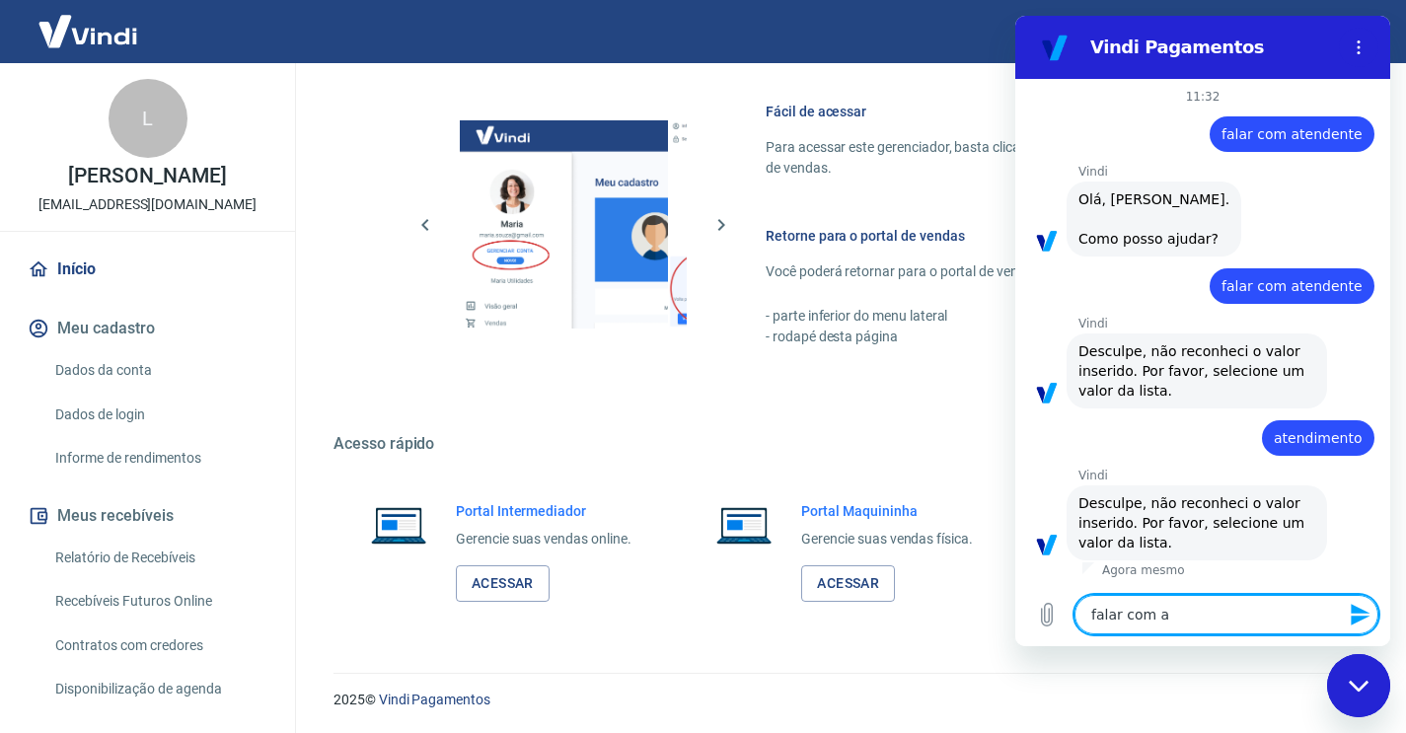
type textarea "x"
type textarea "falar com alg"
type textarea "x"
type textarea "falar com algu"
type textarea "x"
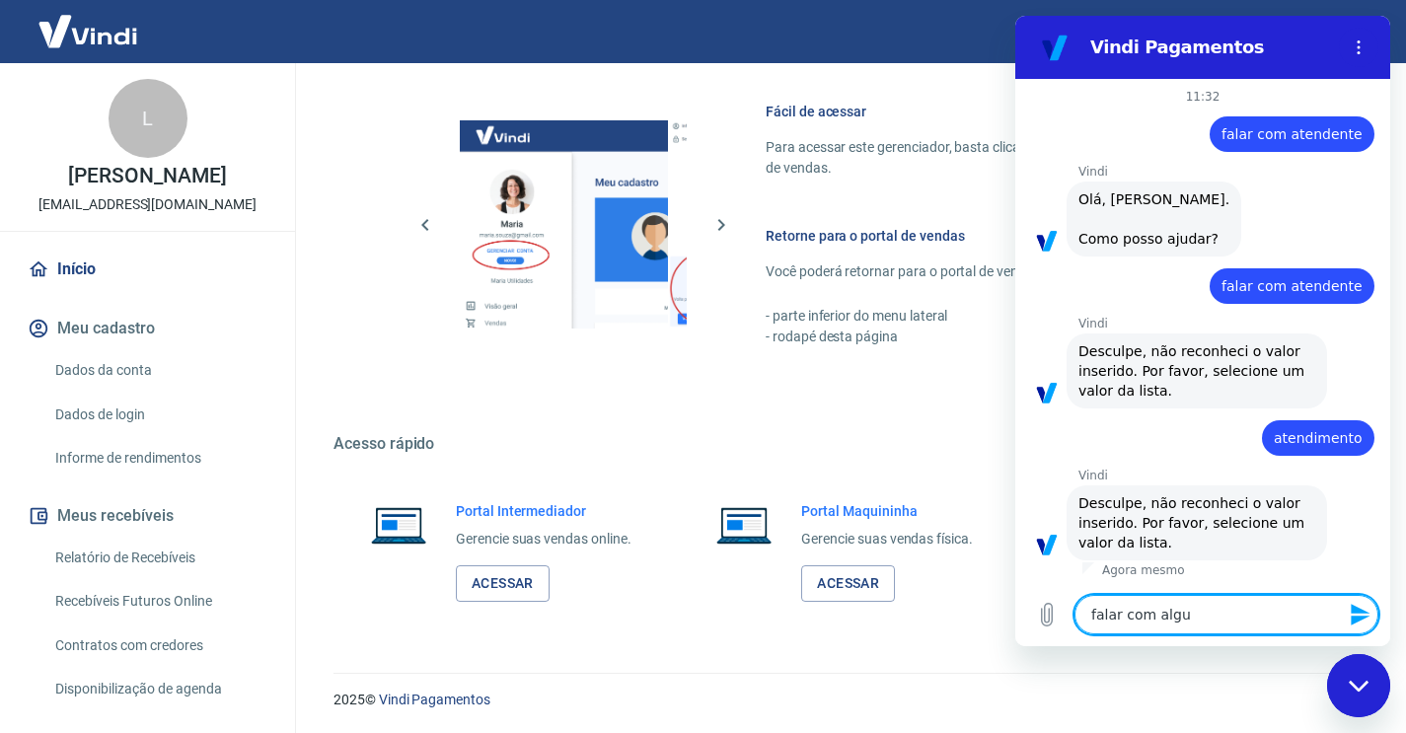
type textarea "falar com algue"
type textarea "x"
type textarea "falar com alguem"
type textarea "x"
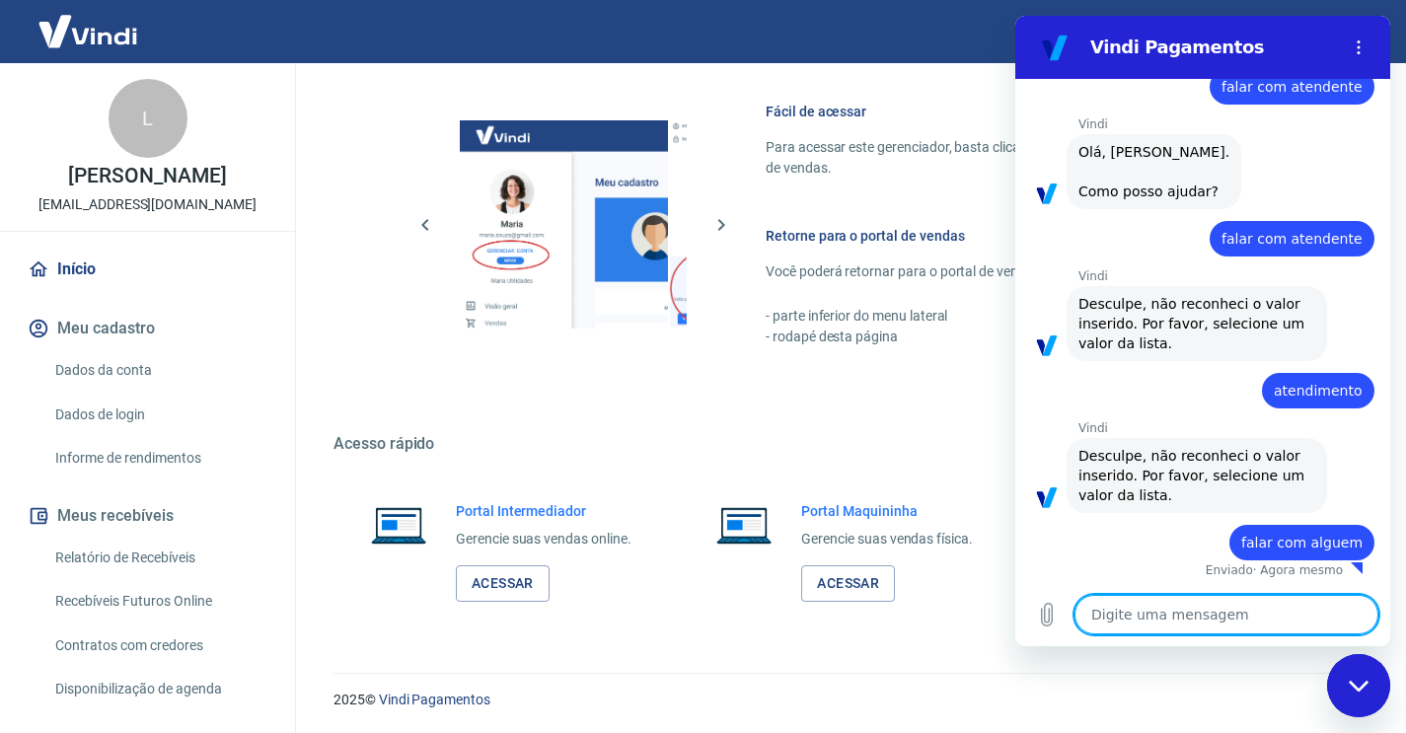
type textarea "x"
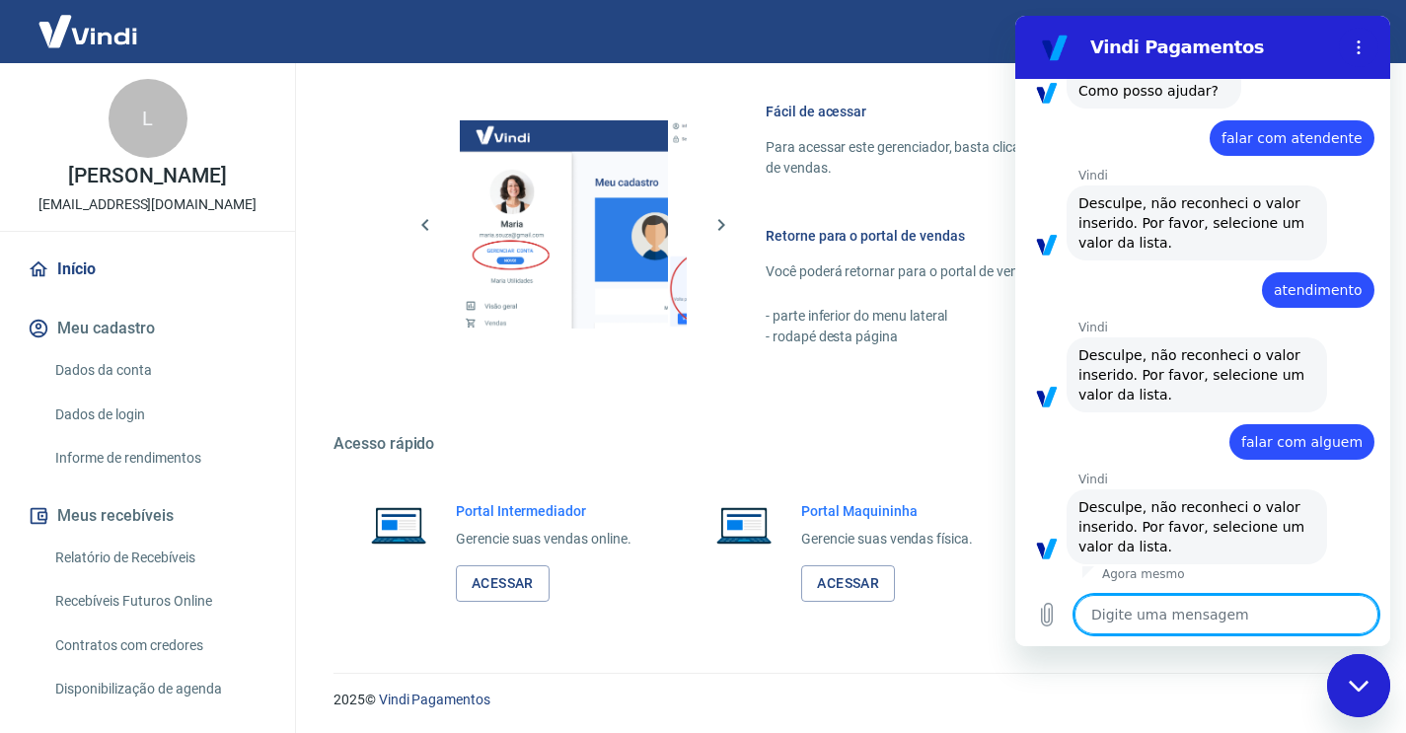
type textarea "f"
type textarea "x"
type textarea "fa"
type textarea "x"
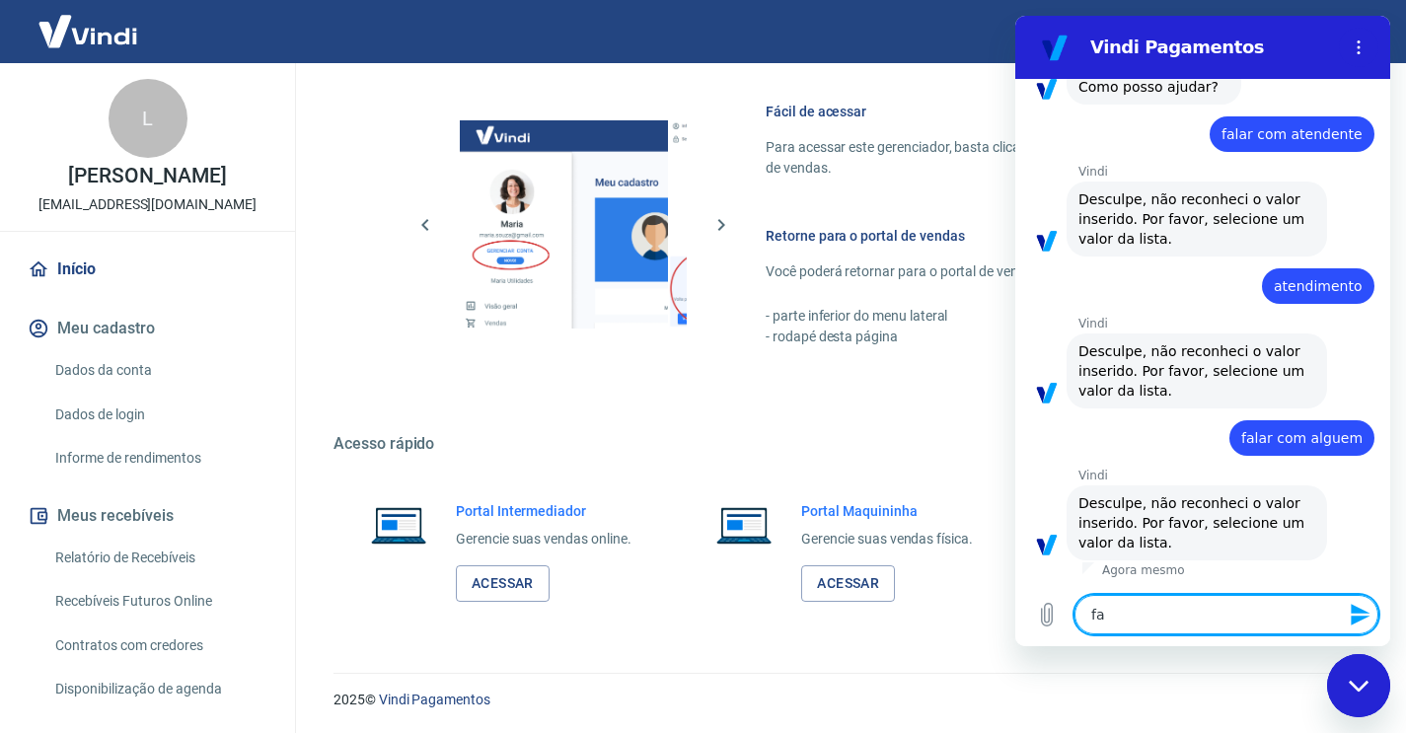
type textarea "fal"
type textarea "x"
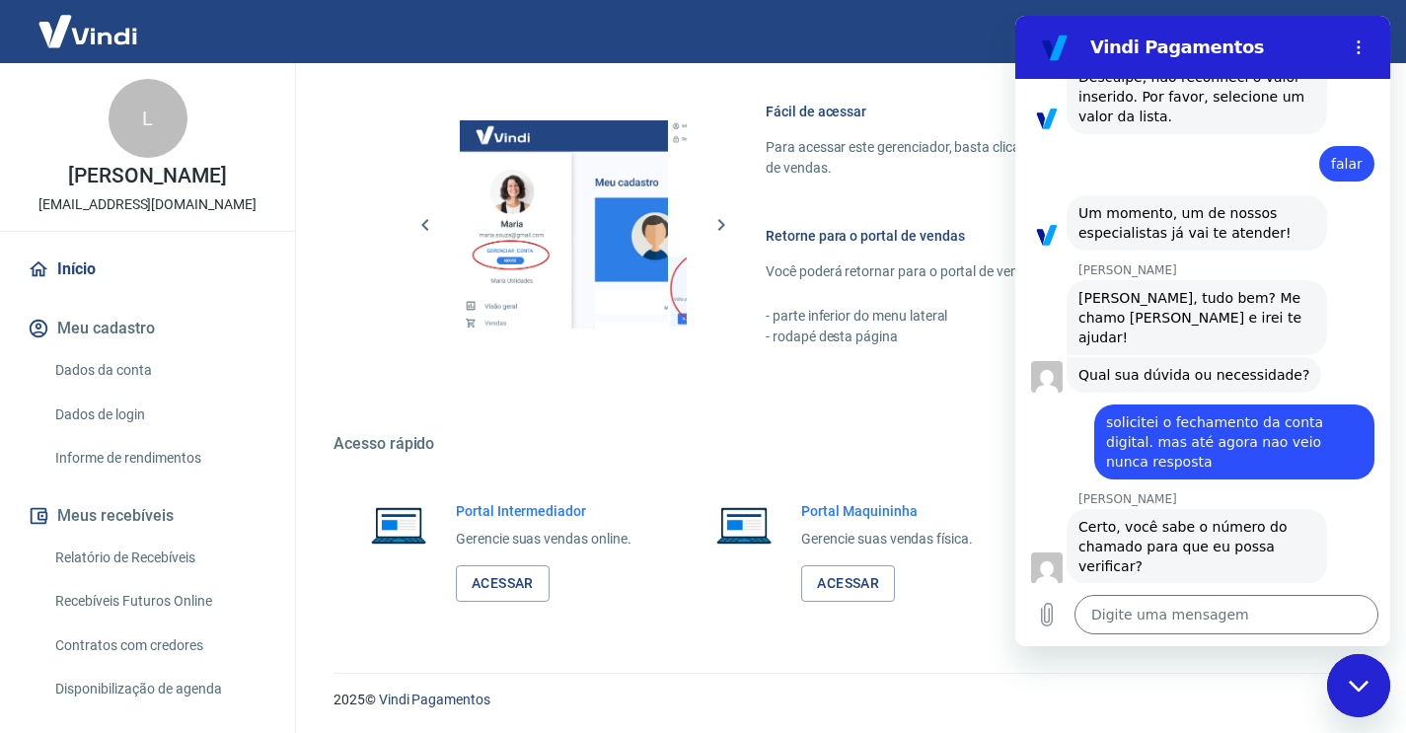
scroll to position [584, 0]
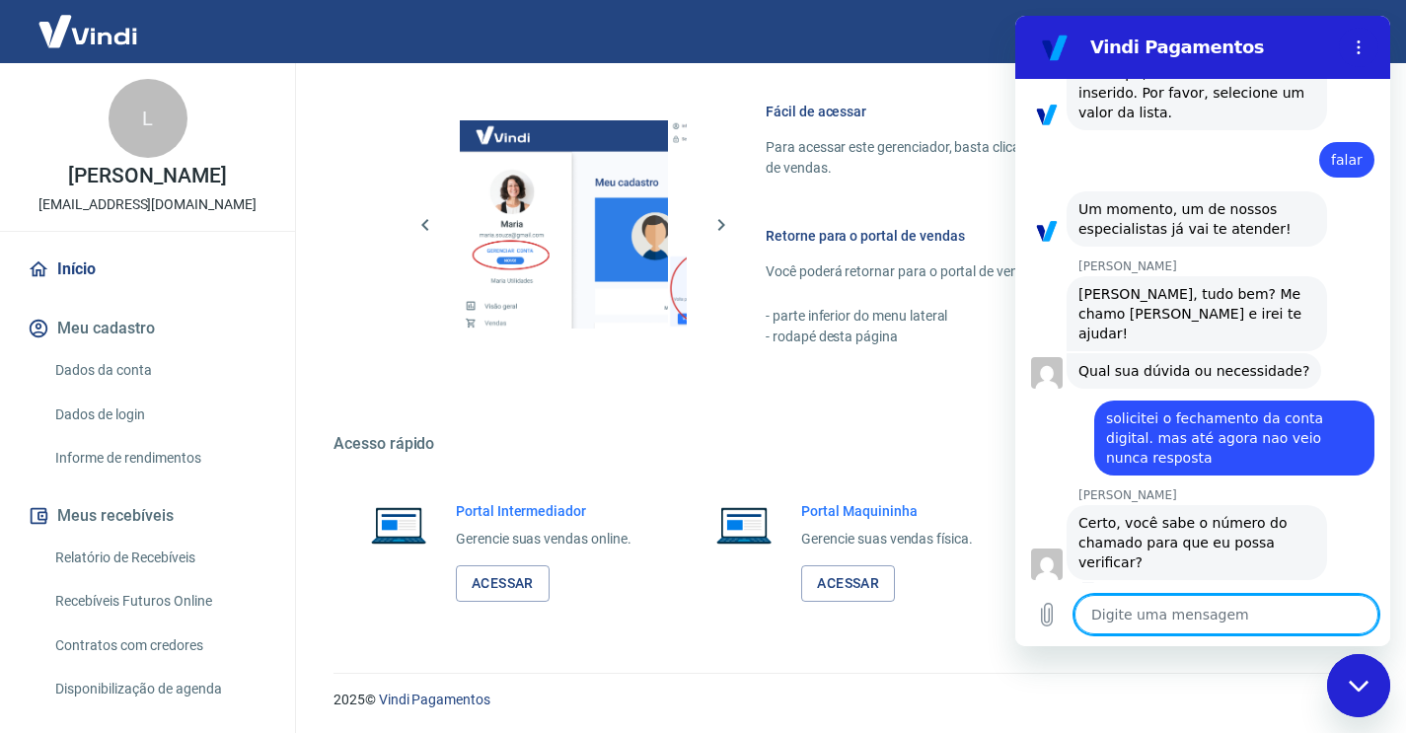
click at [1144, 609] on textarea at bounding box center [1227, 614] width 304 height 39
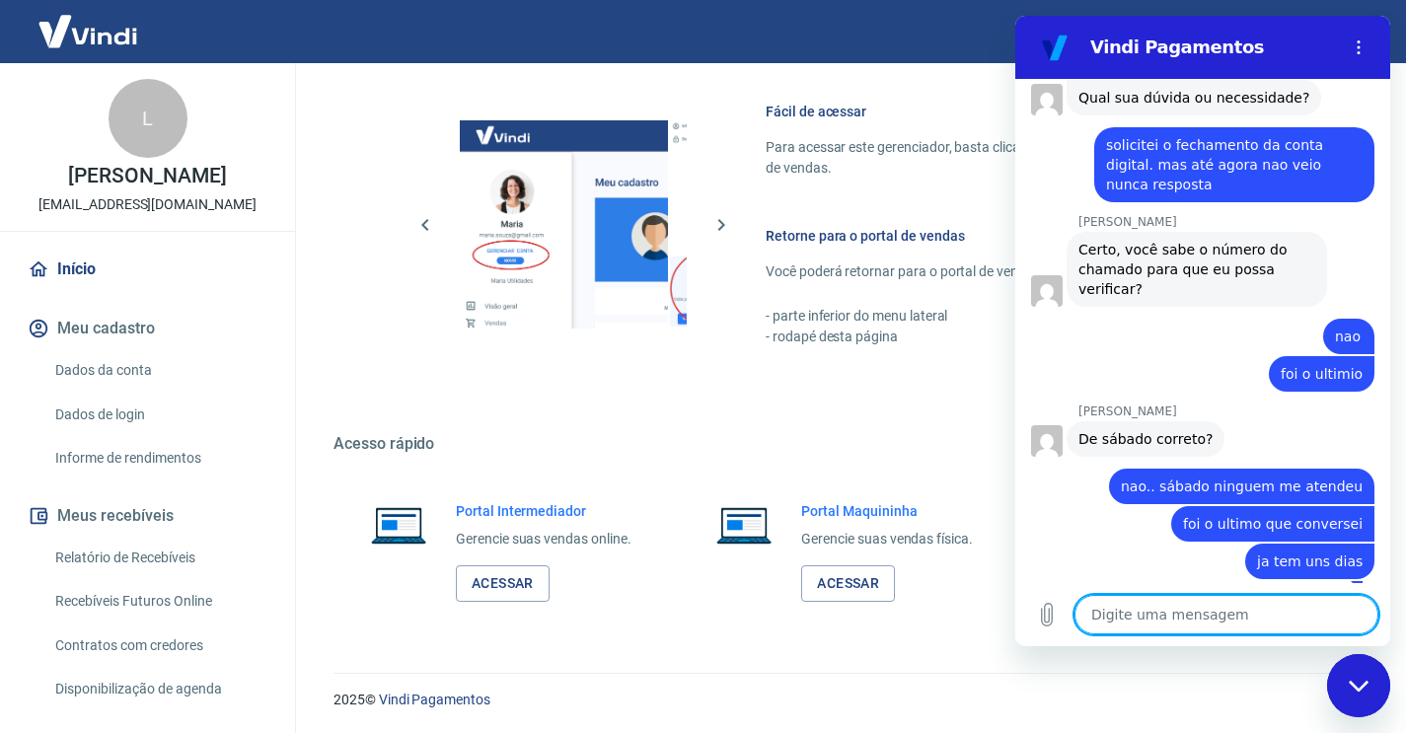
scroll to position [856, 0]
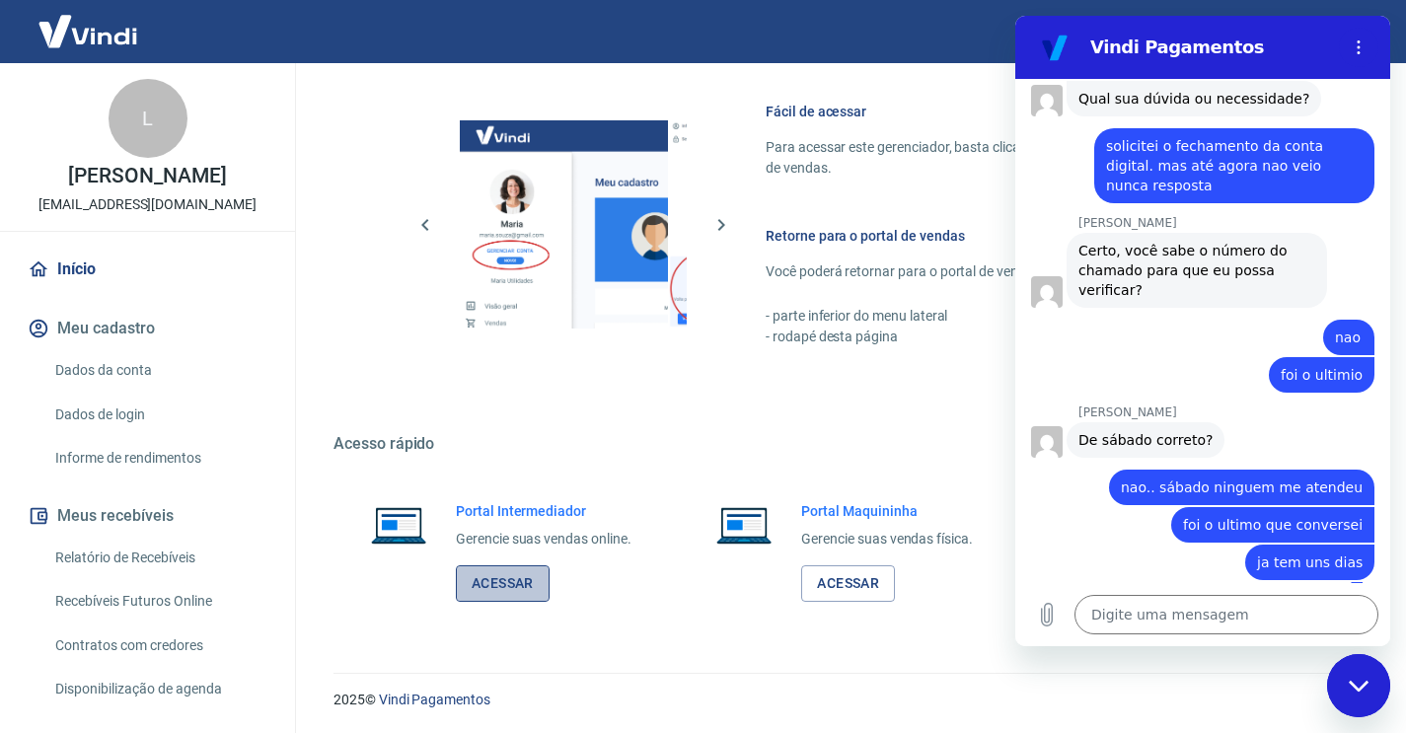
click at [512, 588] on link "Acessar" at bounding box center [503, 583] width 94 height 37
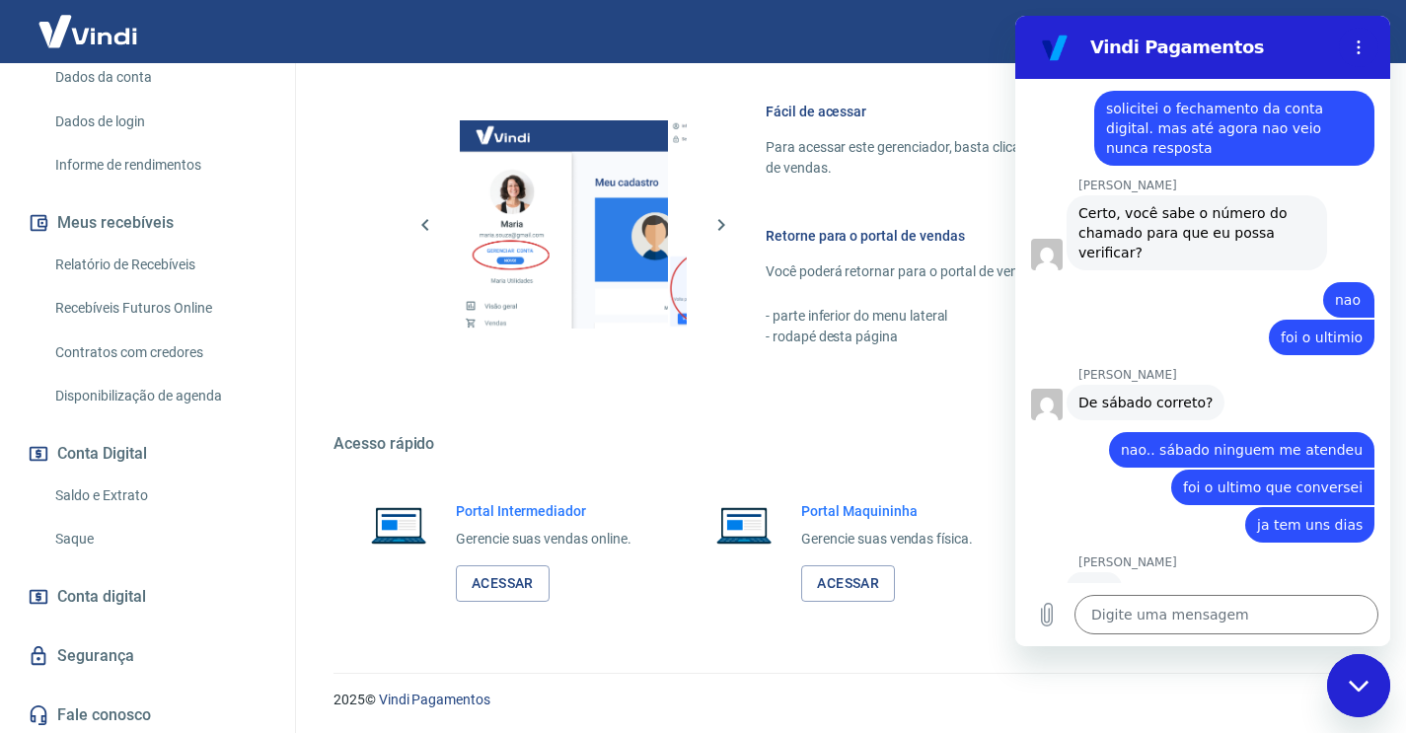
scroll to position [292, 0]
click at [91, 490] on link "Saldo e Extrato" at bounding box center [159, 497] width 224 height 40
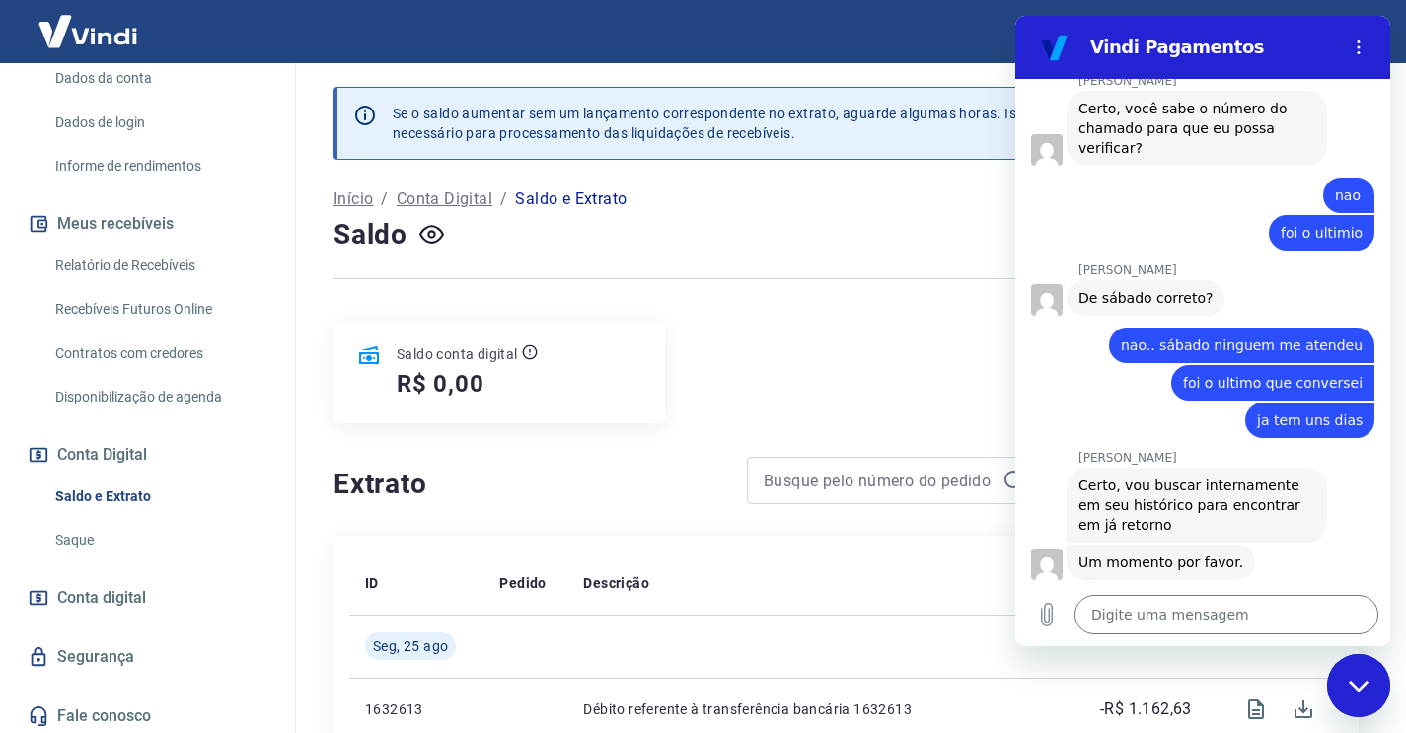
click at [1366, 687] on icon "Fechar janela de mensagens" at bounding box center [1359, 686] width 21 height 13
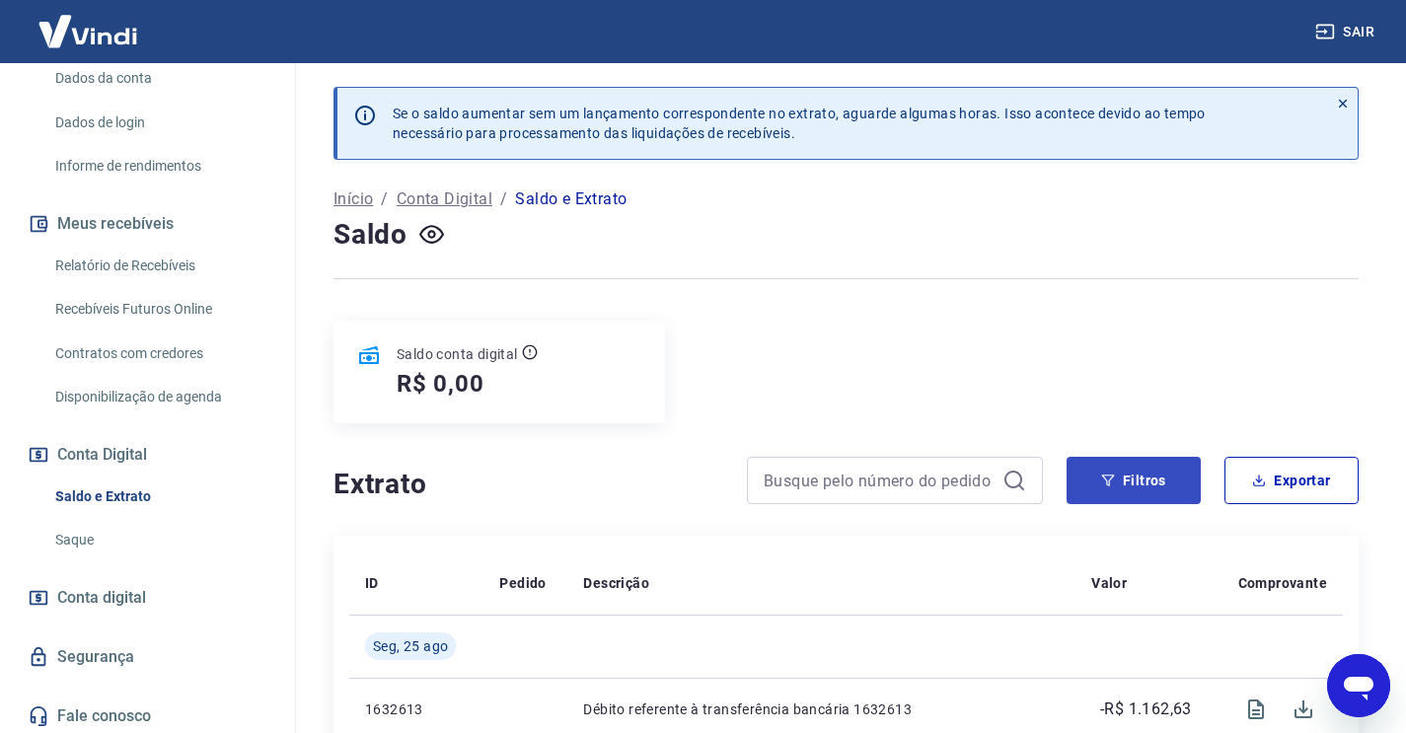
click at [1182, 481] on button "Filtros" at bounding box center [1134, 480] width 134 height 47
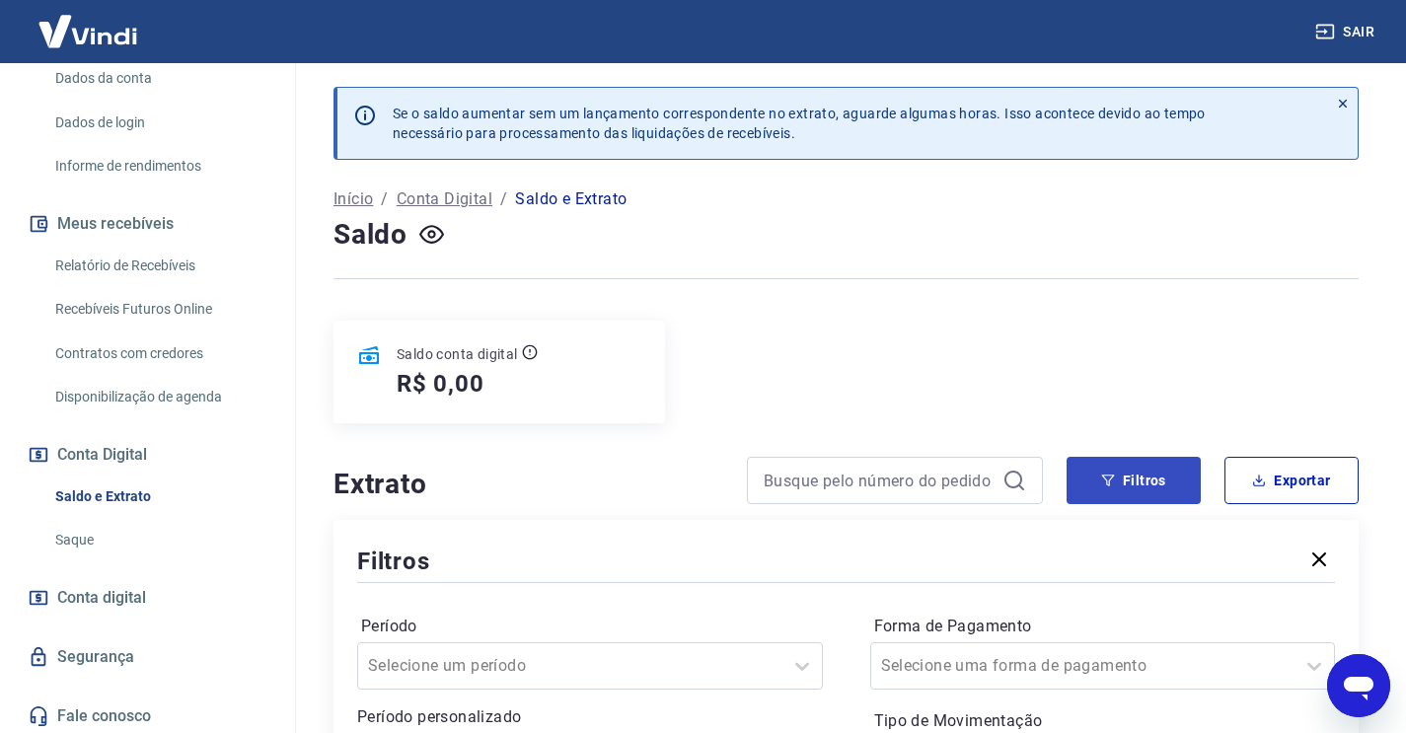
click at [1151, 476] on button "Filtros" at bounding box center [1134, 480] width 134 height 47
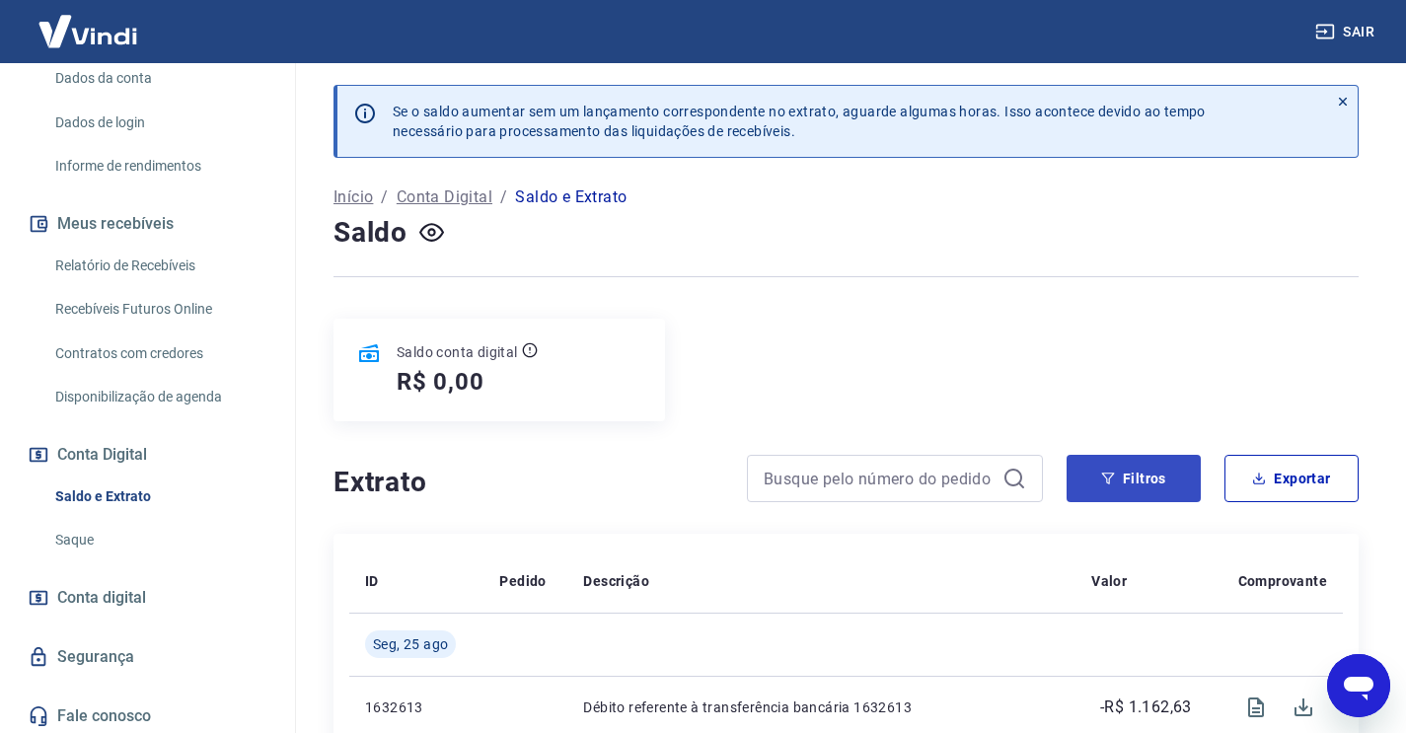
scroll to position [3, 0]
click at [1105, 472] on icon "button" at bounding box center [1108, 478] width 14 height 14
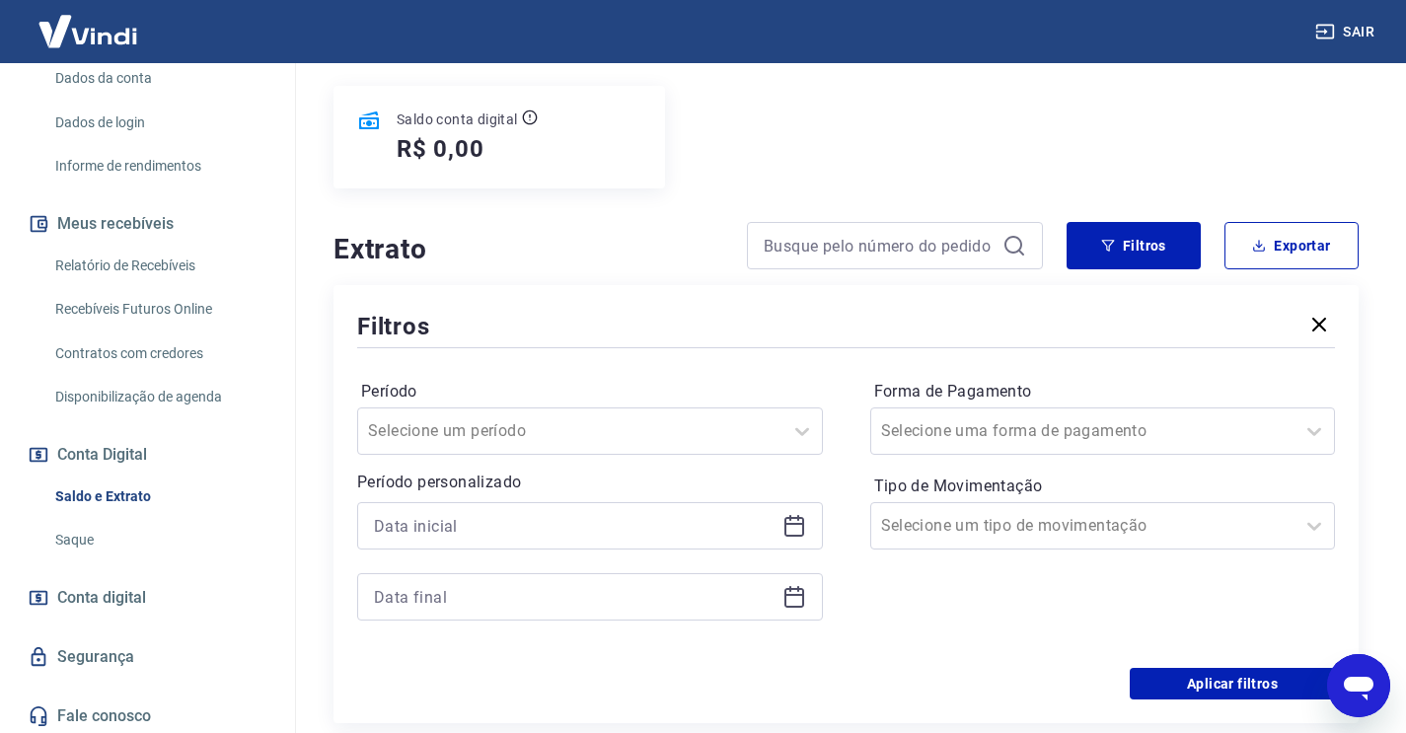
scroll to position [237, 0]
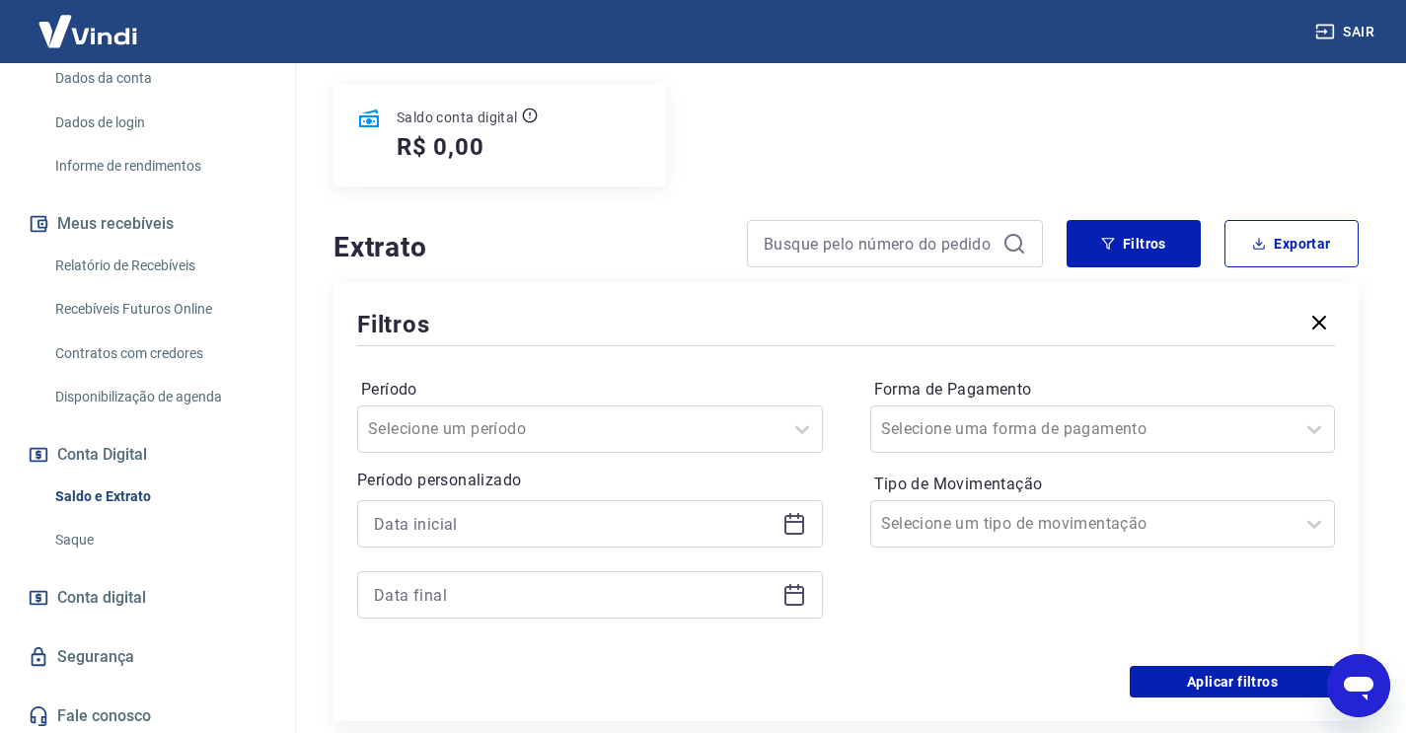
click at [794, 524] on icon at bounding box center [794, 524] width 24 height 24
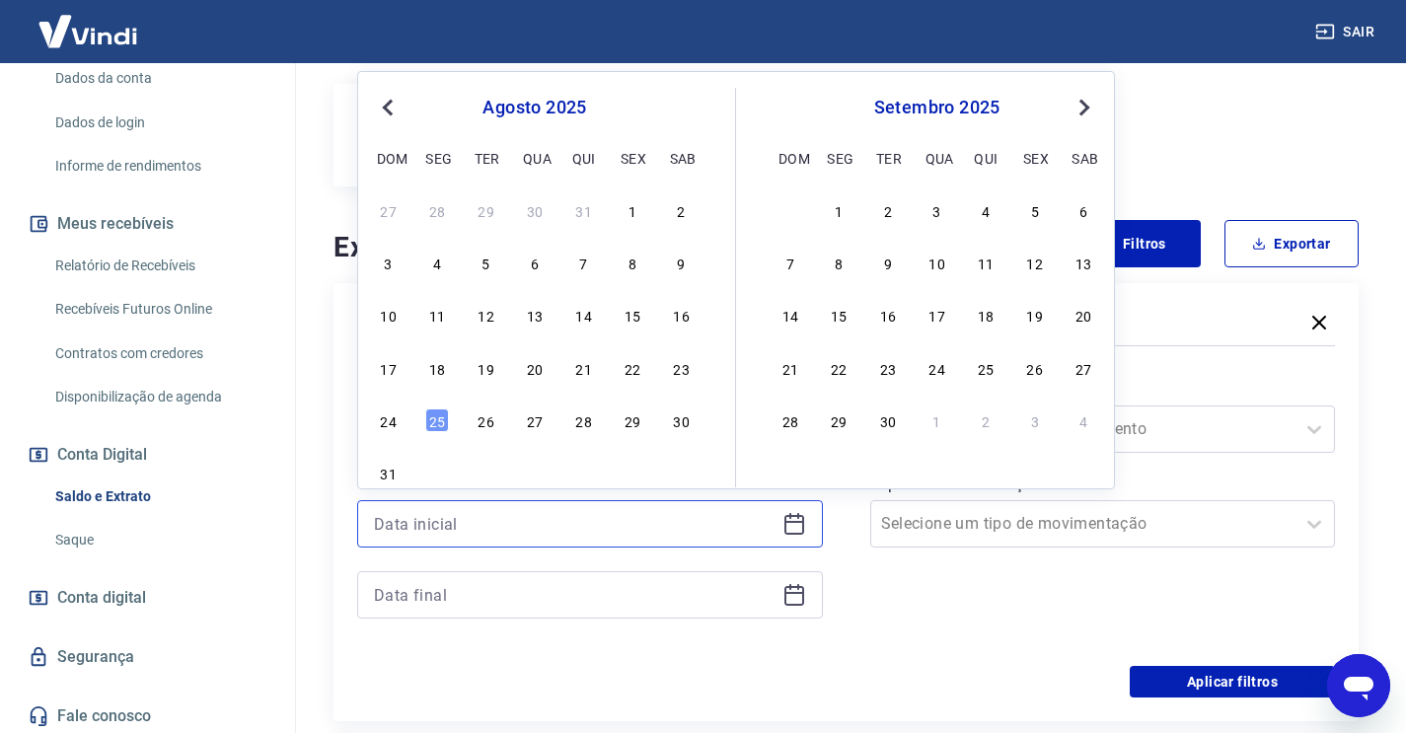
scroll to position [240, 1]
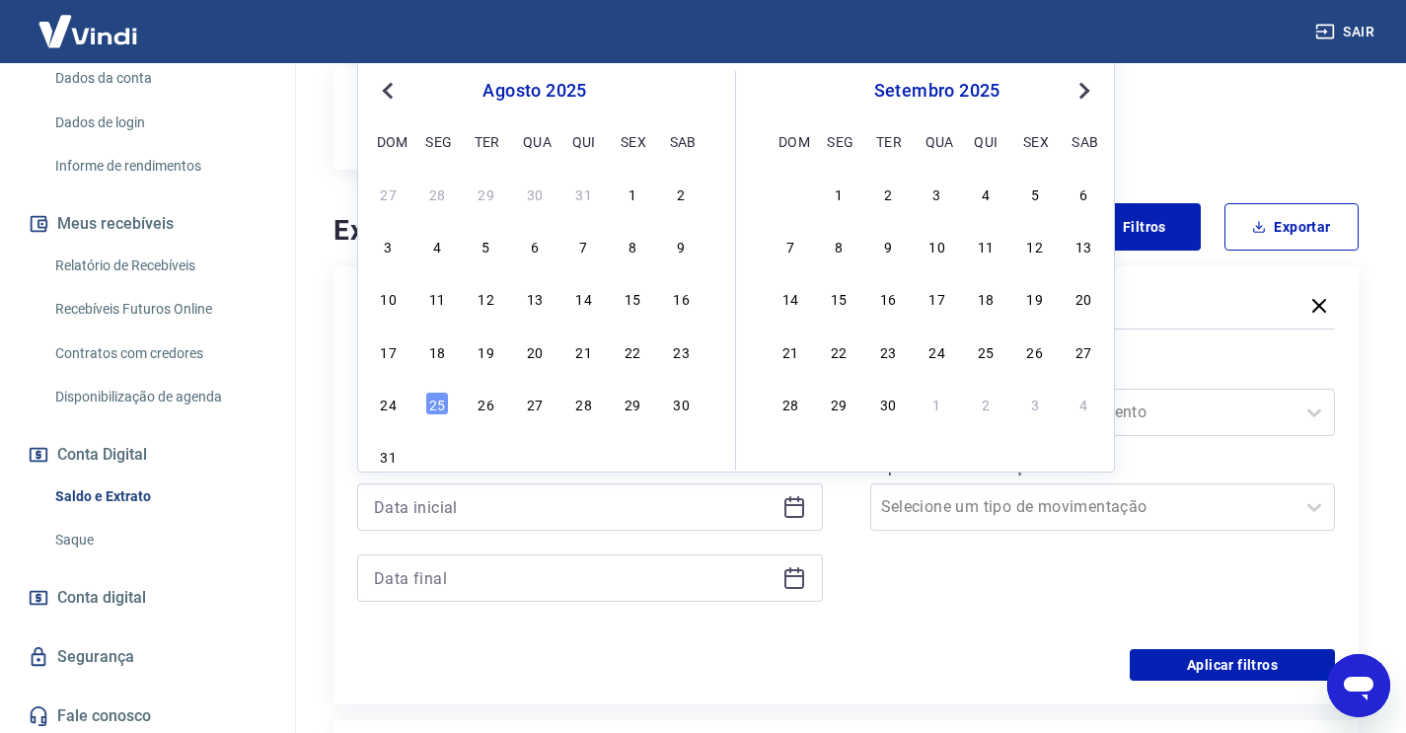
click at [389, 98] on button "Previous Month" at bounding box center [388, 91] width 24 height 24
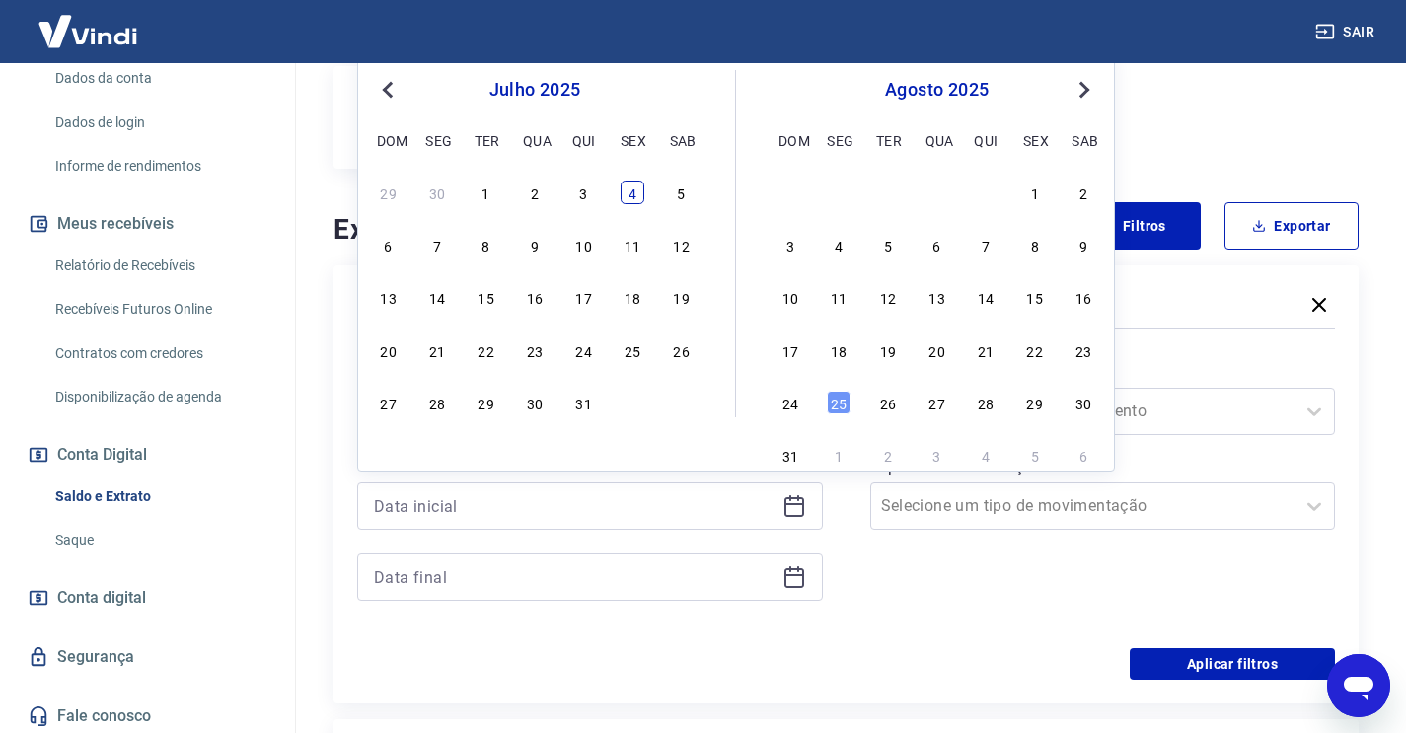
click at [630, 190] on div "4" at bounding box center [633, 193] width 24 height 24
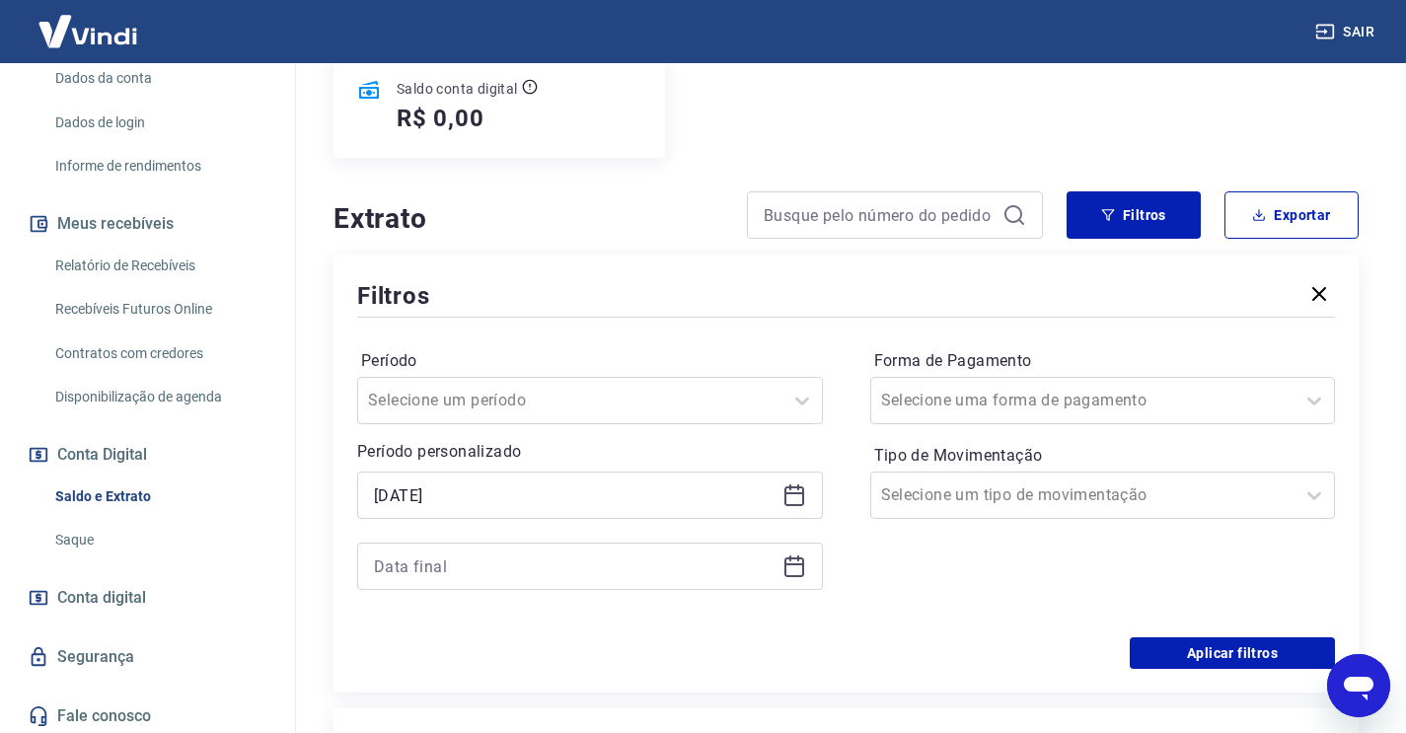
click at [818, 580] on div at bounding box center [590, 566] width 466 height 47
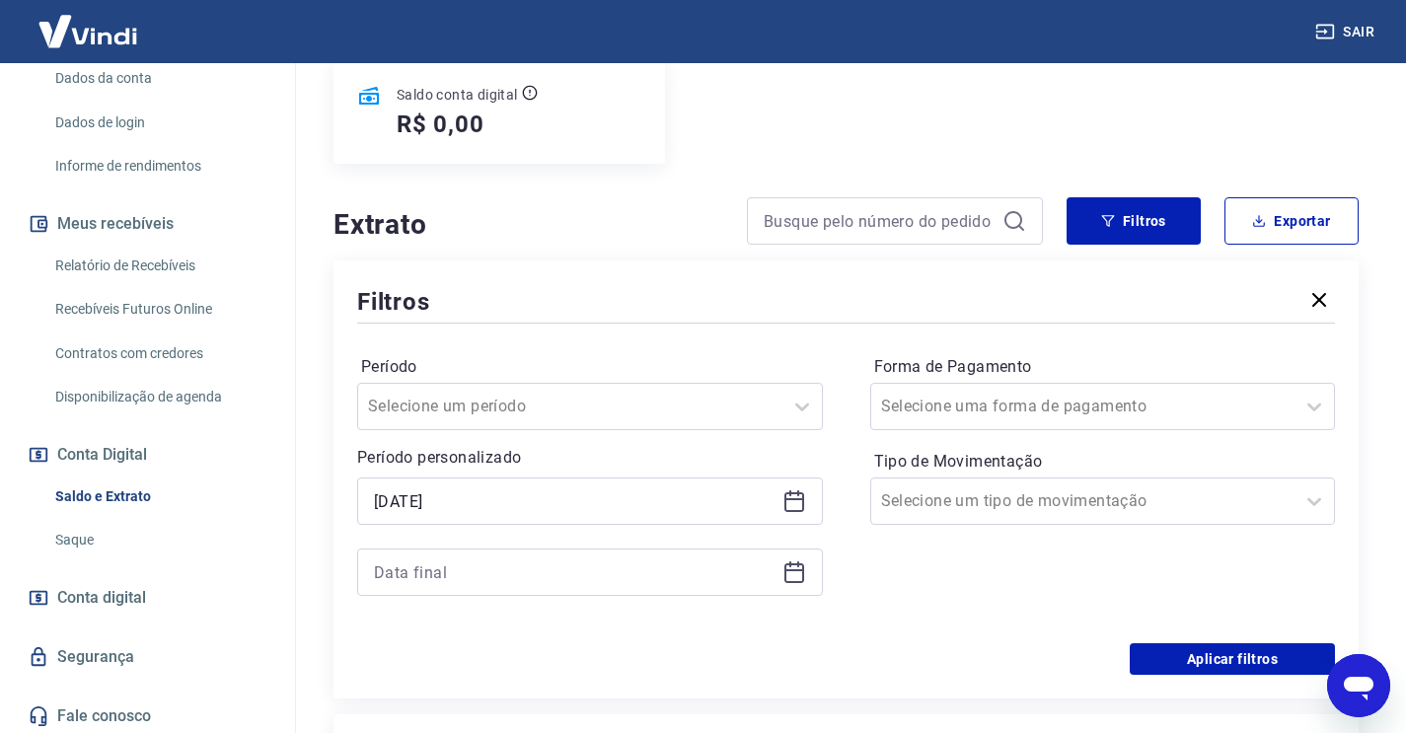
click at [802, 578] on icon at bounding box center [794, 573] width 20 height 20
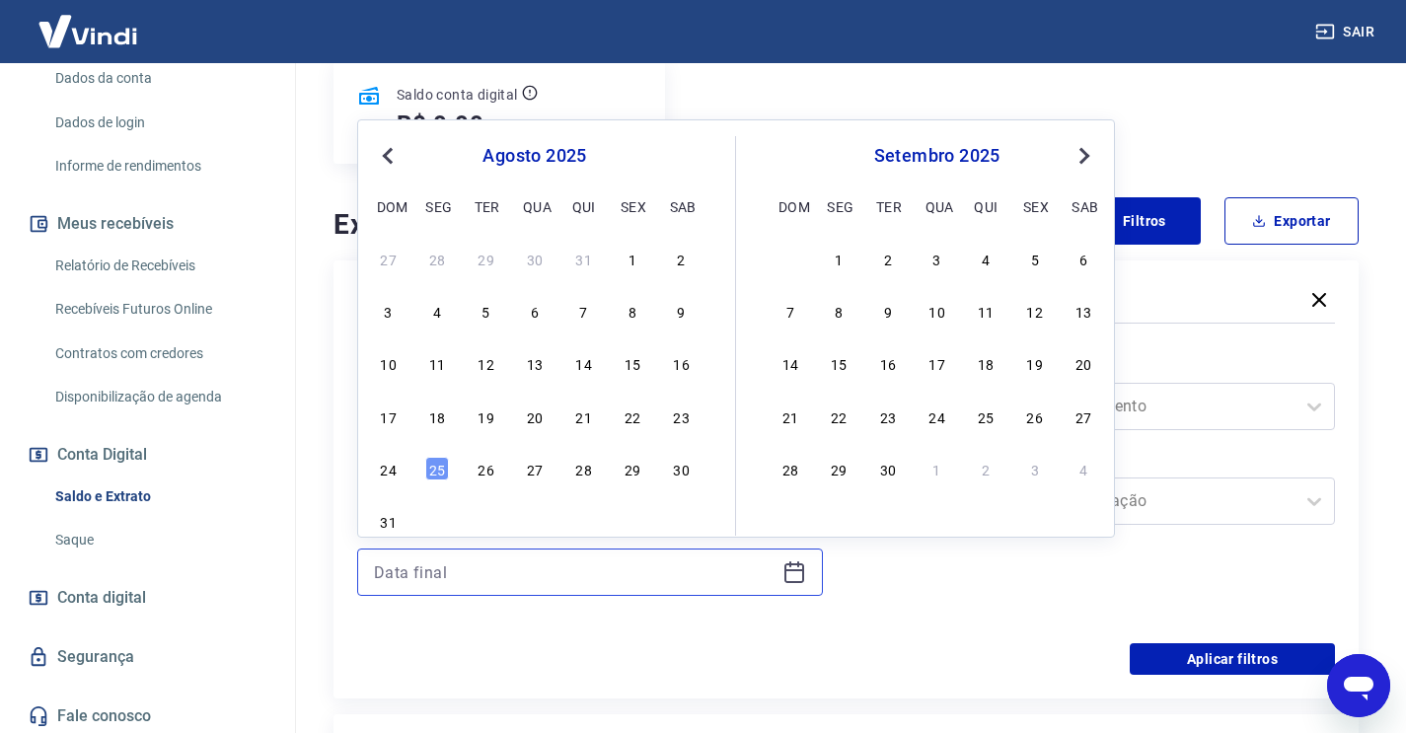
scroll to position [254, 1]
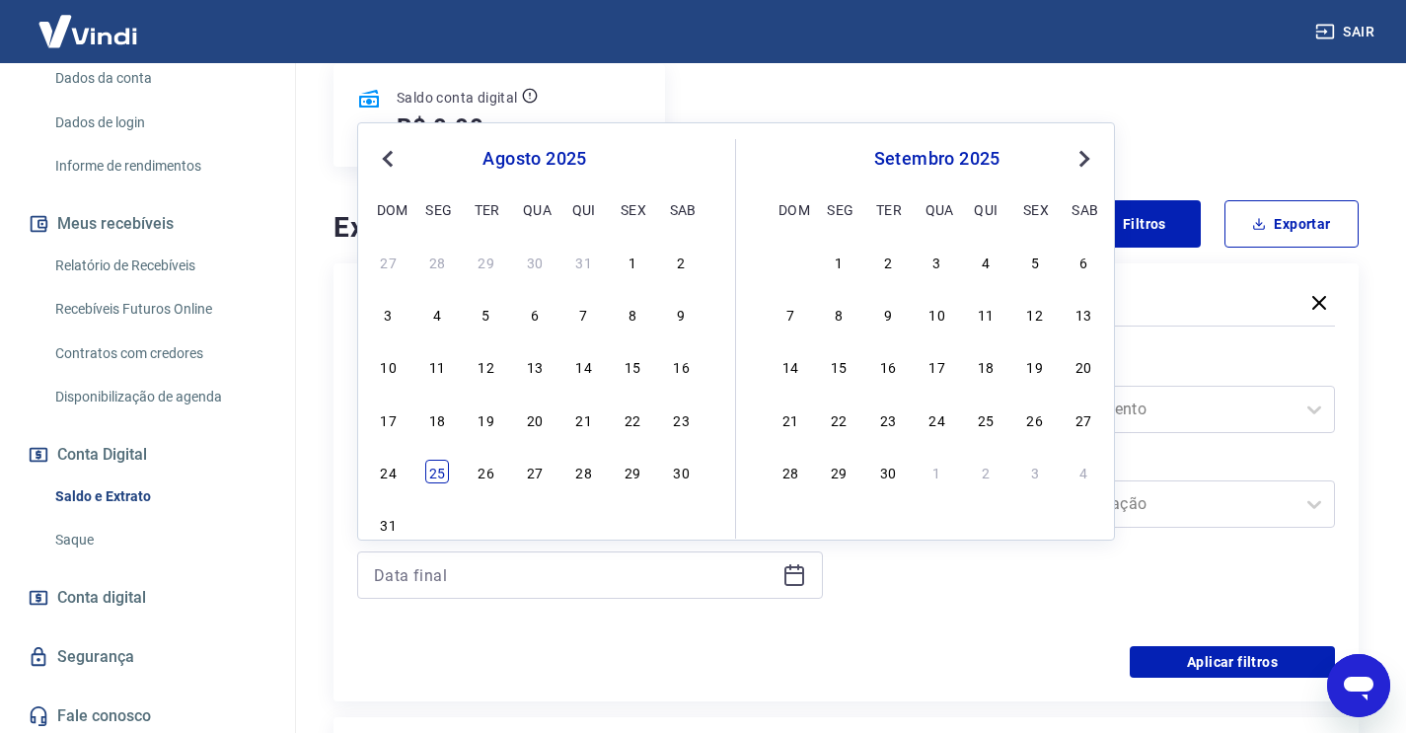
click at [427, 479] on div "25" at bounding box center [437, 472] width 24 height 24
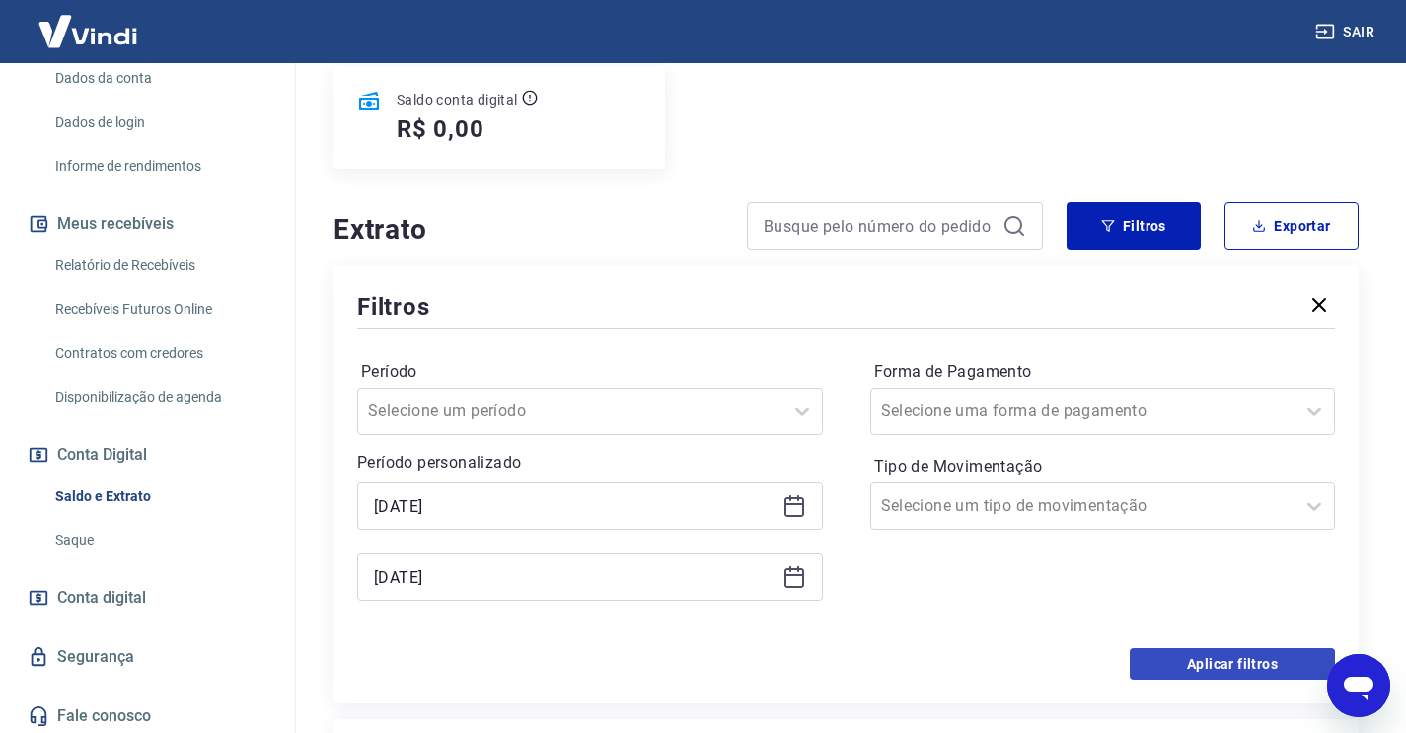
click at [1223, 666] on button "Aplicar filtros" at bounding box center [1232, 664] width 205 height 32
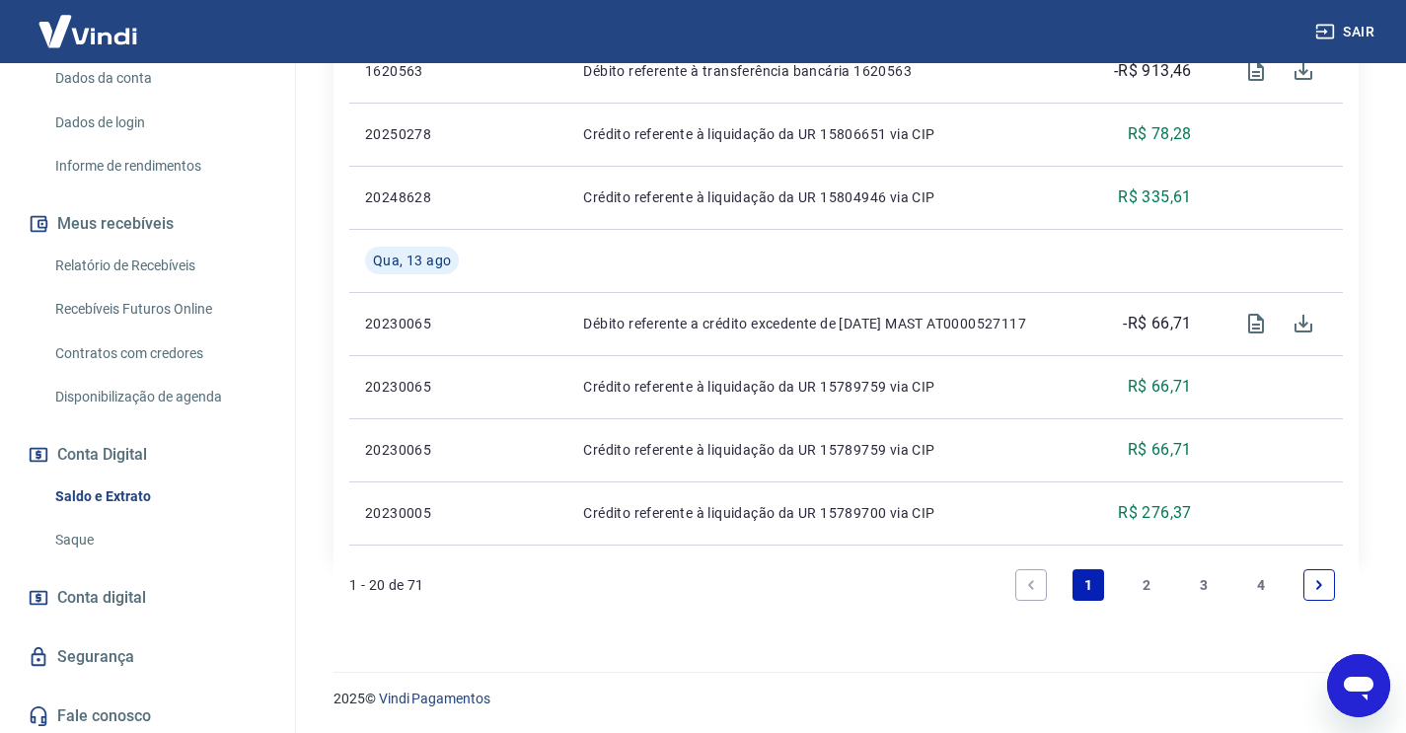
scroll to position [1775, 0]
click at [1271, 587] on link "4" at bounding box center [1262, 585] width 32 height 32
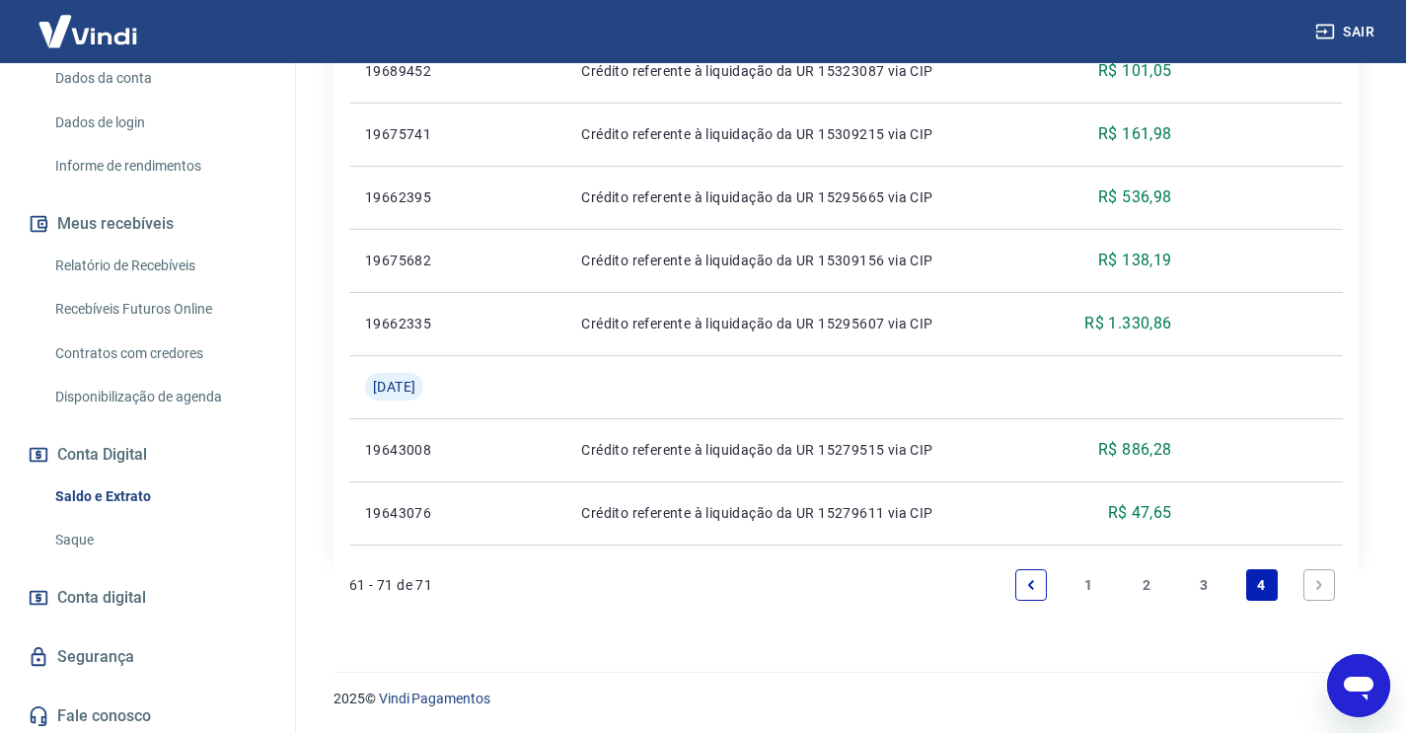
scroll to position [1017, 0]
click at [1321, 592] on link "Next page" at bounding box center [1319, 585] width 32 height 32
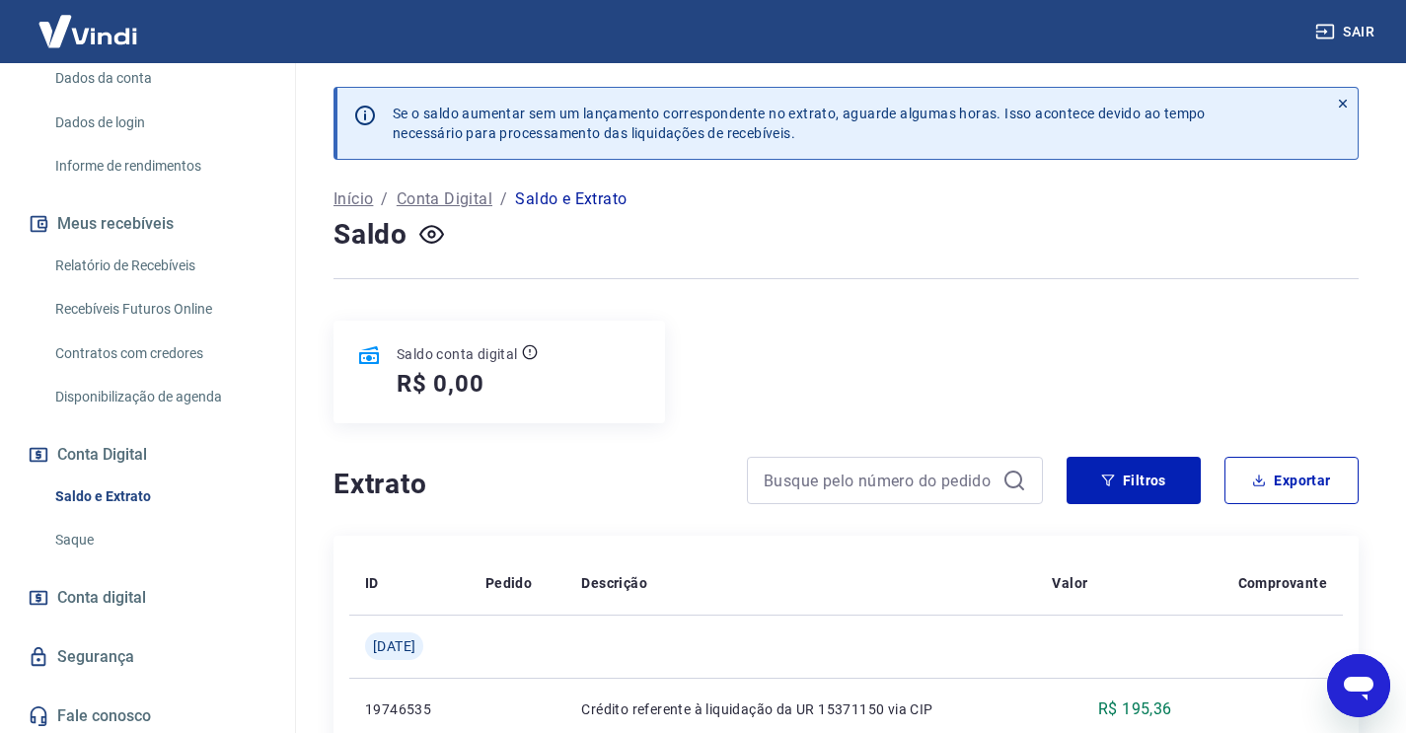
scroll to position [0, 0]
click at [1133, 493] on button "Filtros" at bounding box center [1134, 480] width 134 height 47
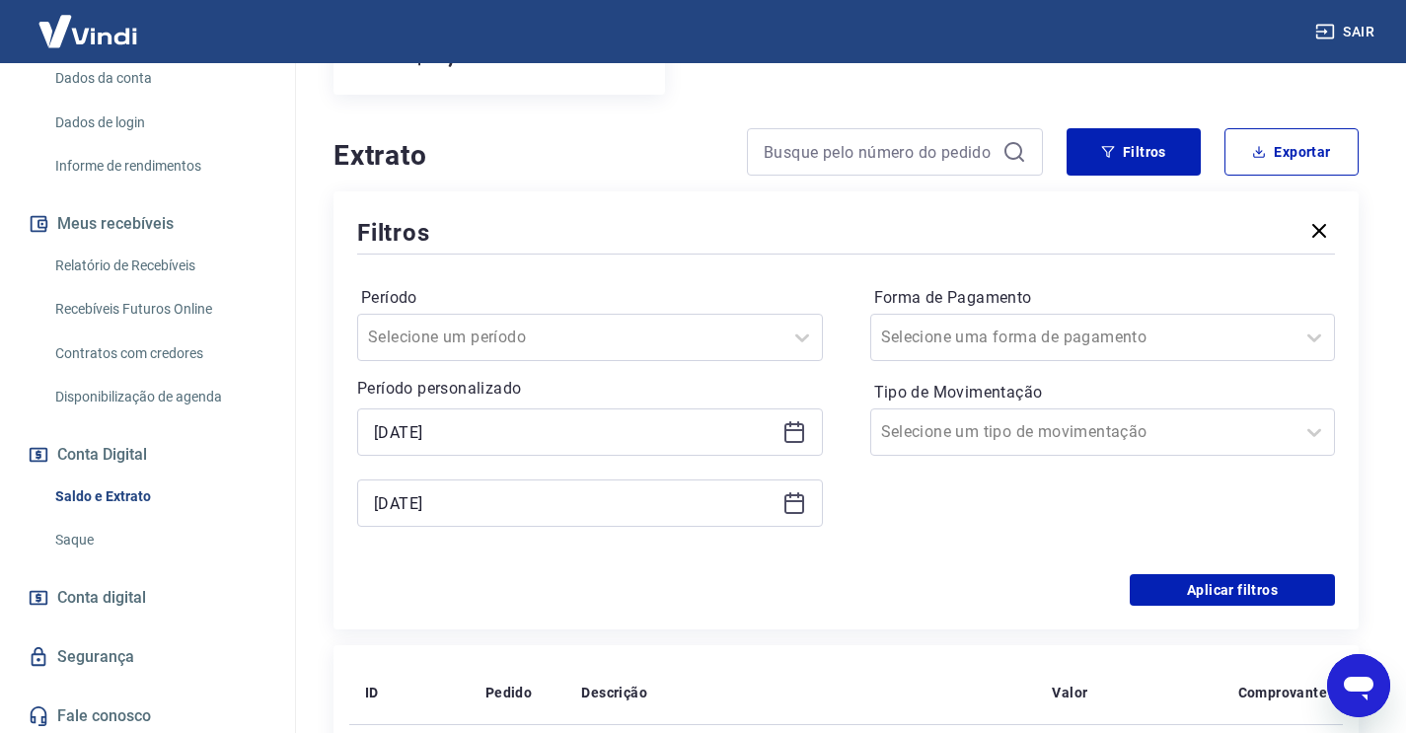
scroll to position [391, 0]
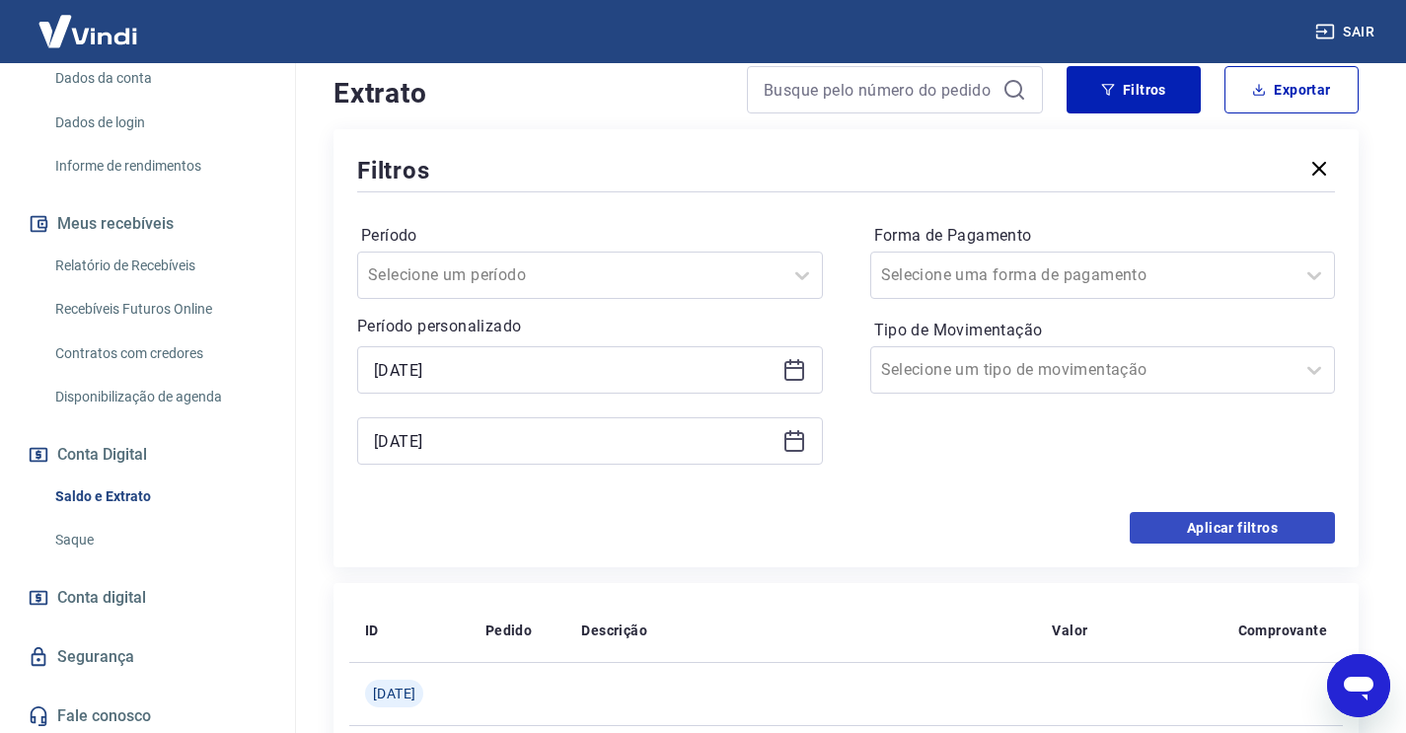
click at [1297, 525] on button "Aplicar filtros" at bounding box center [1232, 528] width 205 height 32
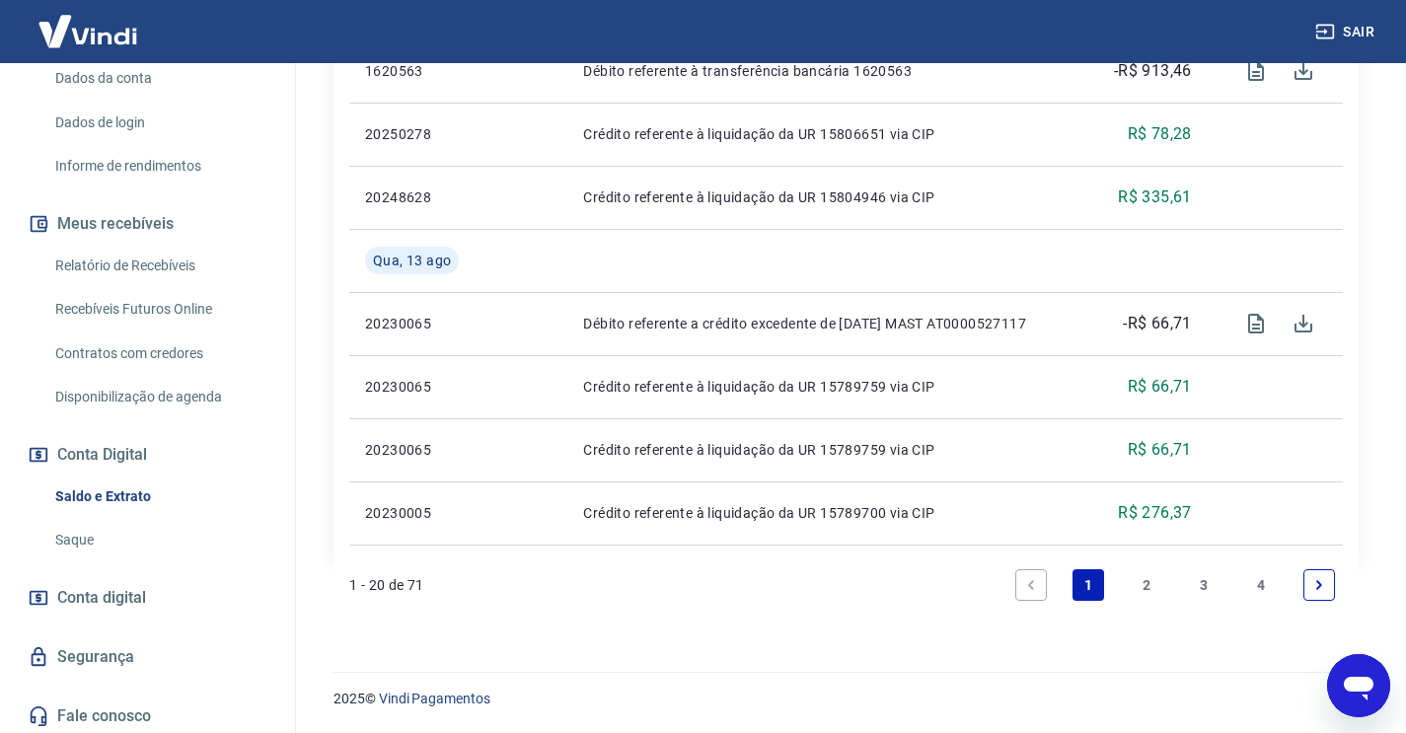
scroll to position [1775, 0]
click at [1256, 583] on link "4" at bounding box center [1262, 585] width 32 height 32
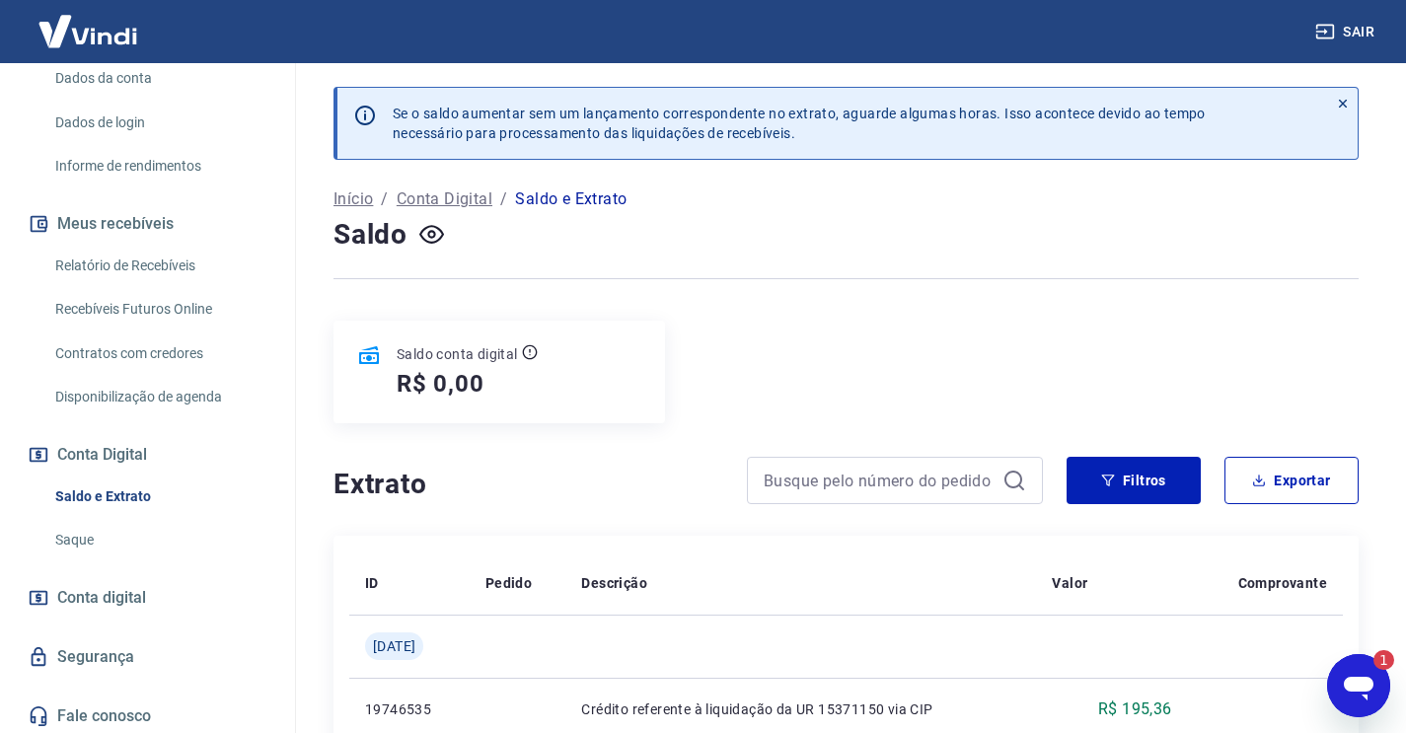
click at [1376, 684] on div "Abrir janela de mensagens, 1 mensagem não lida" at bounding box center [1358, 685] width 59 height 59
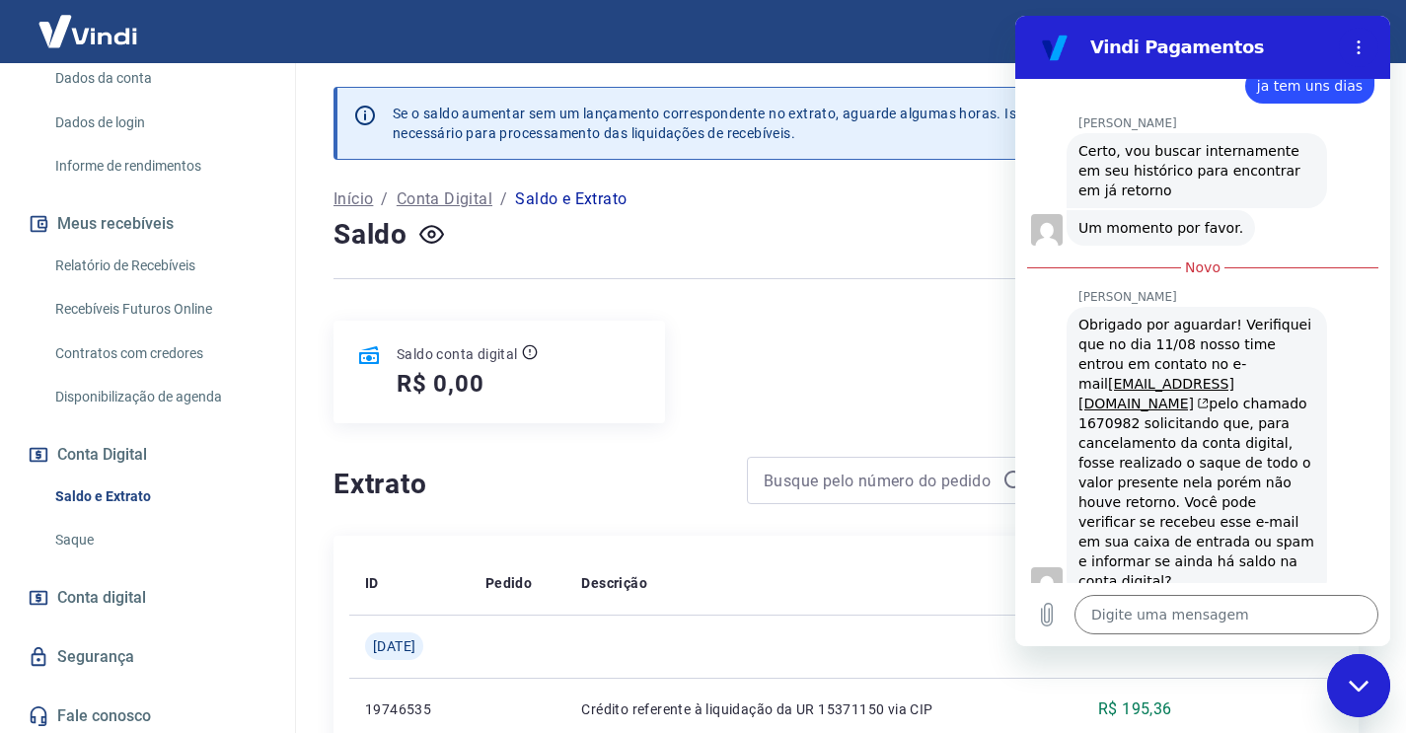
scroll to position [1332, 0]
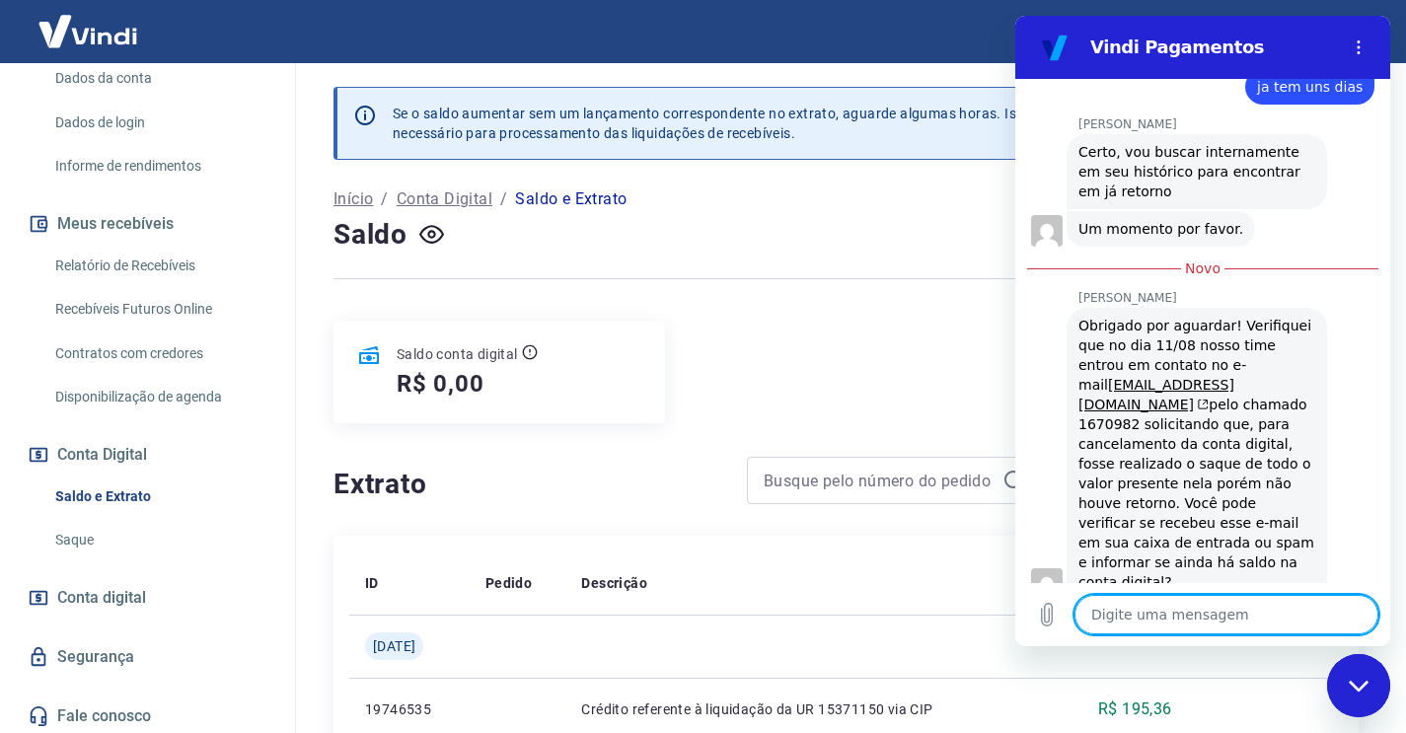
click at [1203, 612] on textarea at bounding box center [1227, 614] width 304 height 39
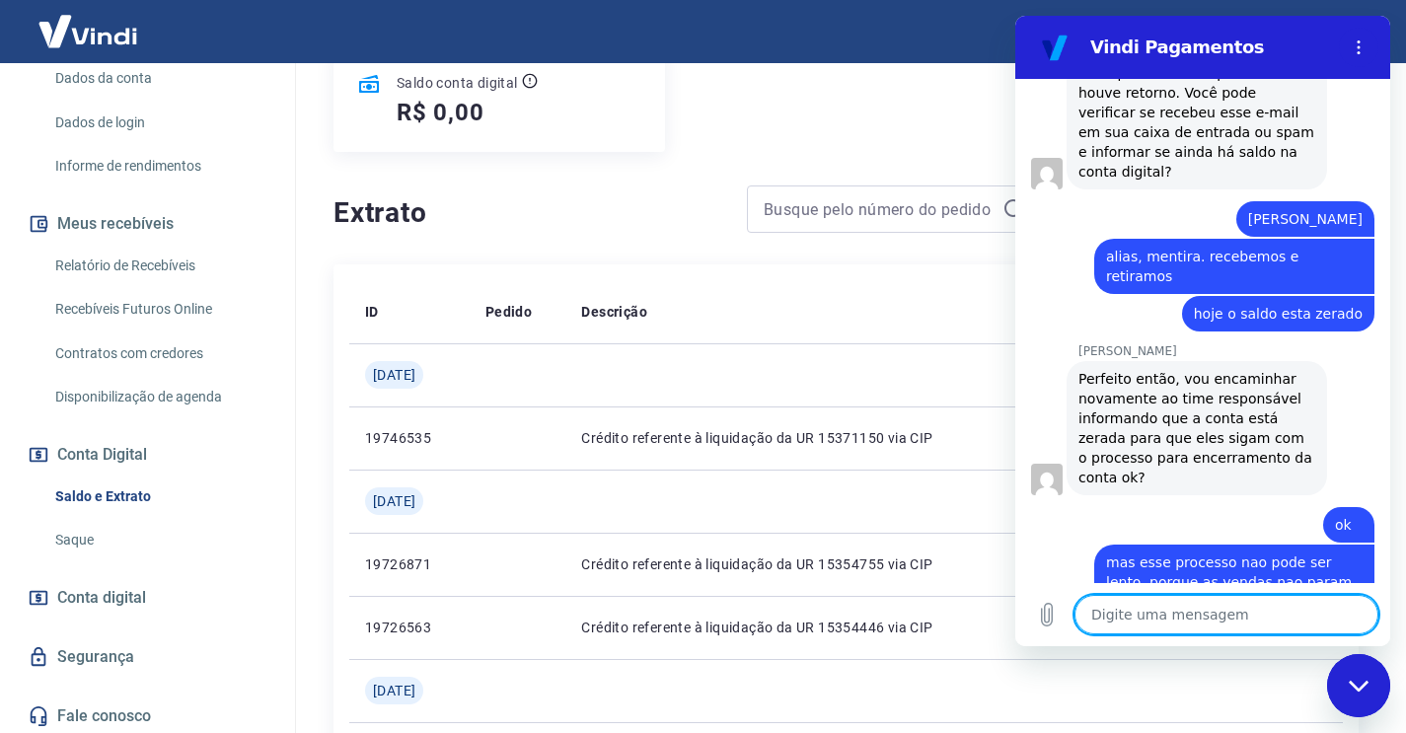
scroll to position [271, 0]
click at [1364, 694] on div "Fechar janela de mensagens" at bounding box center [1358, 685] width 59 height 59
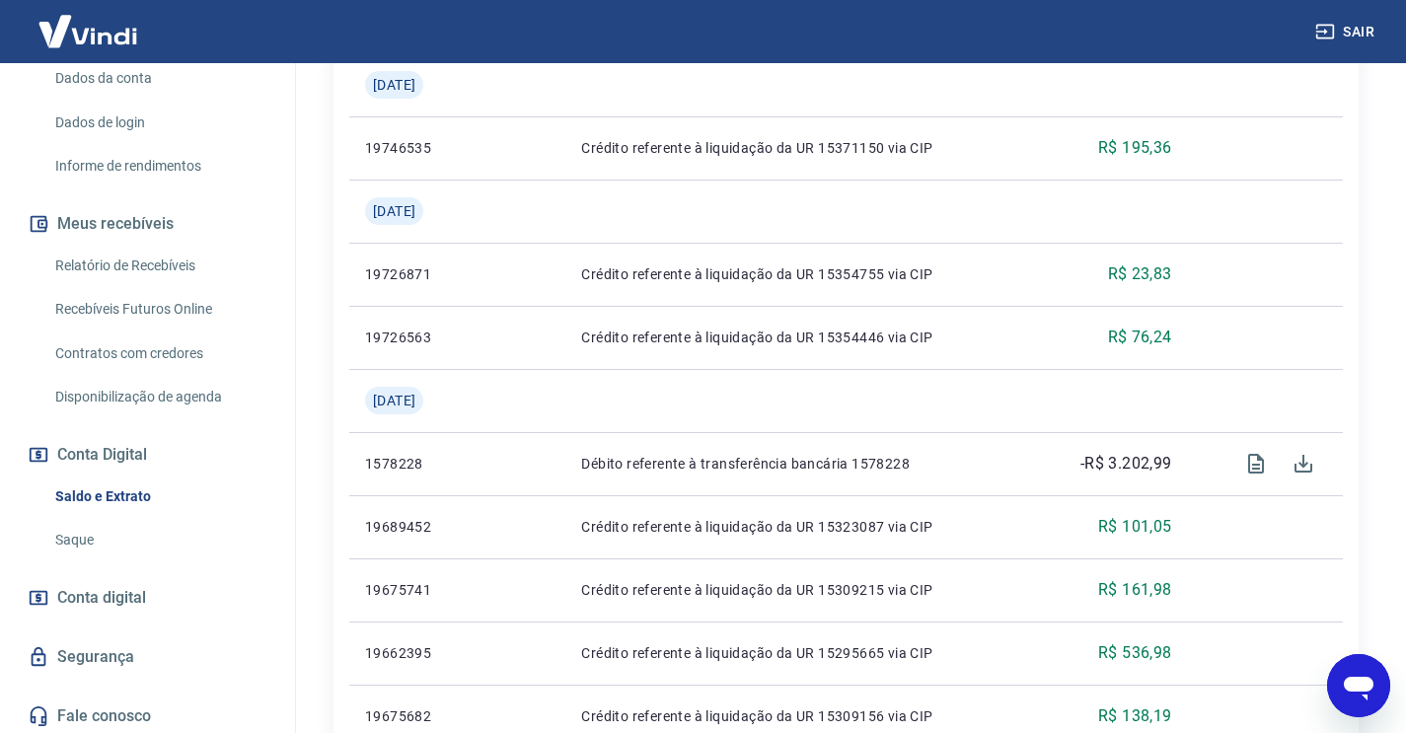
scroll to position [563, 1]
click at [1374, 699] on icon "Abrir janela de mensagens" at bounding box center [1359, 686] width 36 height 36
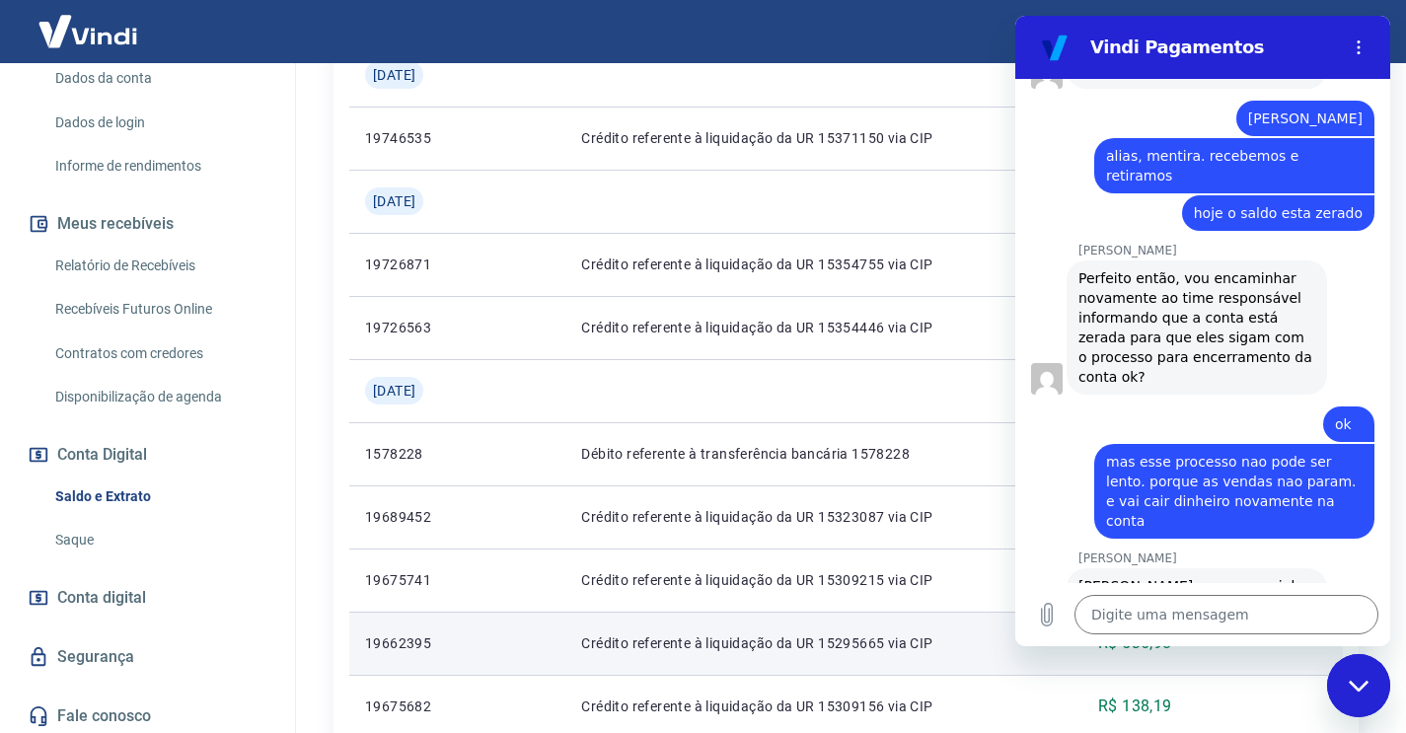
scroll to position [1788, 0]
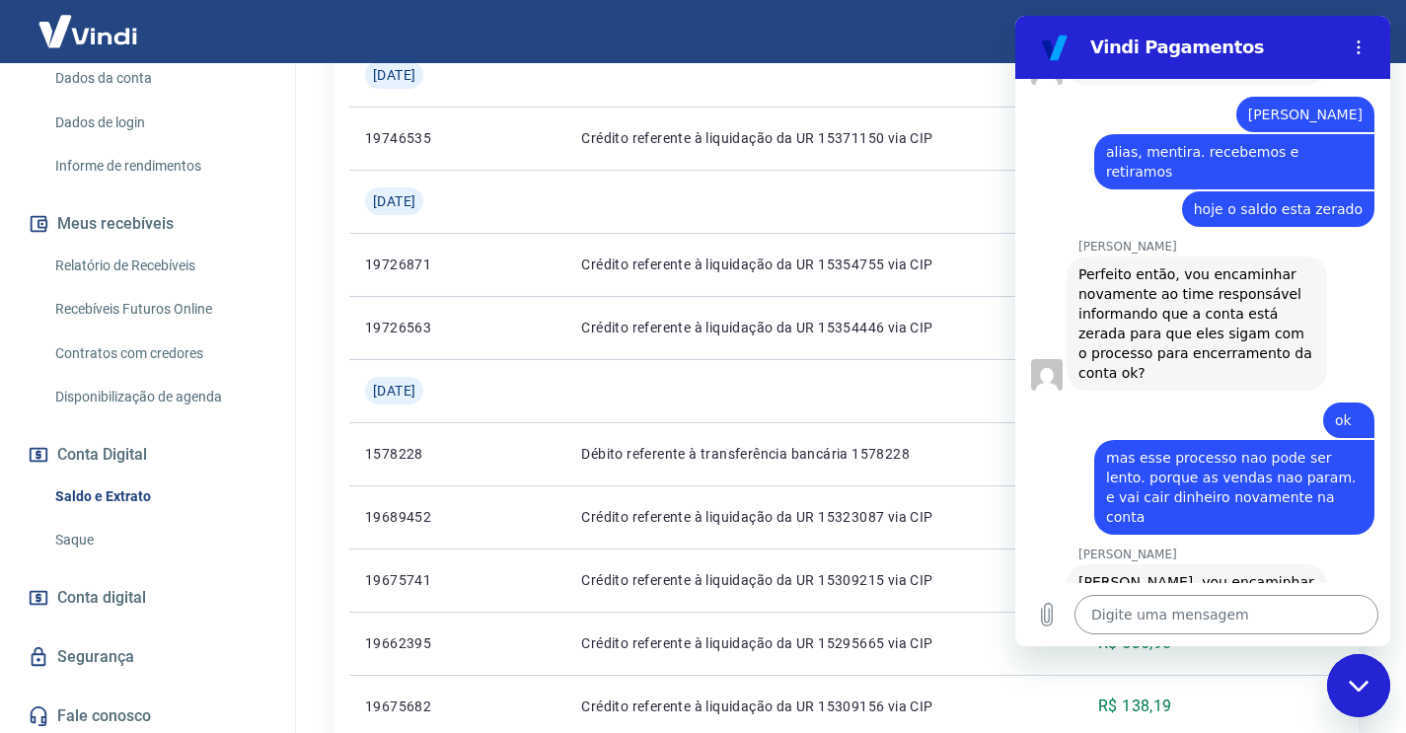
click at [1161, 613] on textarea at bounding box center [1227, 614] width 304 height 39
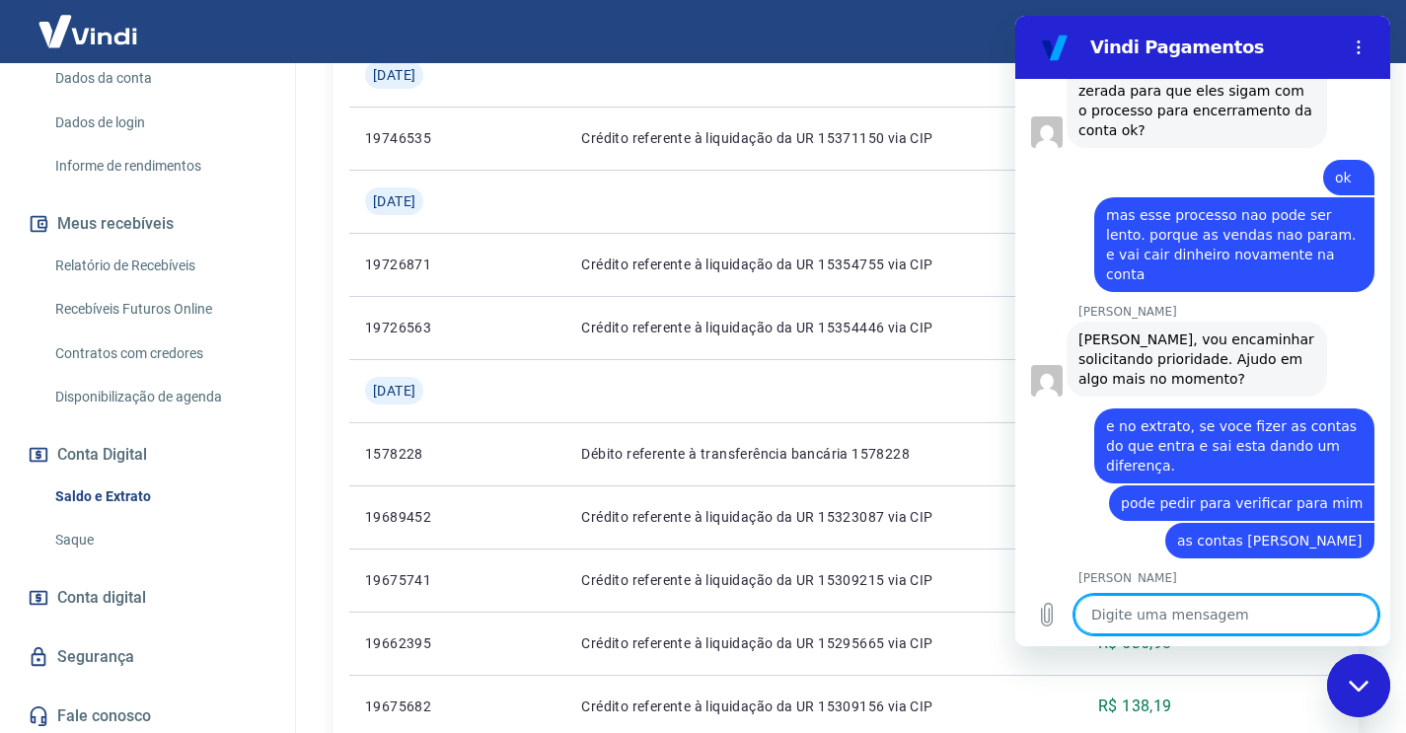
scroll to position [2035, 0]
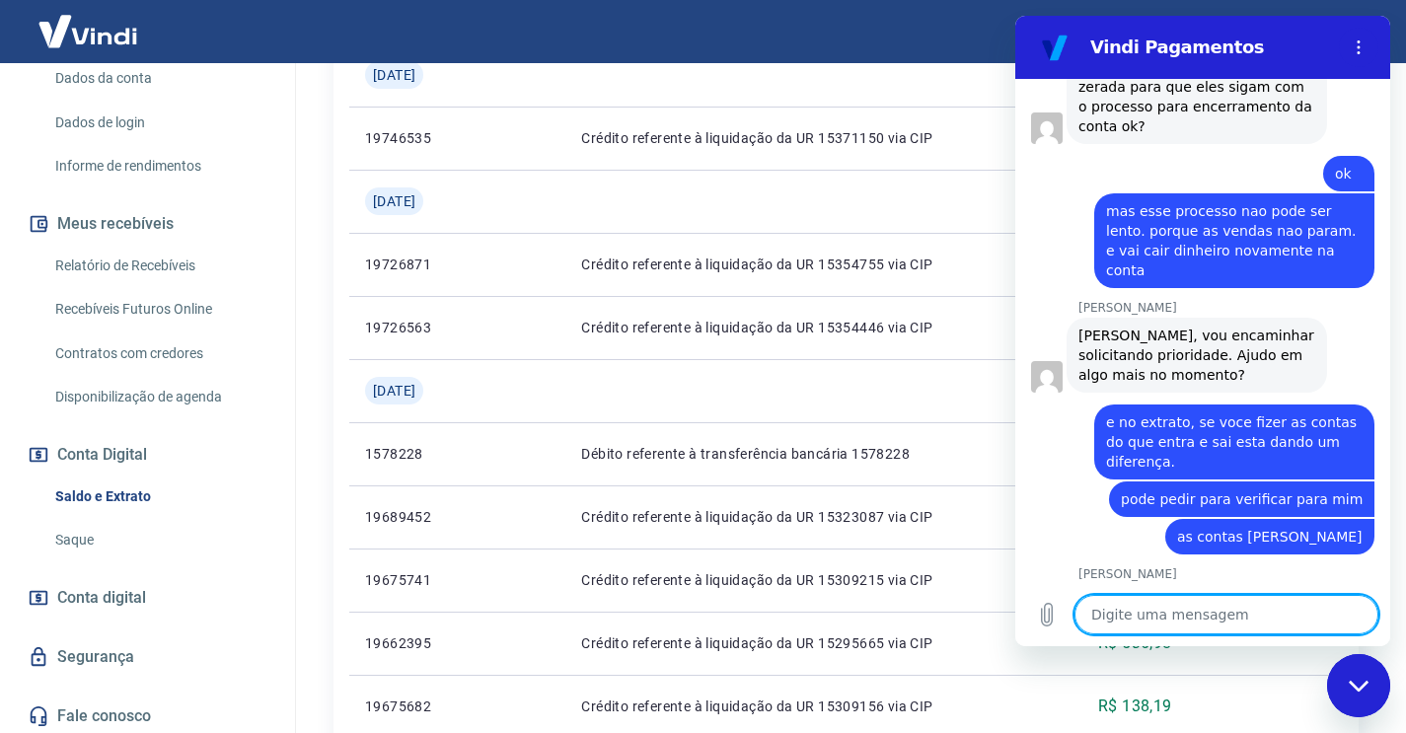
click at [1161, 608] on textarea at bounding box center [1227, 614] width 304 height 39
